Goal: Task Accomplishment & Management: Use online tool/utility

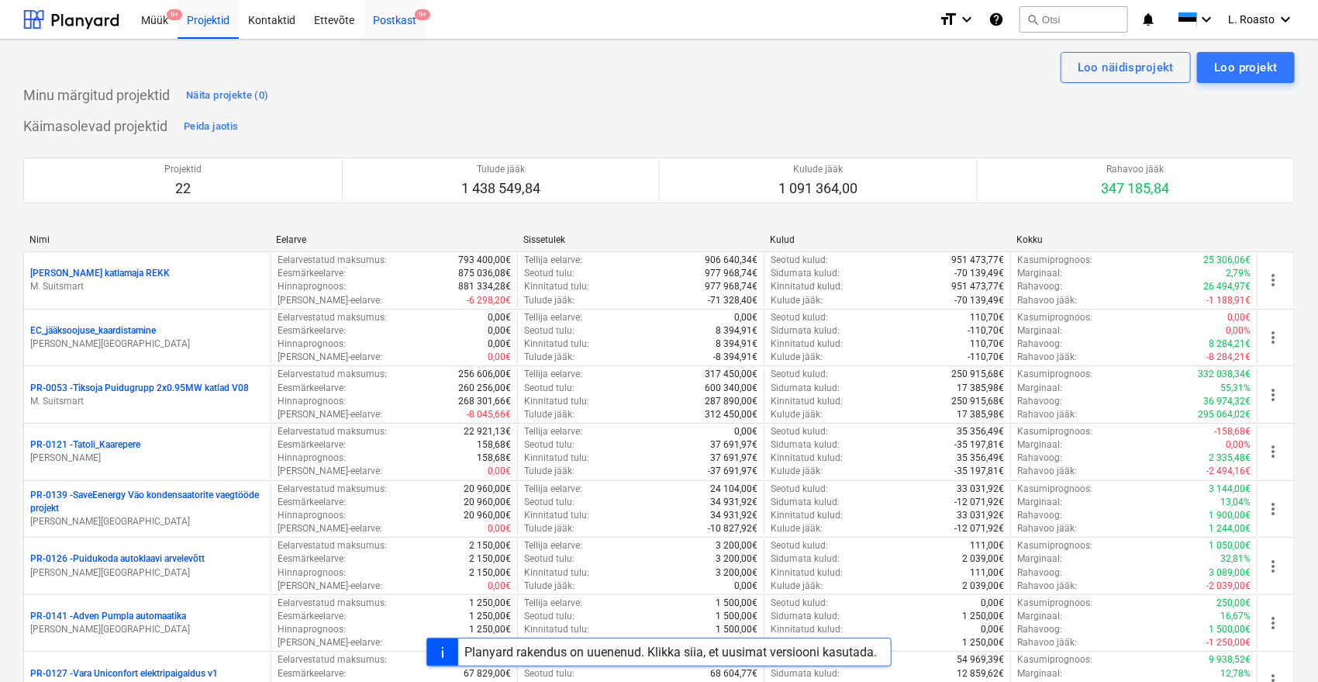
click at [392, 24] on div "Postkast 9+" at bounding box center [395, 19] width 62 height 40
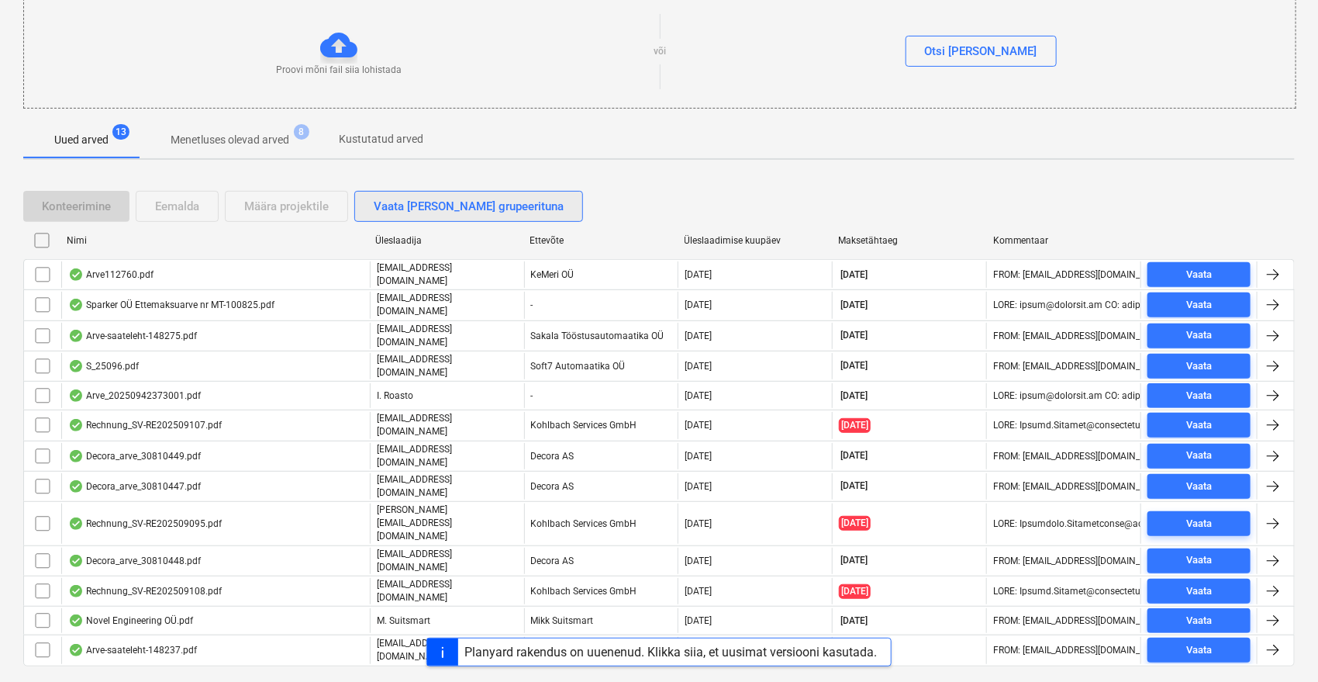
scroll to position [177, 0]
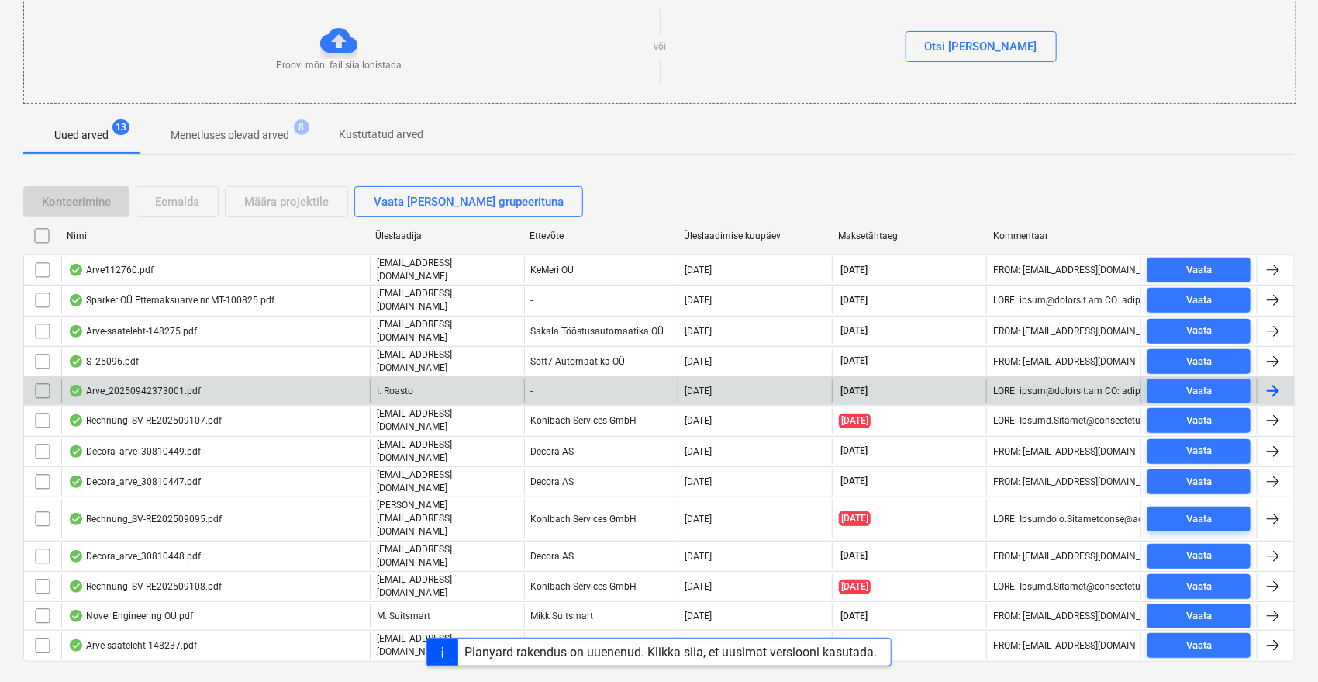
click at [312, 382] on div "Arve_20250942373001.pdf" at bounding box center [215, 390] width 309 height 25
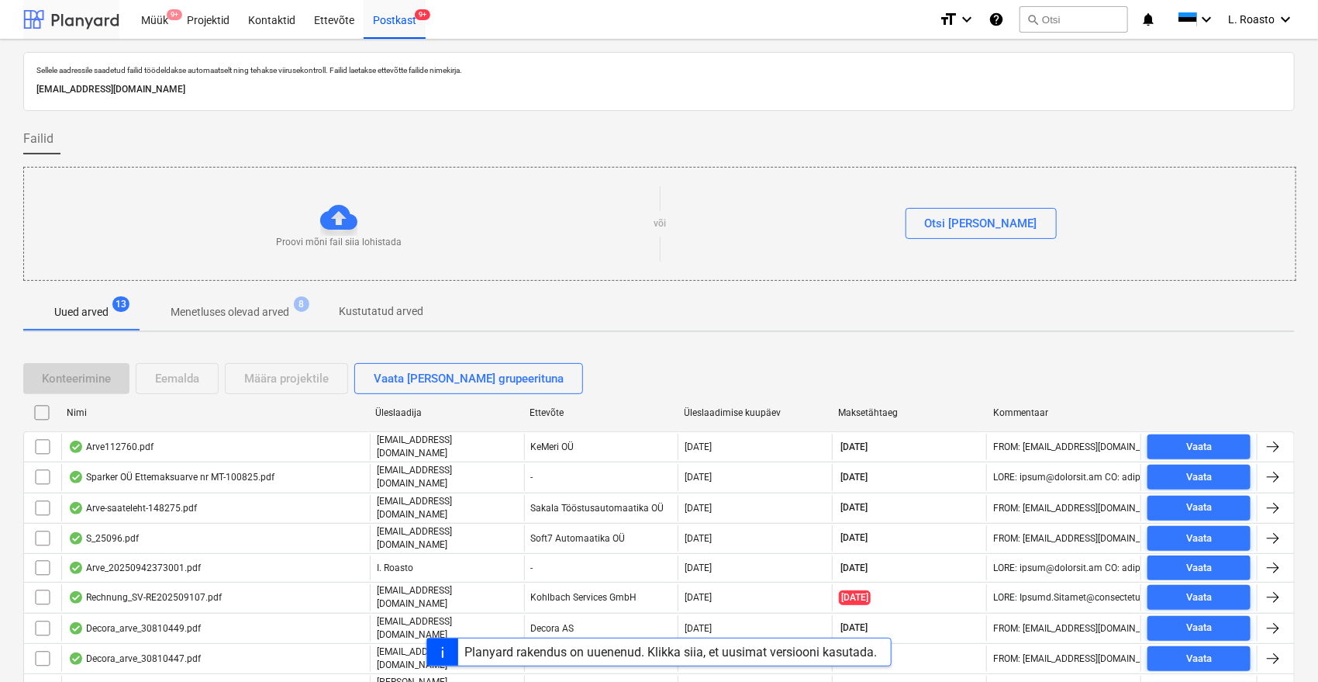
scroll to position [177, 0]
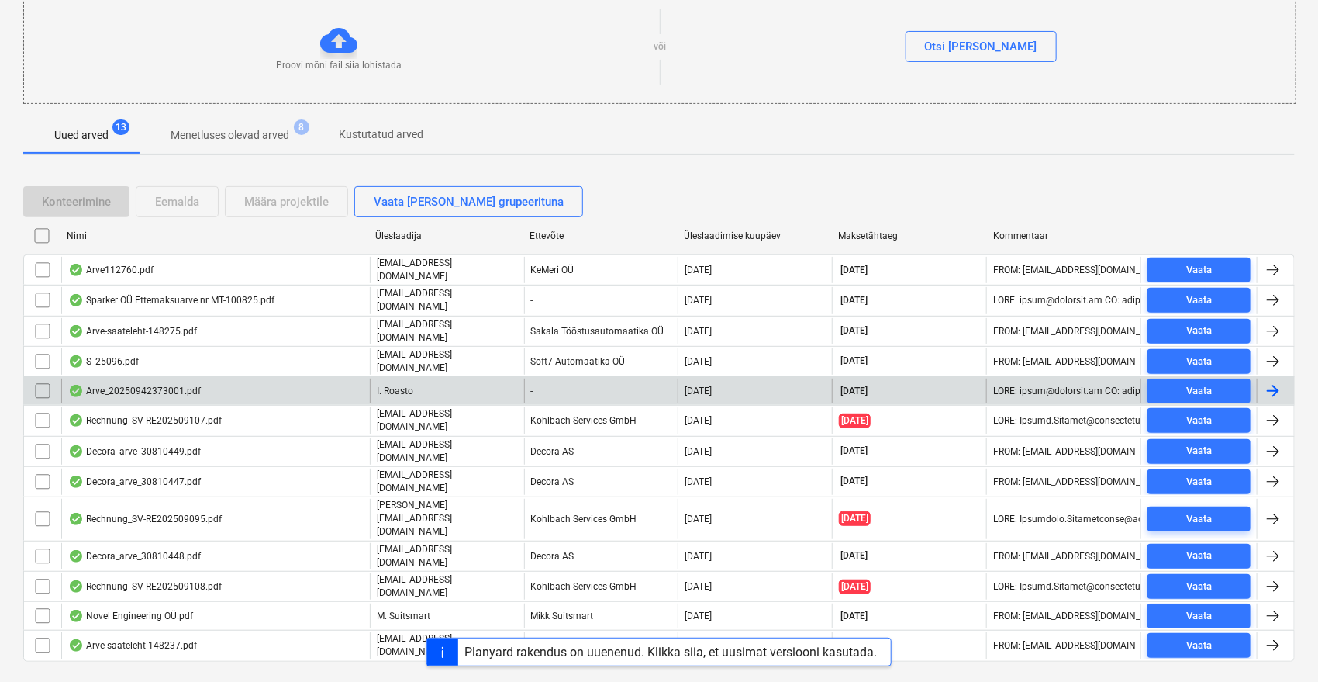
click at [43, 378] on input "checkbox" at bounding box center [42, 390] width 25 height 25
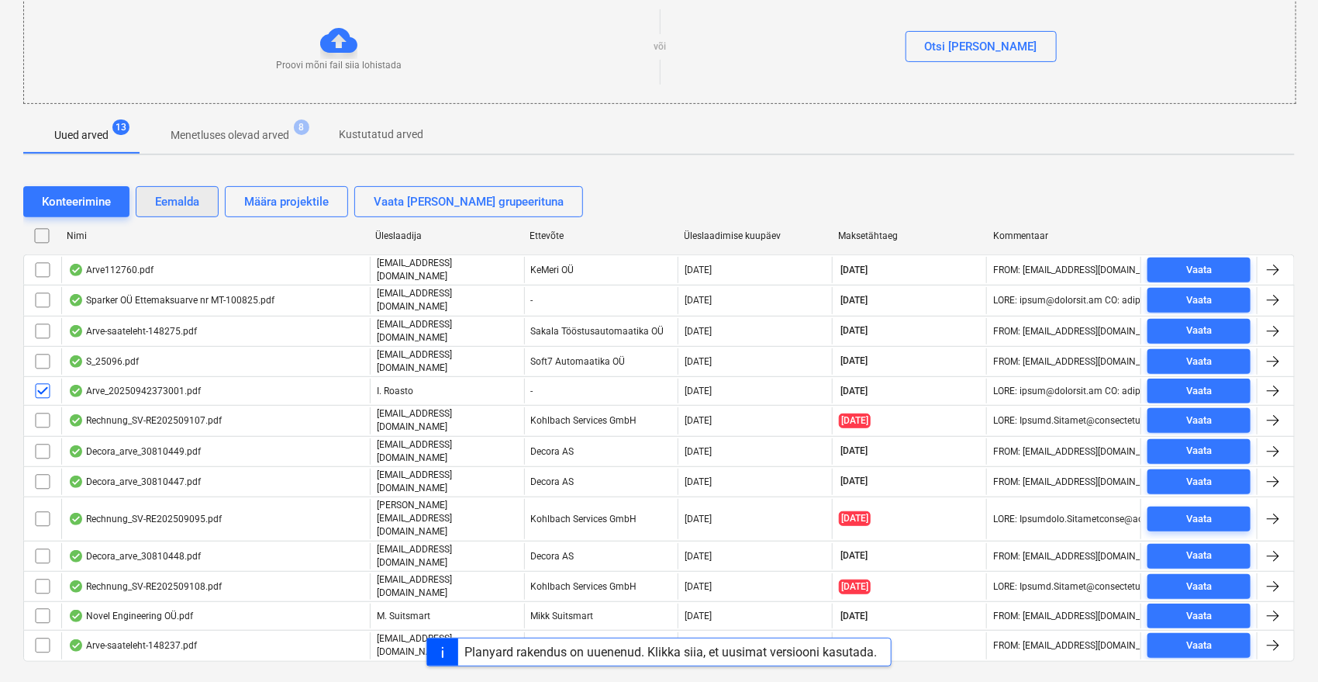
click at [172, 201] on div "Eemalda" at bounding box center [177, 202] width 44 height 20
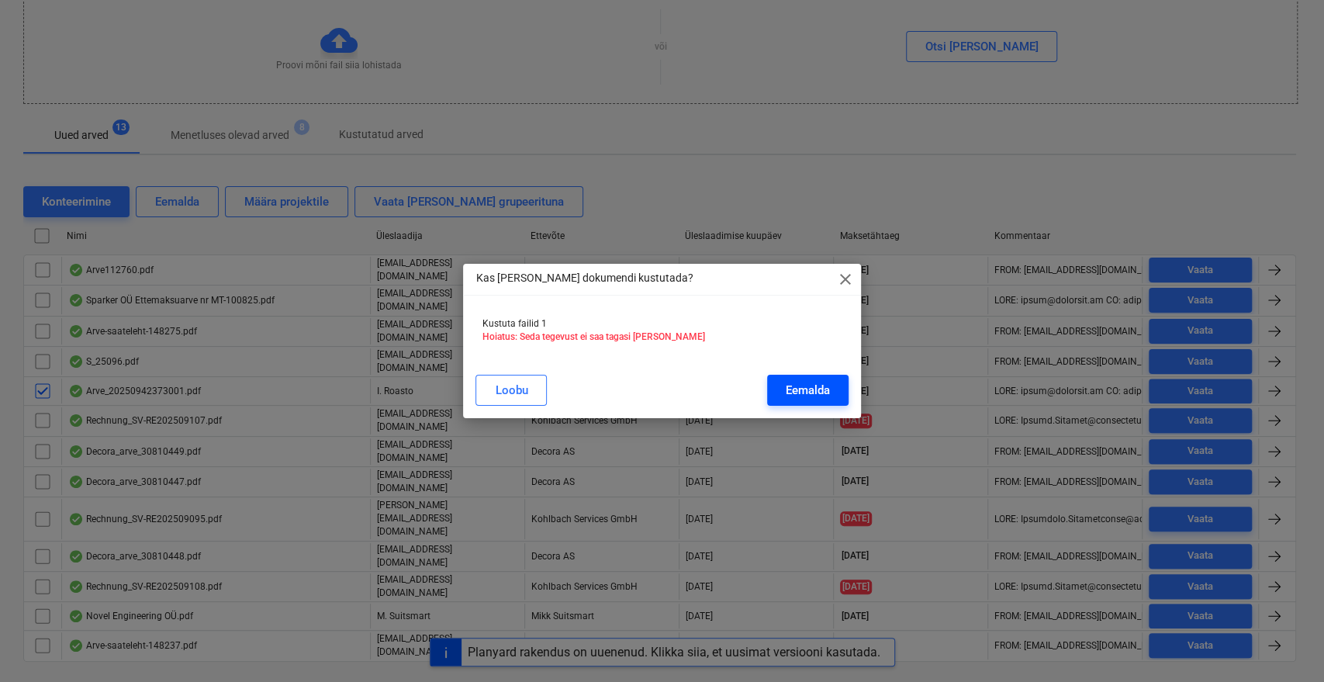
click at [788, 385] on div "Eemalda" at bounding box center [808, 390] width 44 height 20
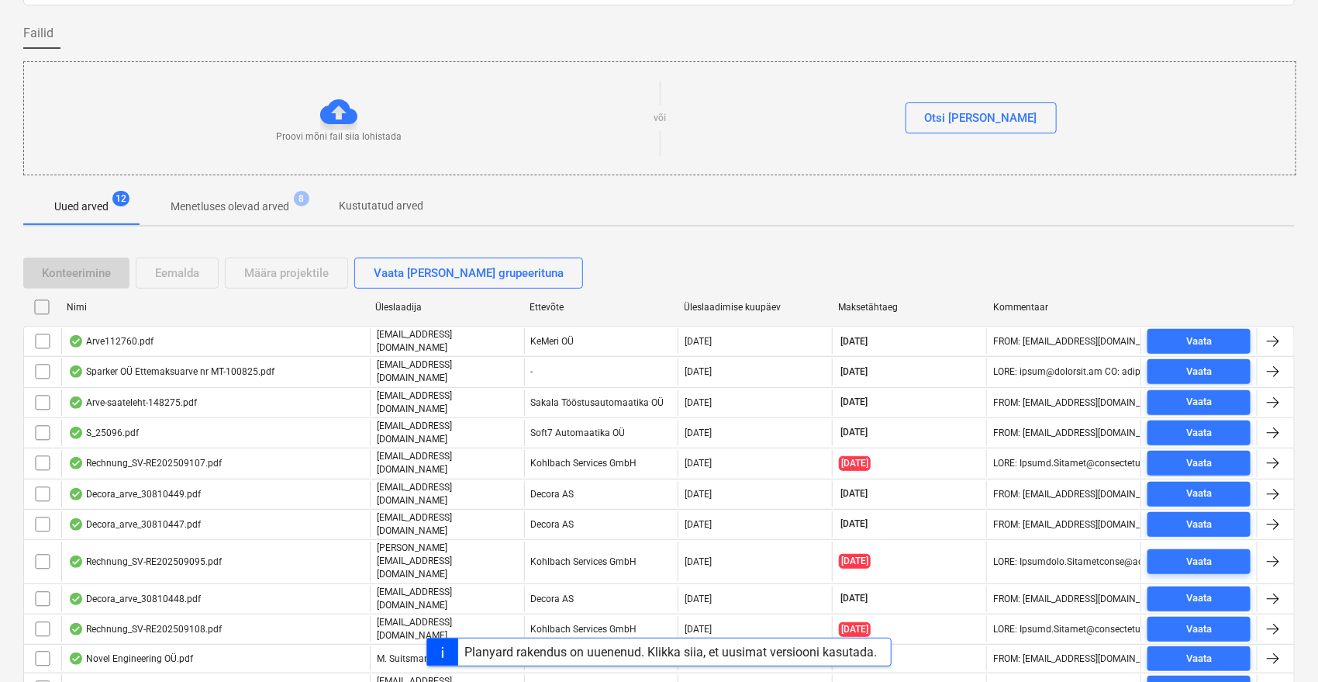
scroll to position [149, 0]
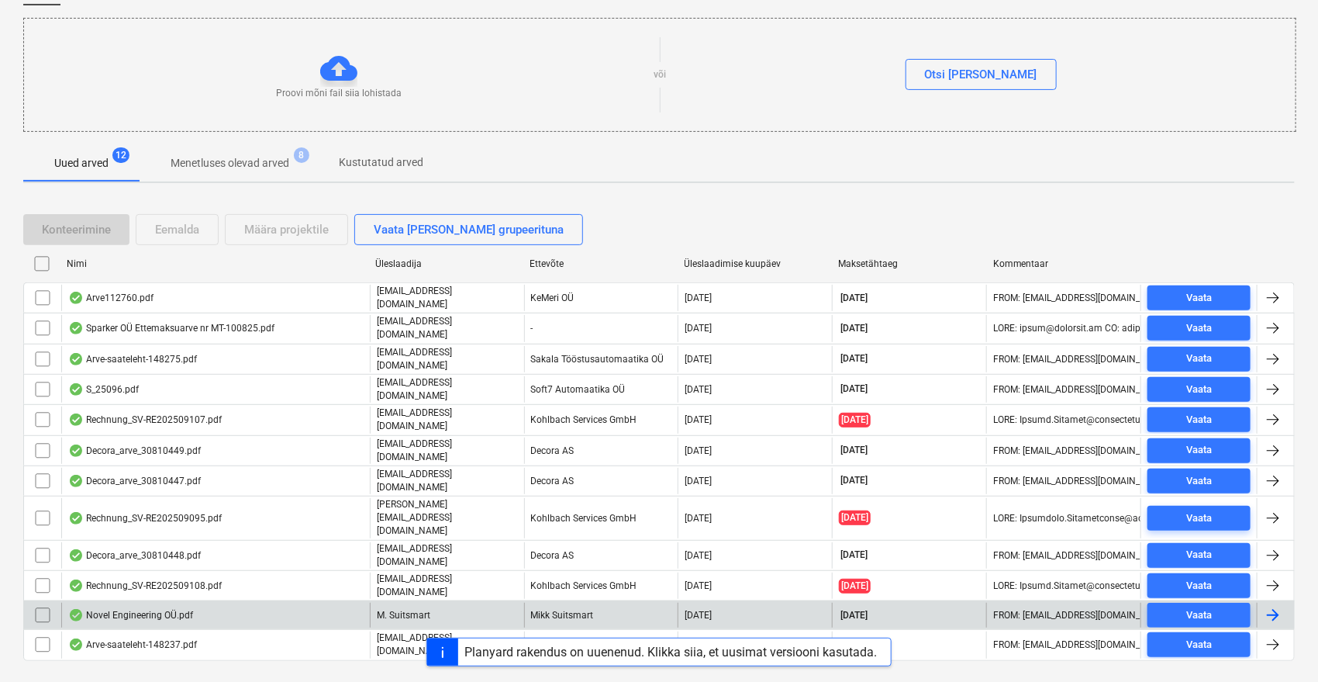
click at [202, 603] on div "Novel Engineering OÜ.pdf" at bounding box center [215, 615] width 309 height 25
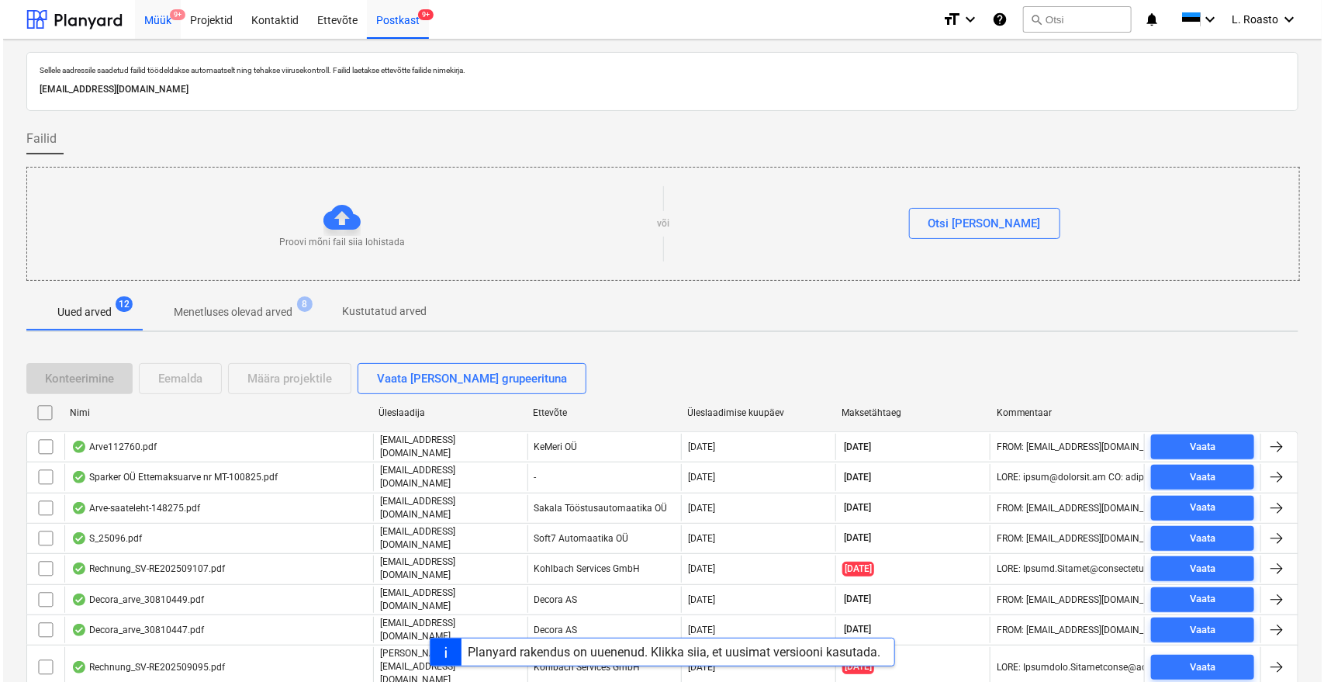
scroll to position [149, 0]
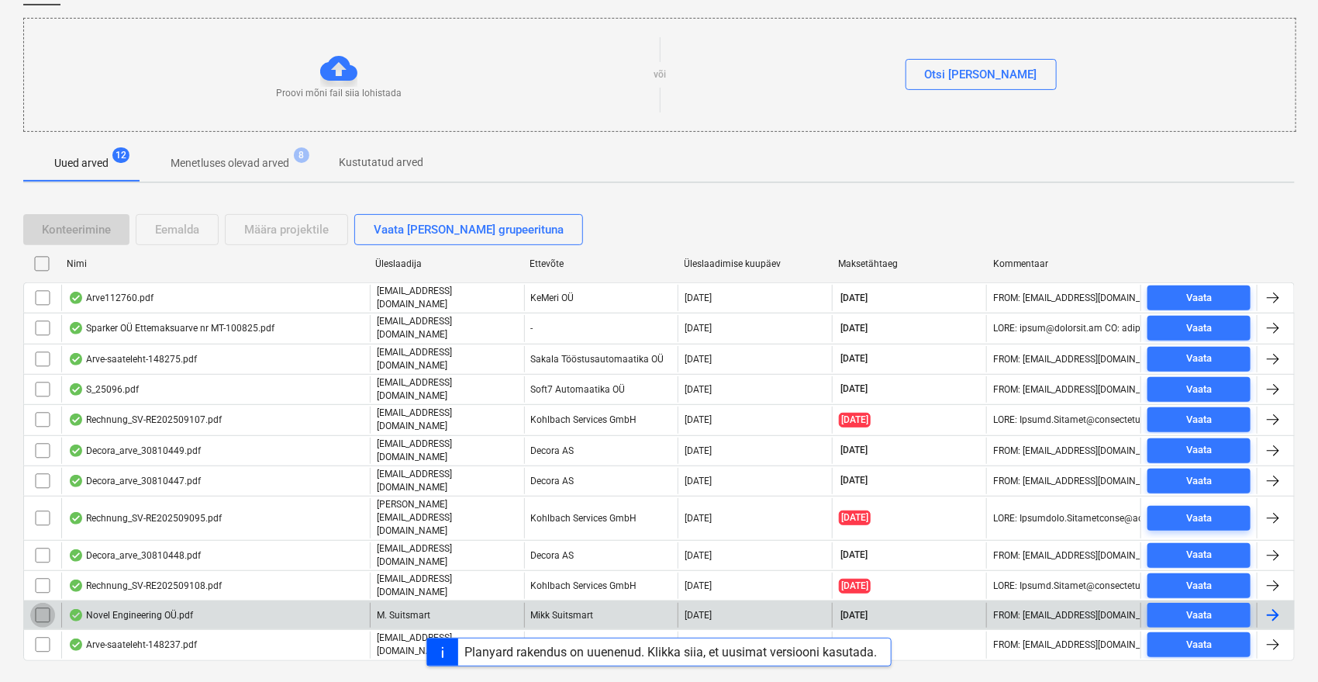
click at [37, 603] on input "checkbox" at bounding box center [42, 615] width 25 height 25
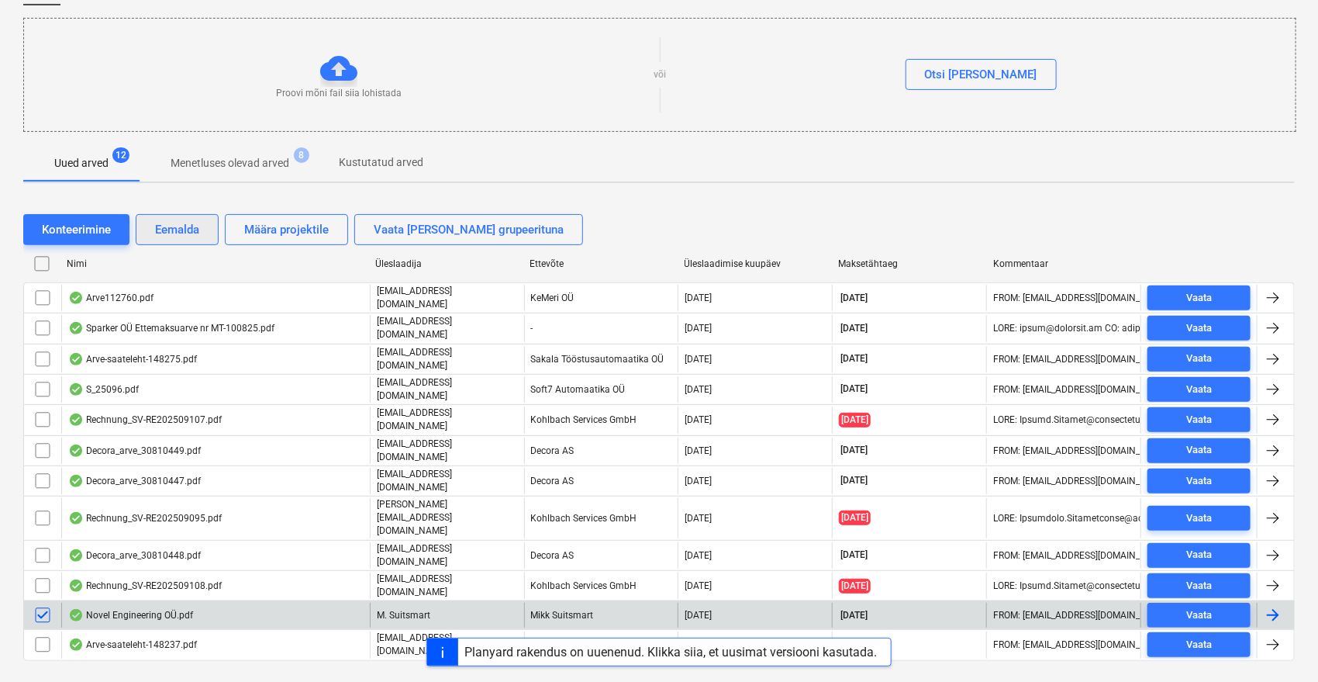
click at [186, 242] on button "Eemalda" at bounding box center [177, 229] width 83 height 31
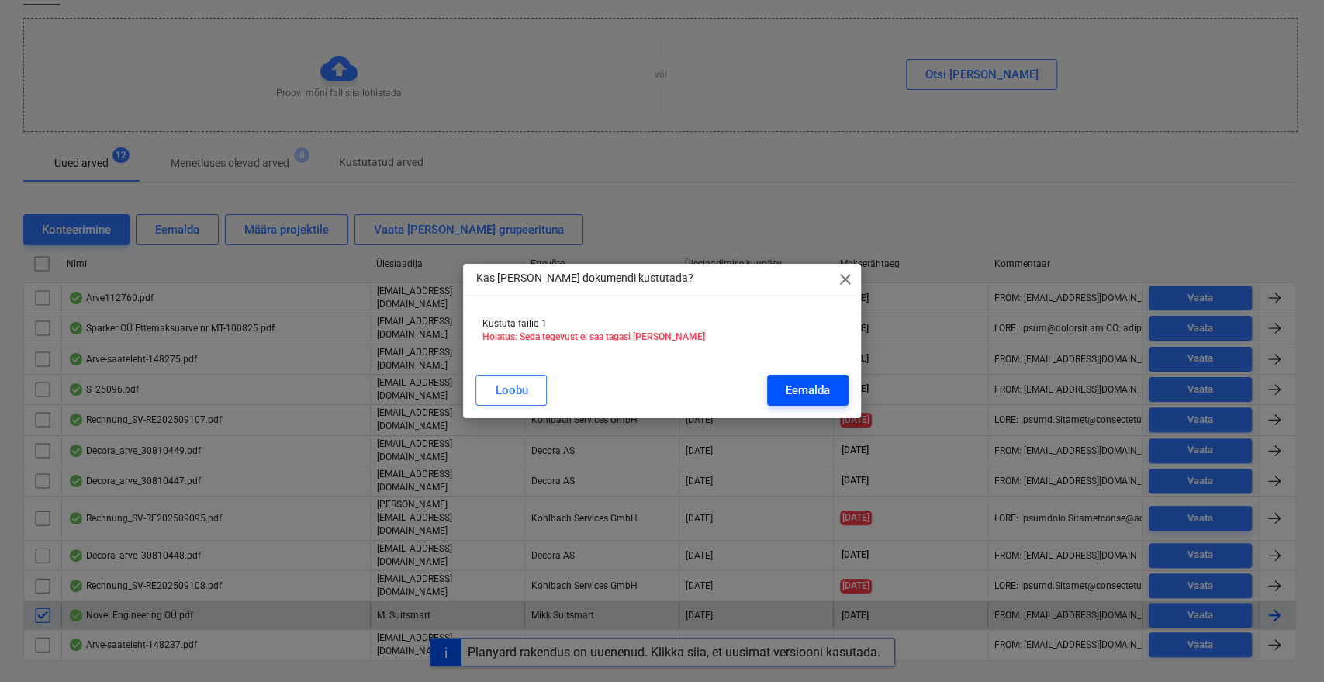
click at [834, 396] on button "Eemalda" at bounding box center [807, 390] width 81 height 31
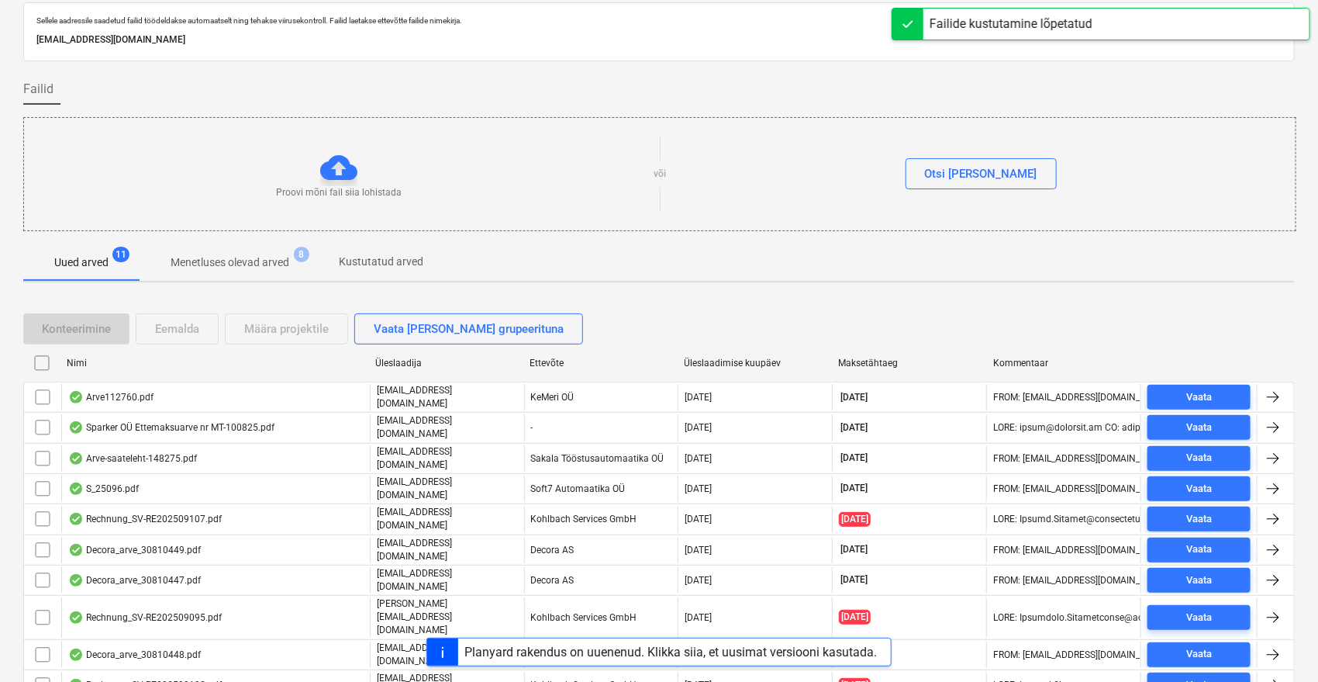
scroll to position [0, 0]
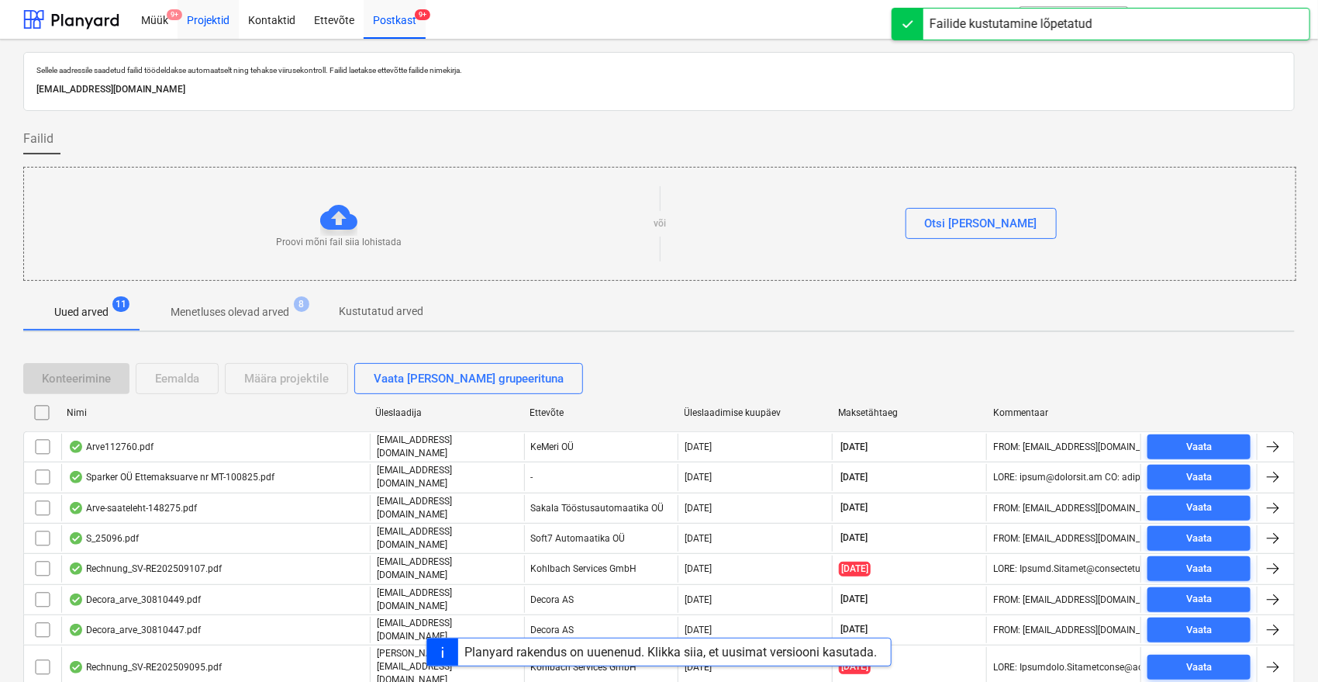
click at [225, 28] on div "Projektid" at bounding box center [208, 19] width 61 height 40
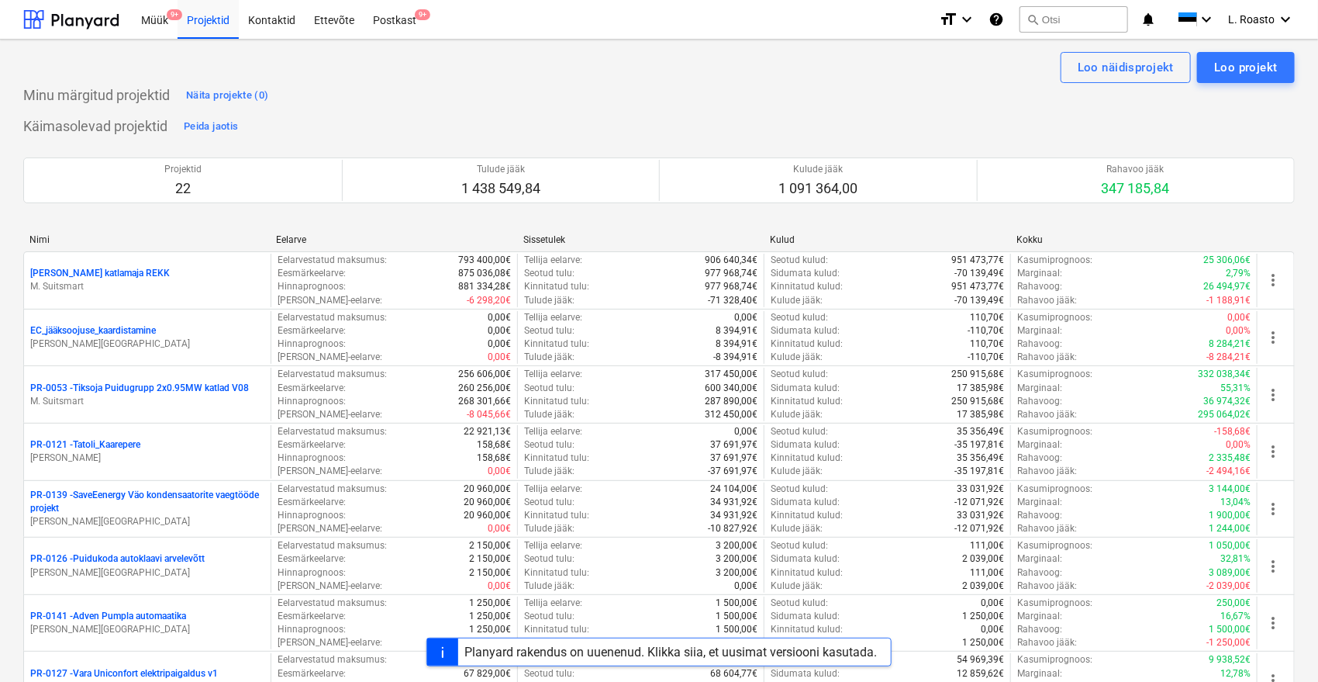
click at [682, 654] on div "Planyard rakendus on uuenenud. Klikka siia, et uusimat versiooni kasutada." at bounding box center [671, 651] width 413 height 15
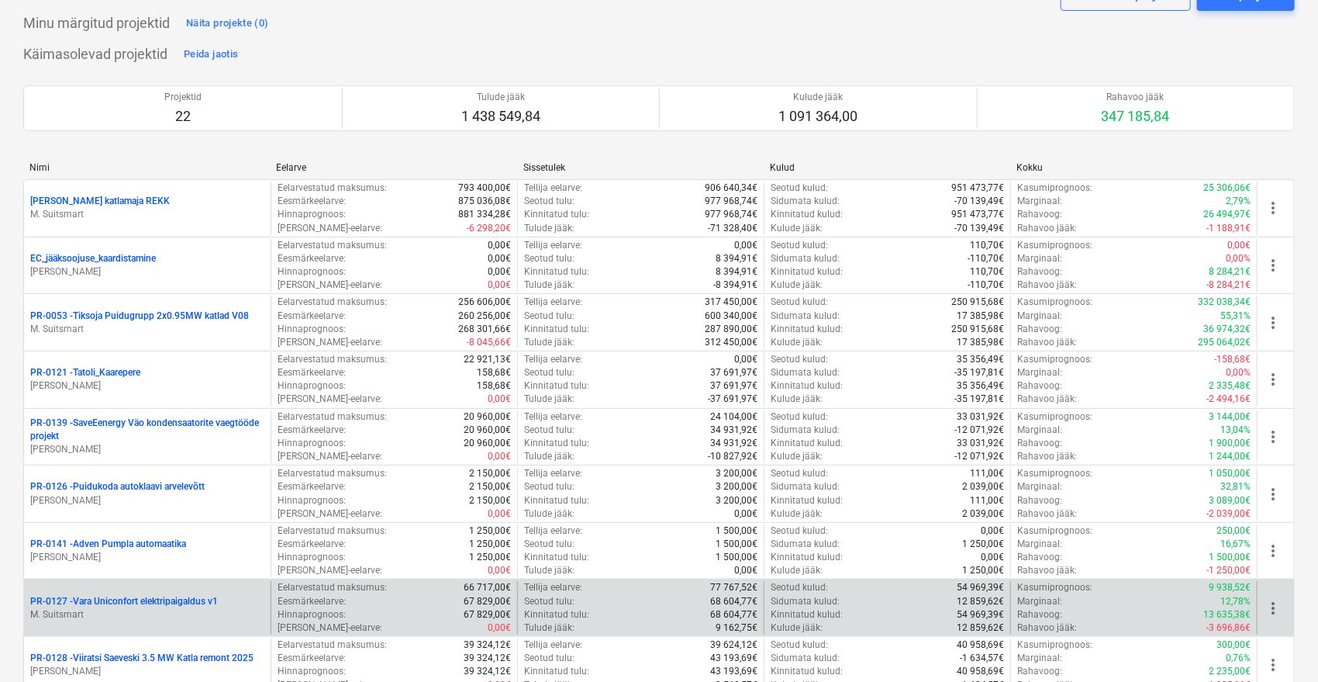
scroll to position [86, 0]
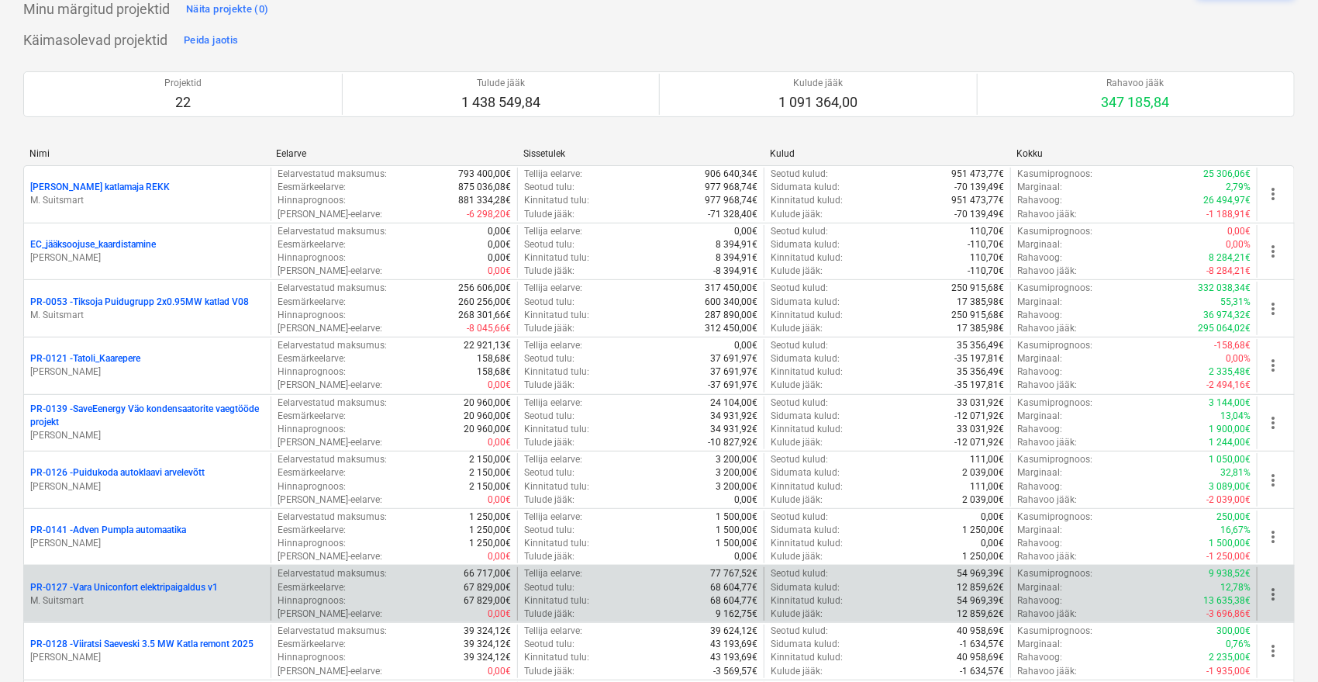
click at [195, 582] on p "PR-0127 - Vara Uniconfort elektripaigaldus v1" at bounding box center [124, 587] width 188 height 13
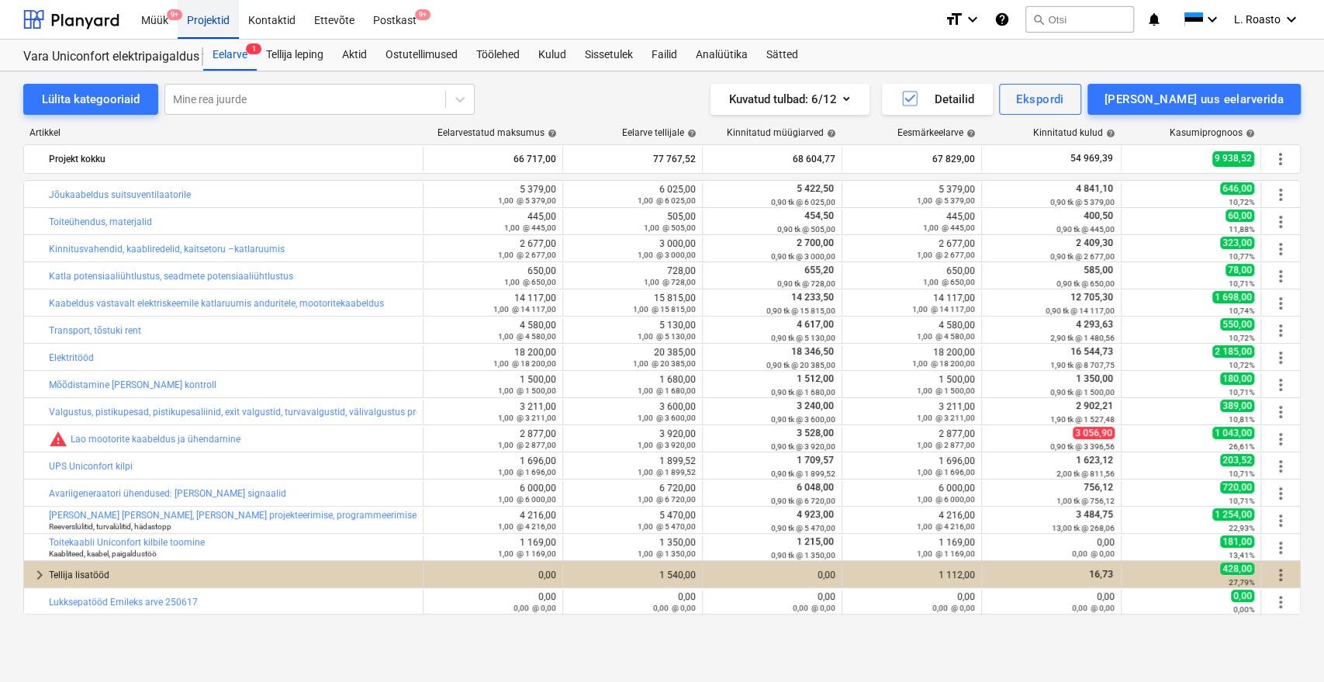
click at [223, 17] on div "Projektid" at bounding box center [208, 19] width 61 height 40
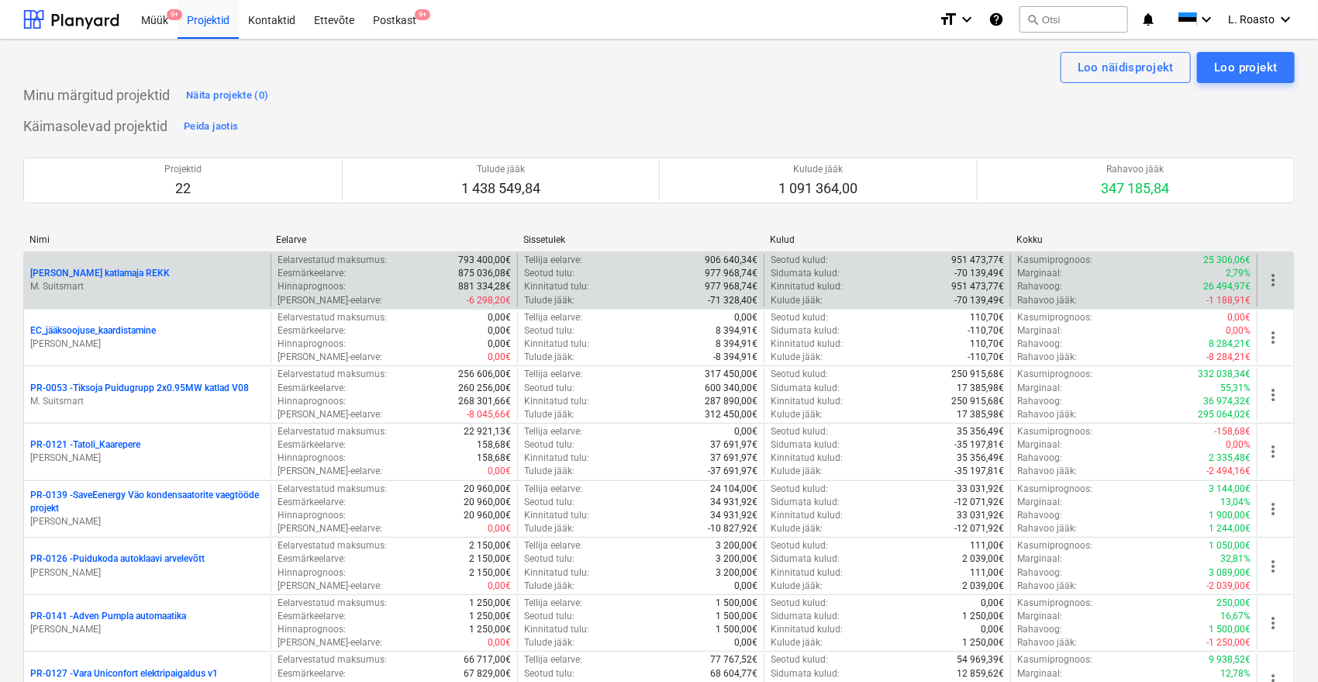
click at [130, 278] on p "[PERSON_NAME] katlamaja REKK" at bounding box center [100, 273] width 140 height 13
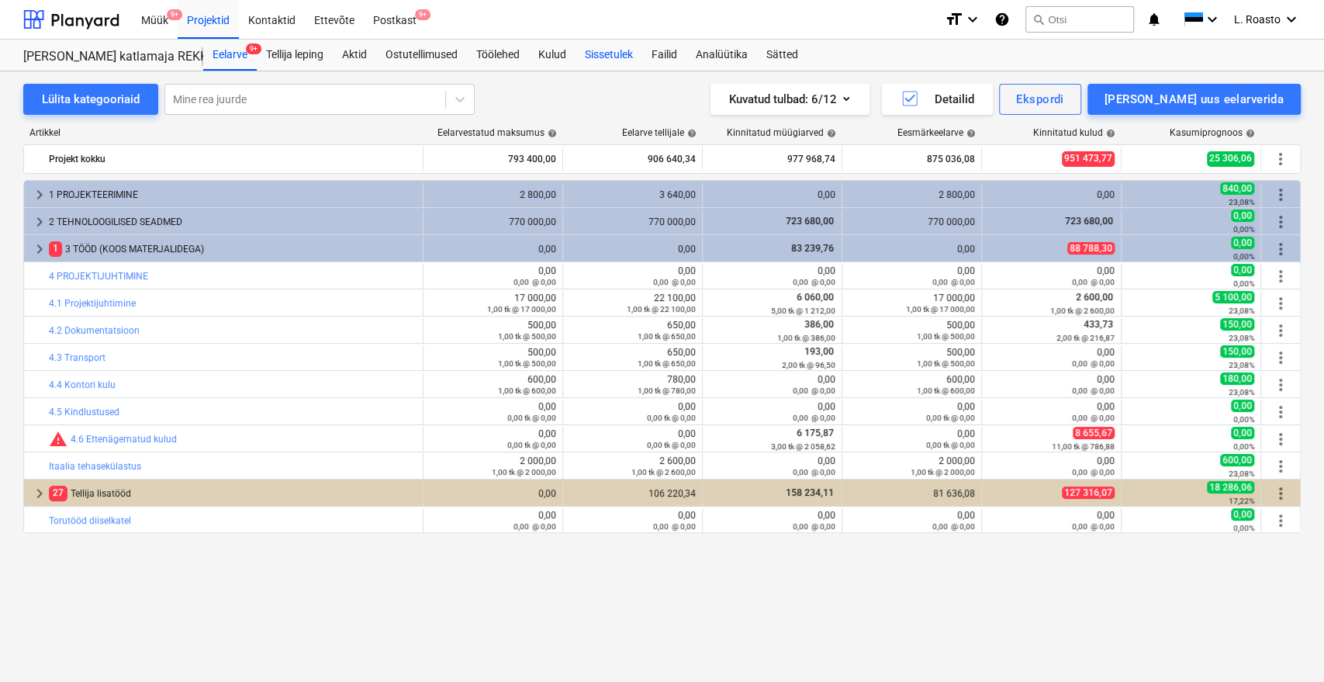
click at [639, 48] on div "Sissetulek" at bounding box center [608, 55] width 67 height 31
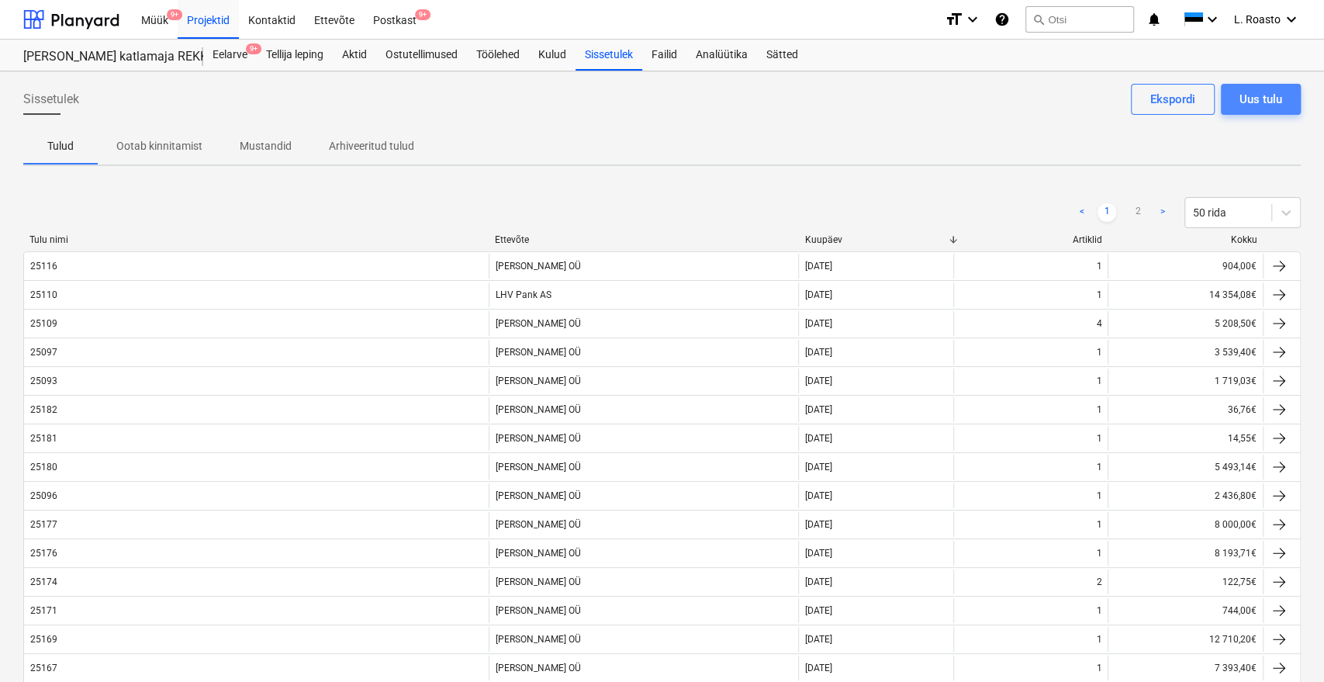
click at [1276, 102] on div "Uus tulu" at bounding box center [1260, 99] width 43 height 20
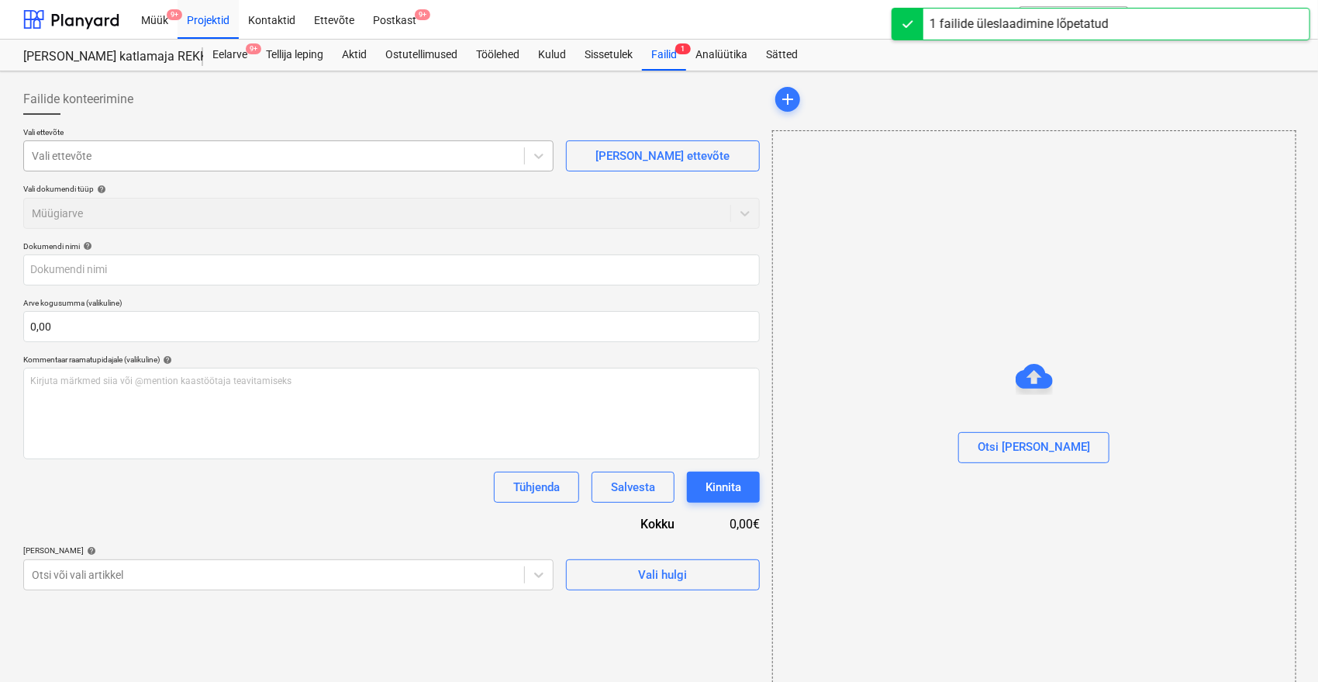
type input "25192_Vara_arve.pdf"
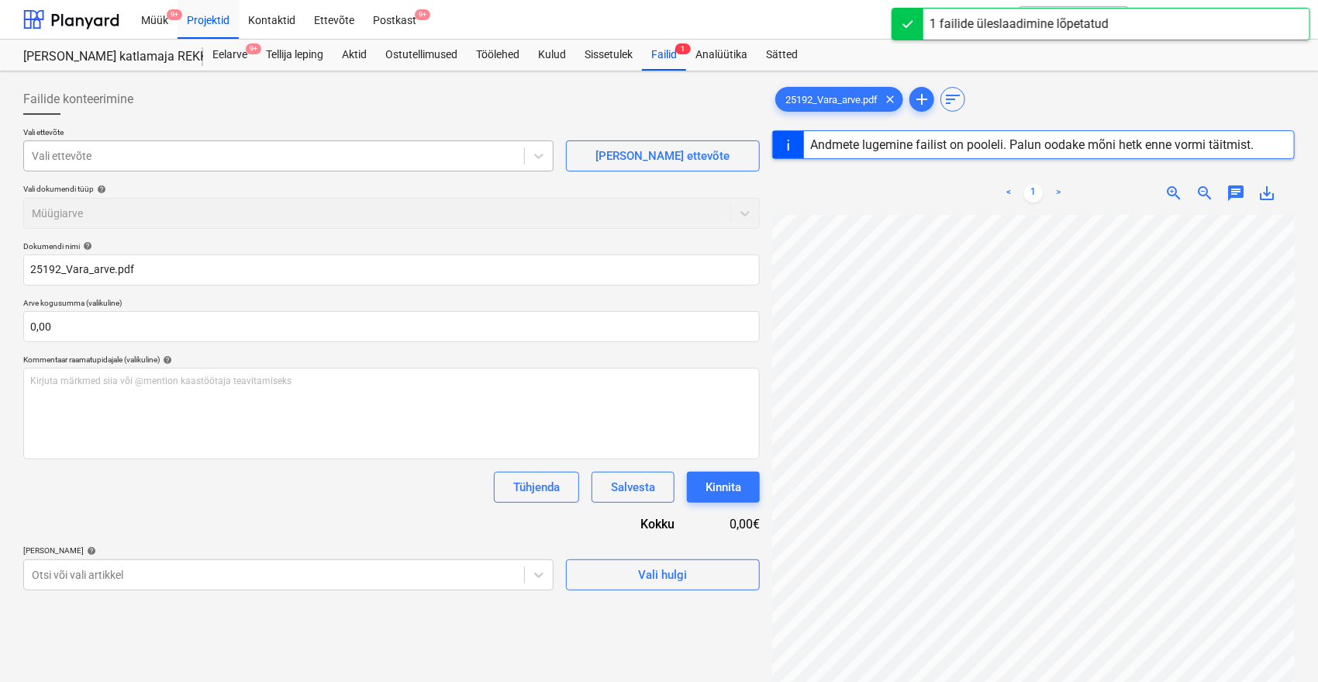
click at [147, 154] on div at bounding box center [274, 156] width 485 height 16
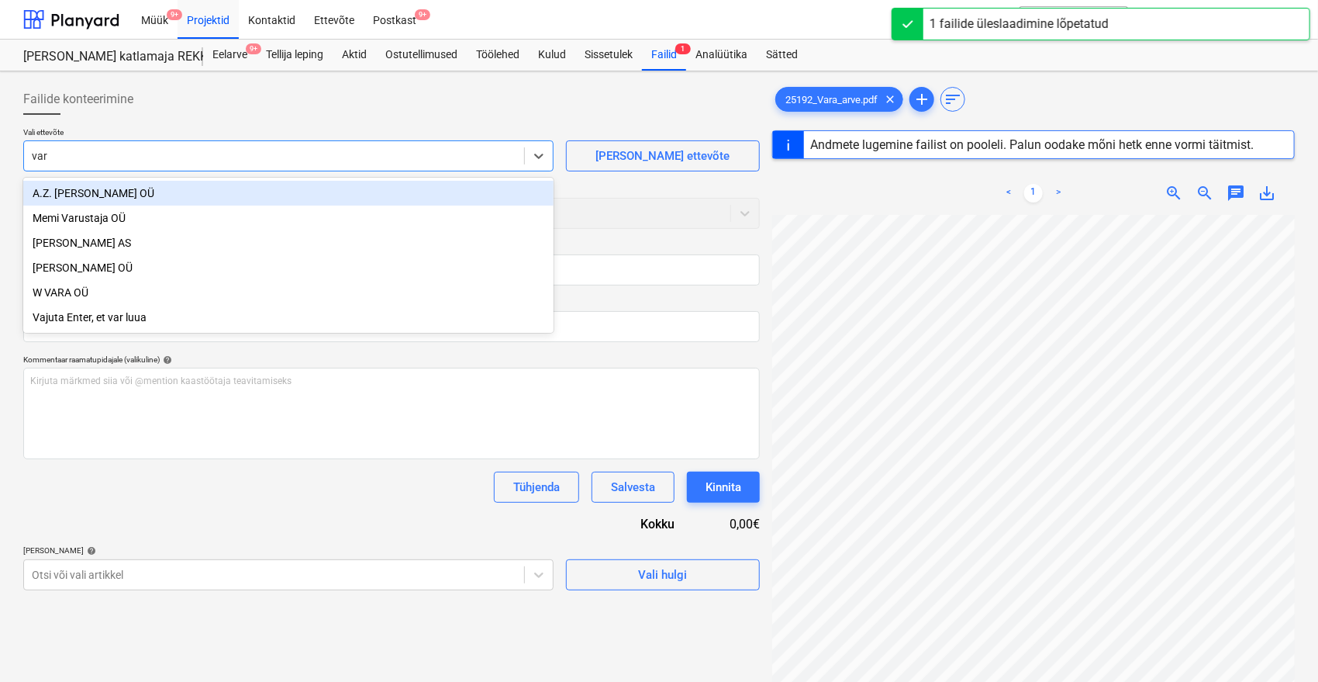
type input "vara"
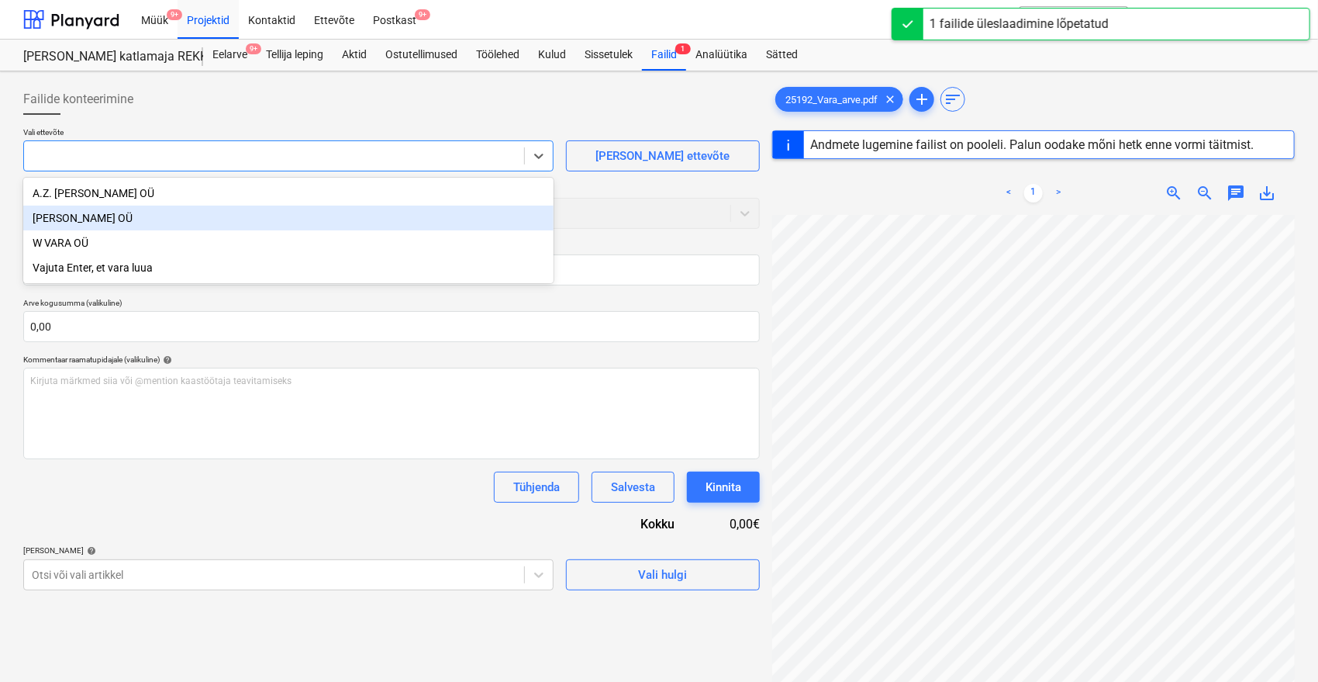
type input "25192"
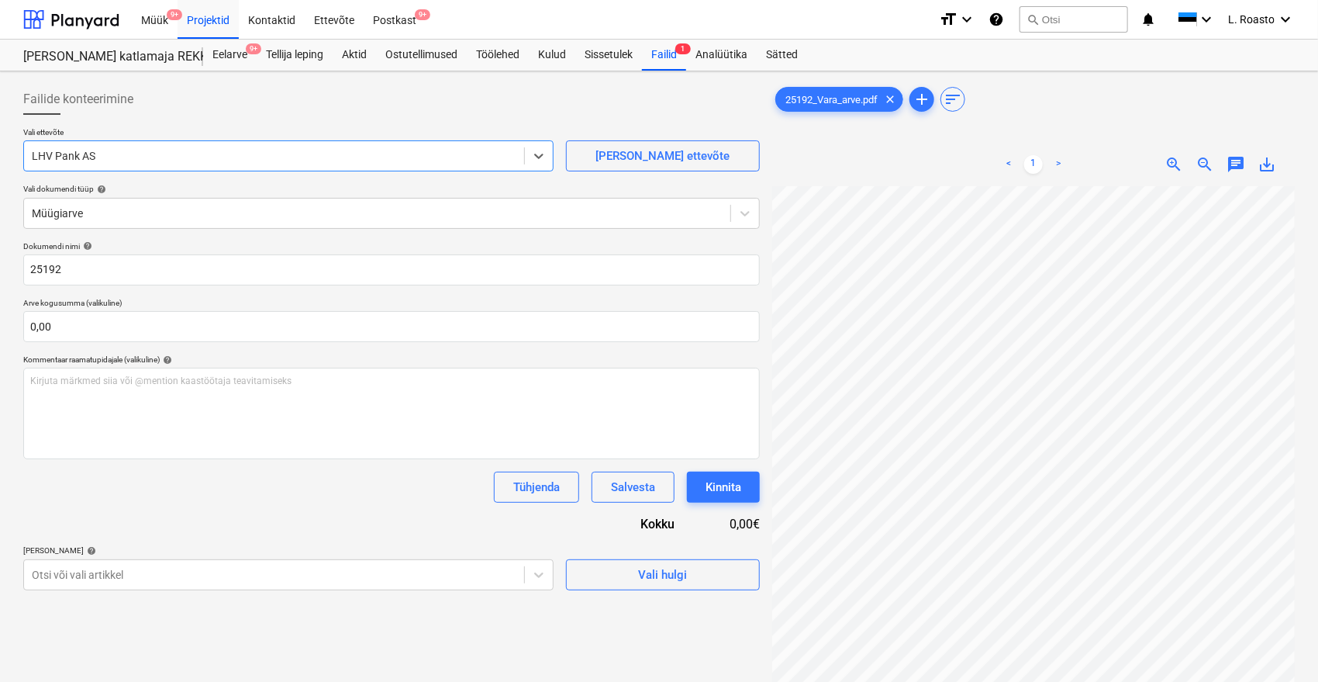
click at [85, 154] on div at bounding box center [274, 156] width 485 height 16
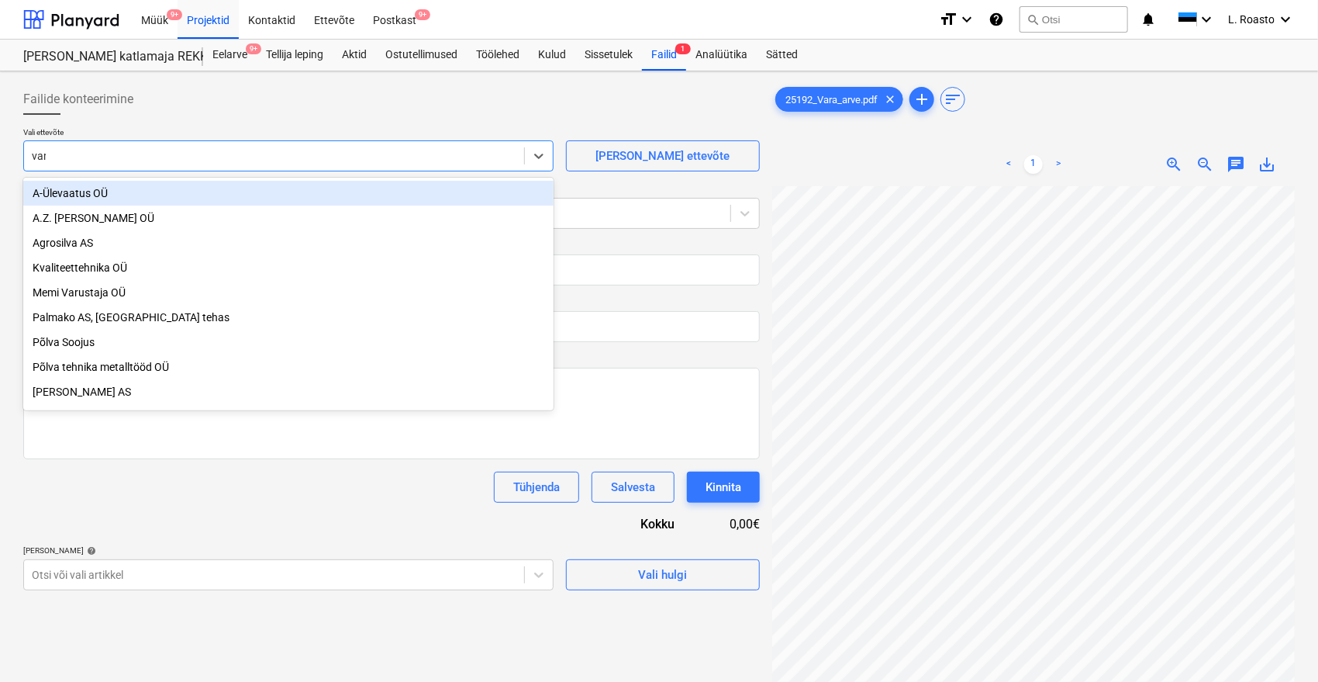
type input "vara"
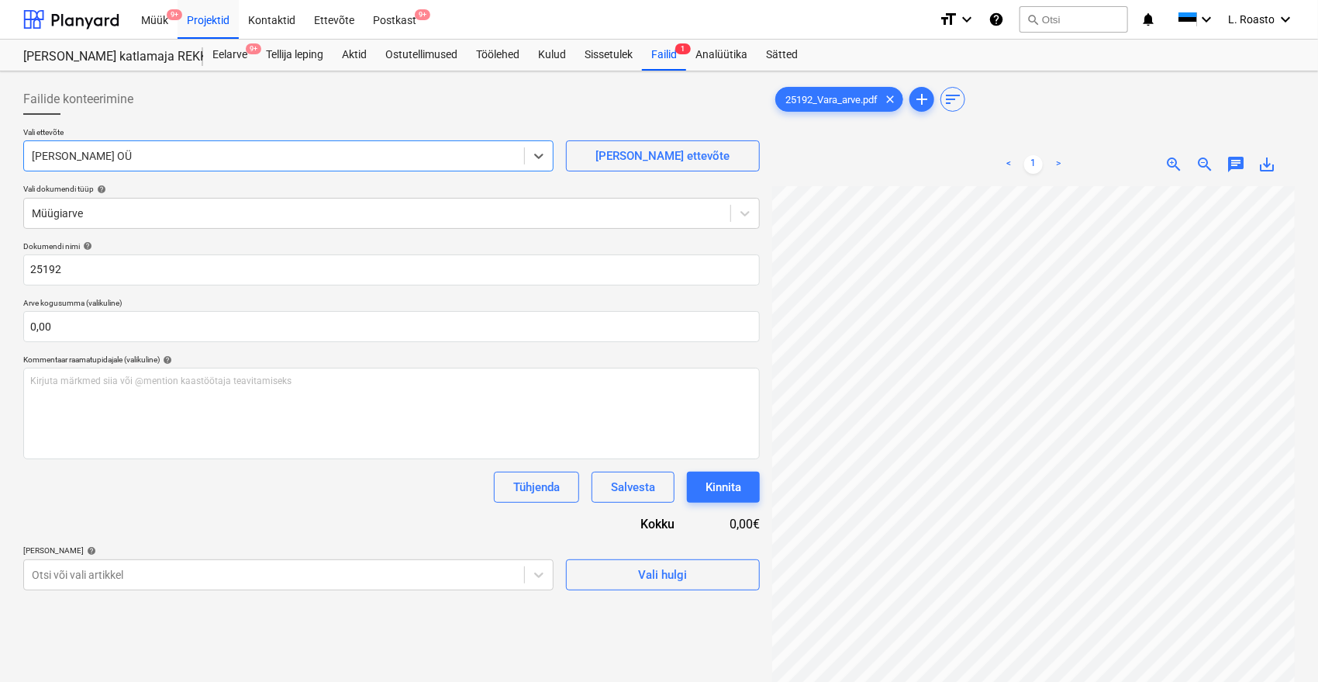
click at [205, 543] on div "Dokumendi nimi help 25192 Arve kogusumma (valikuline) 0,00 Kommentaar raamatupi…" at bounding box center [391, 415] width 737 height 349
click at [192, 563] on body "Müük 9+ Projektid Kontaktid Ettevõte Postkast 9+ format_size keyboard_arrow_dow…" at bounding box center [659, 341] width 1318 height 682
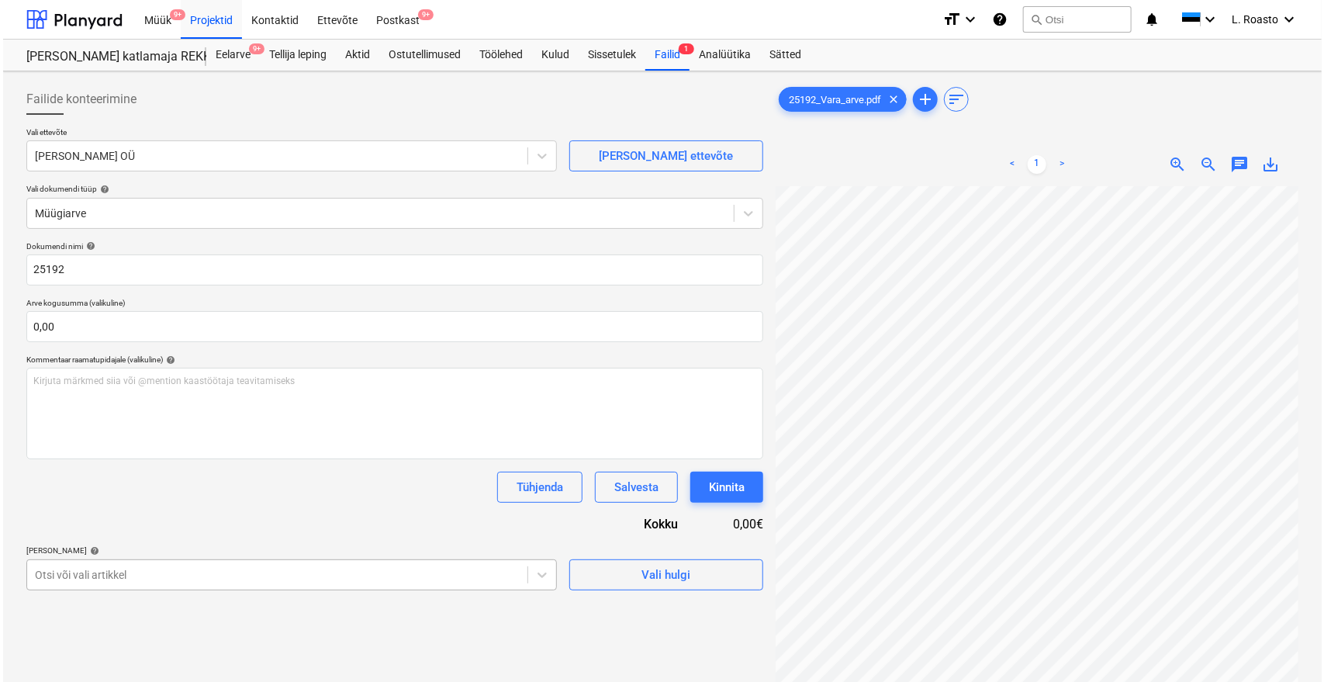
scroll to position [155, 0]
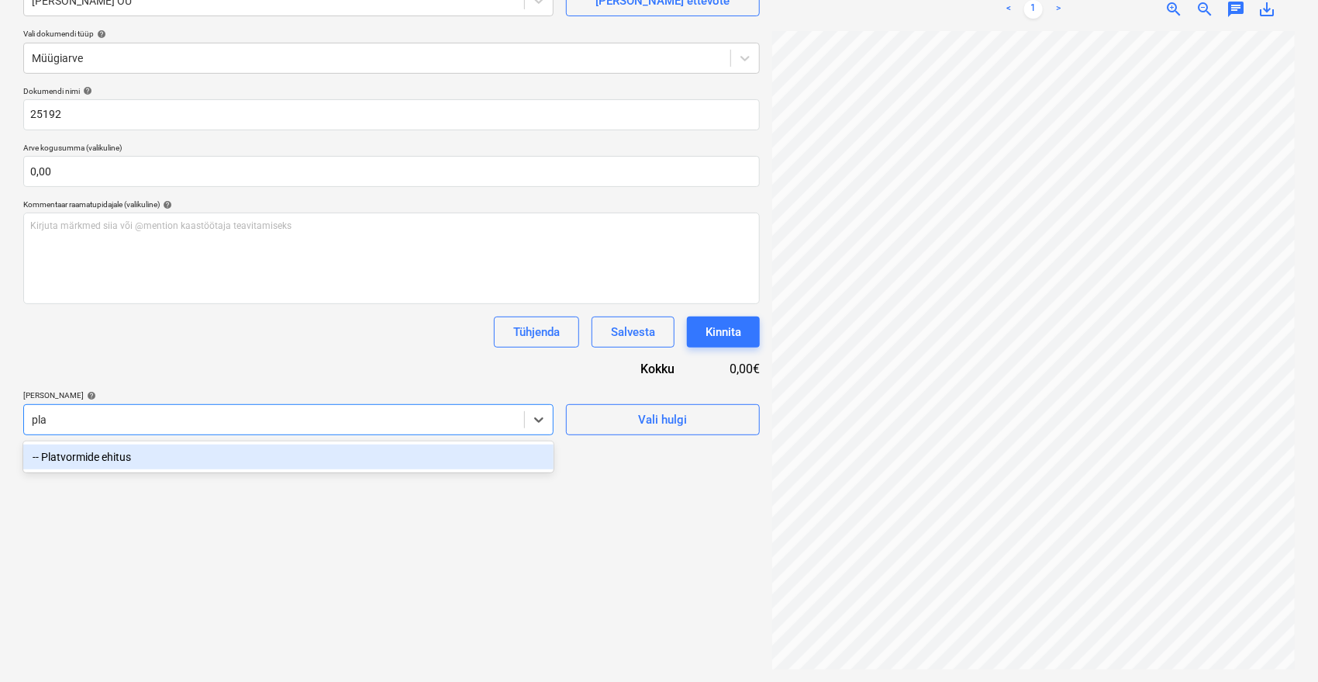
type input "plat"
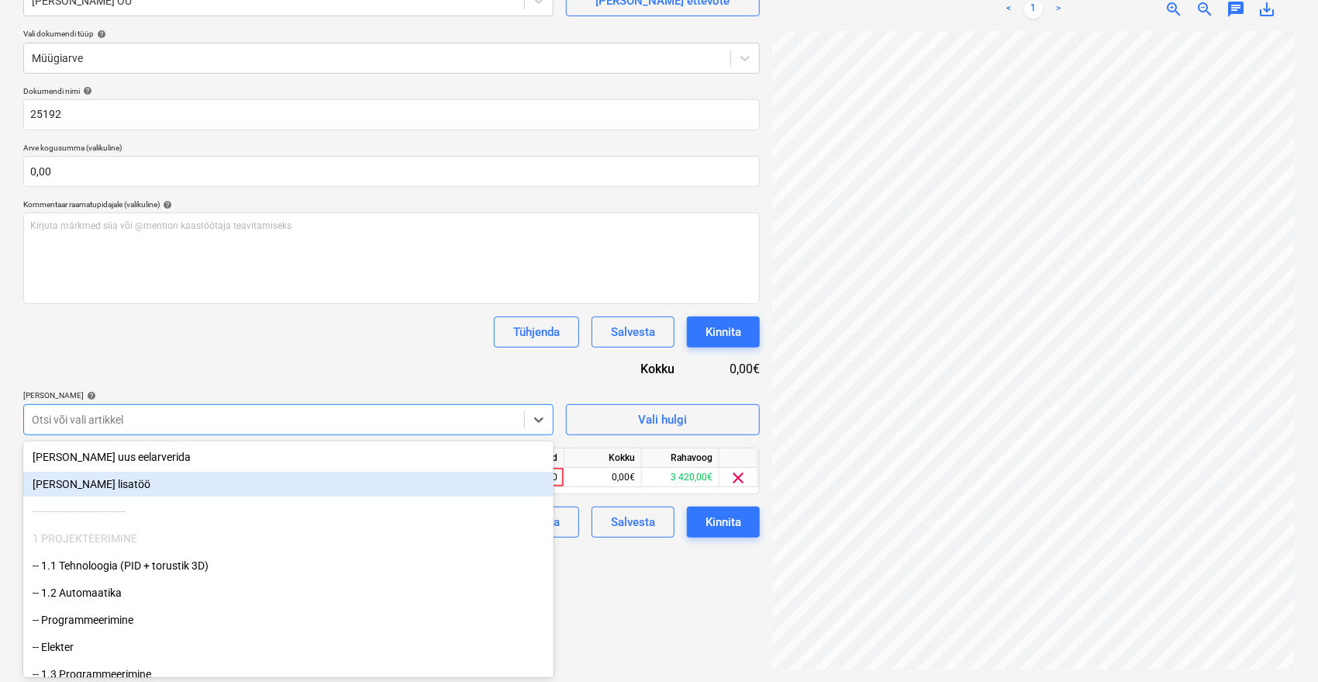
click at [318, 368] on div "Dokumendi nimi help 25192 Arve kogusumma (valikuline) 0,00 Kommentaar raamatupi…" at bounding box center [391, 311] width 737 height 451
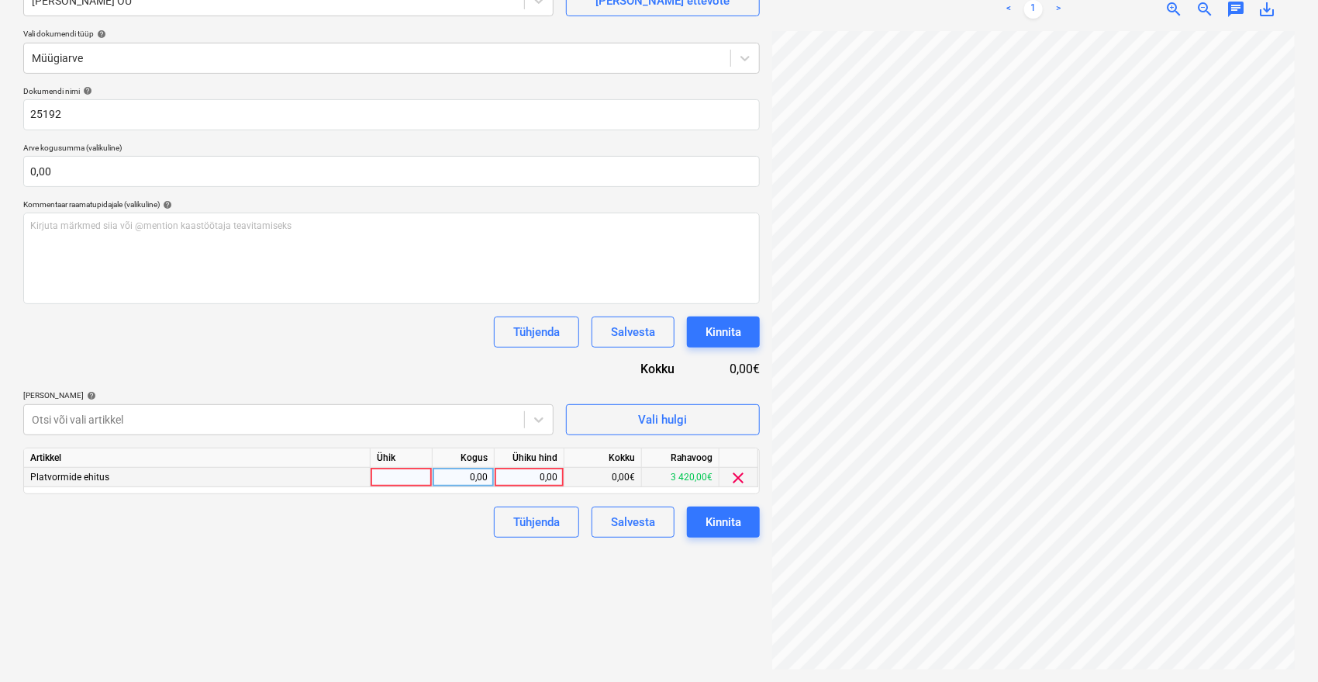
click at [525, 478] on div "0,00" at bounding box center [529, 477] width 57 height 19
type input "875"
click at [490, 579] on div "Failide konteerimine Vali ettevõte Vara Saeveski OÜ [PERSON_NAME] uus ettevõte …" at bounding box center [391, 298] width 749 height 753
click at [743, 526] on button "Kinnita" at bounding box center [723, 521] width 73 height 31
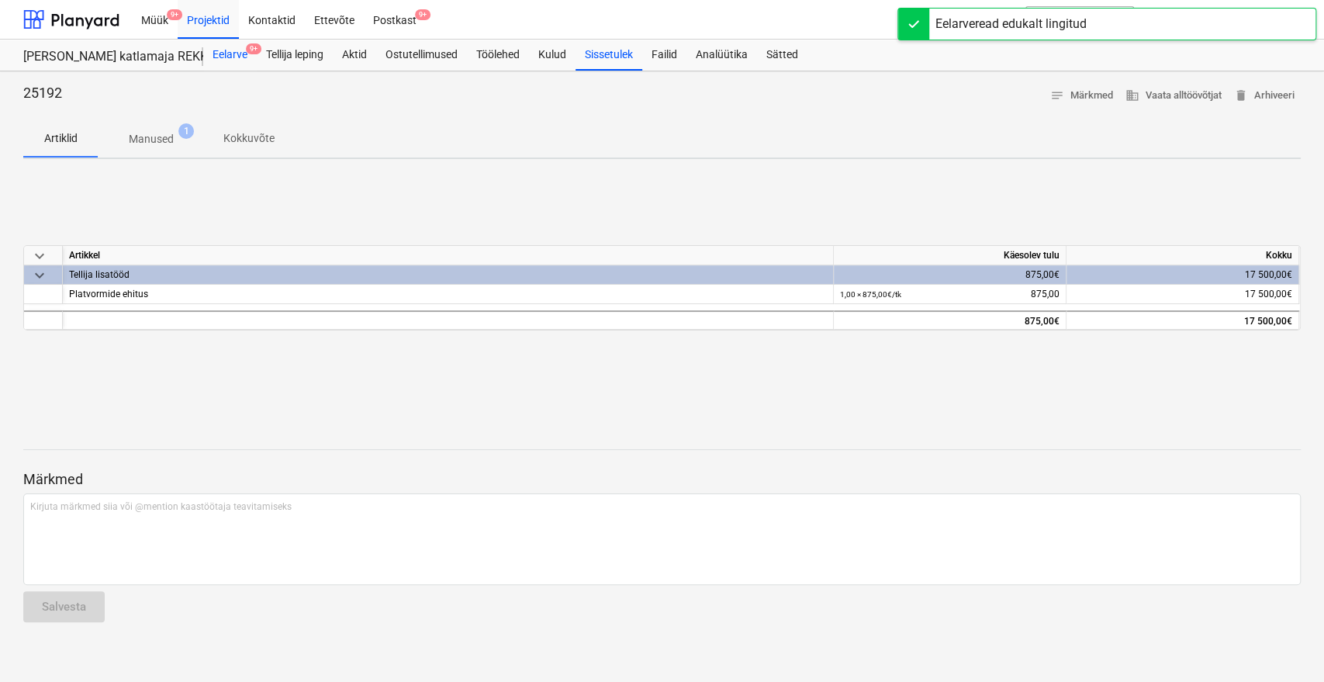
click at [232, 51] on div "Eelarve 9+" at bounding box center [230, 55] width 54 height 31
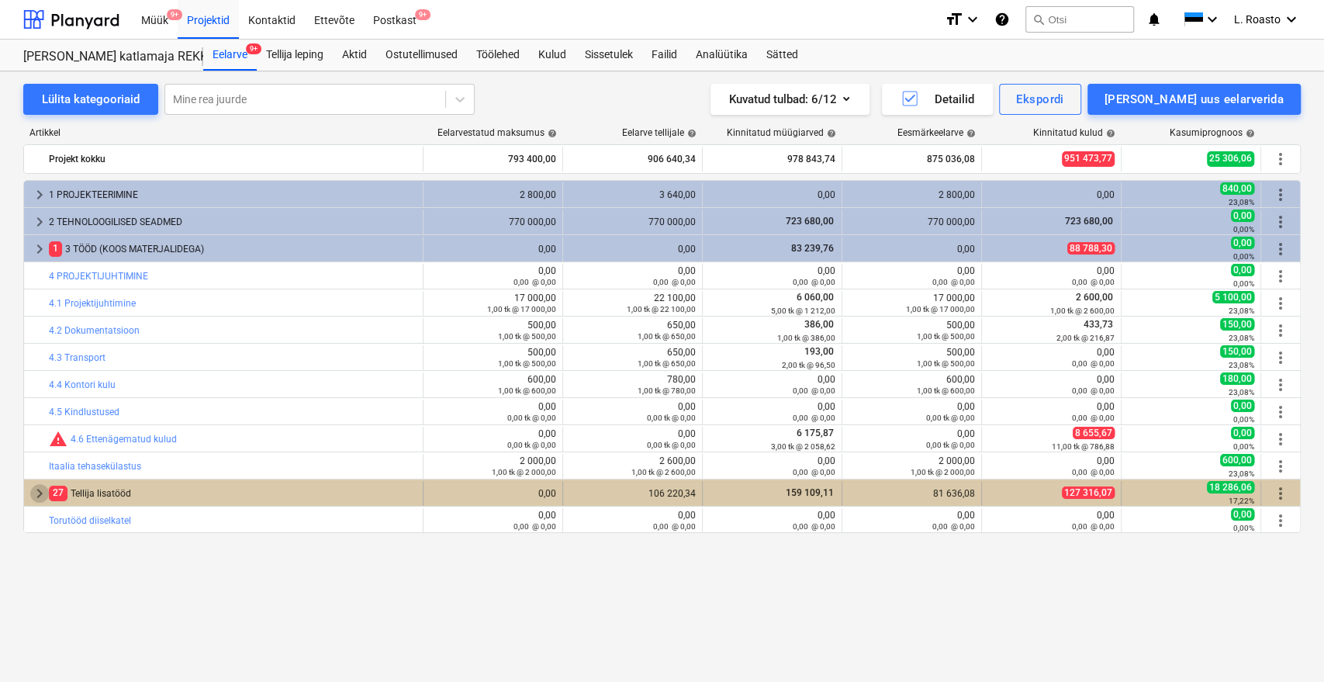
click at [41, 493] on span "keyboard_arrow_right" at bounding box center [39, 493] width 19 height 19
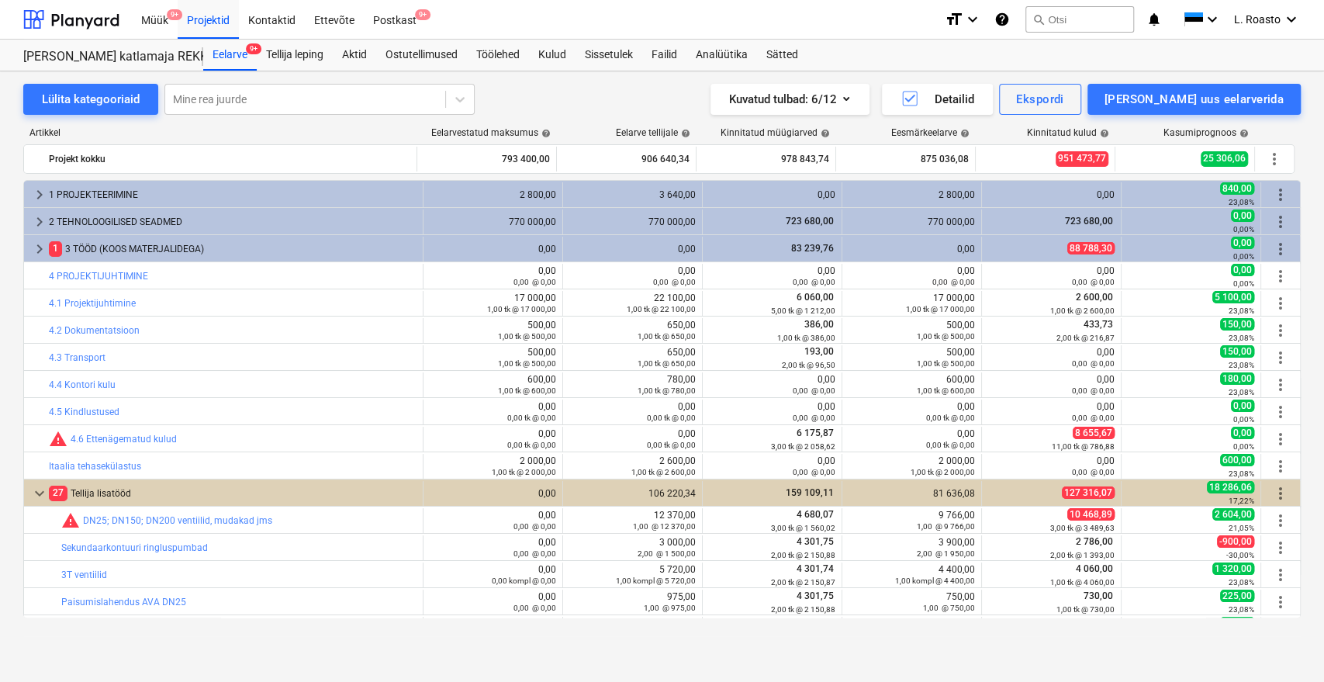
click at [558, 661] on div "Lülita kategooriaid Mine rea juurde Kuvatud tulbad : 6/12 Detailid Ekspordi [PE…" at bounding box center [662, 376] width 1324 height 610
click at [547, 47] on div "Kulud" at bounding box center [552, 55] width 47 height 31
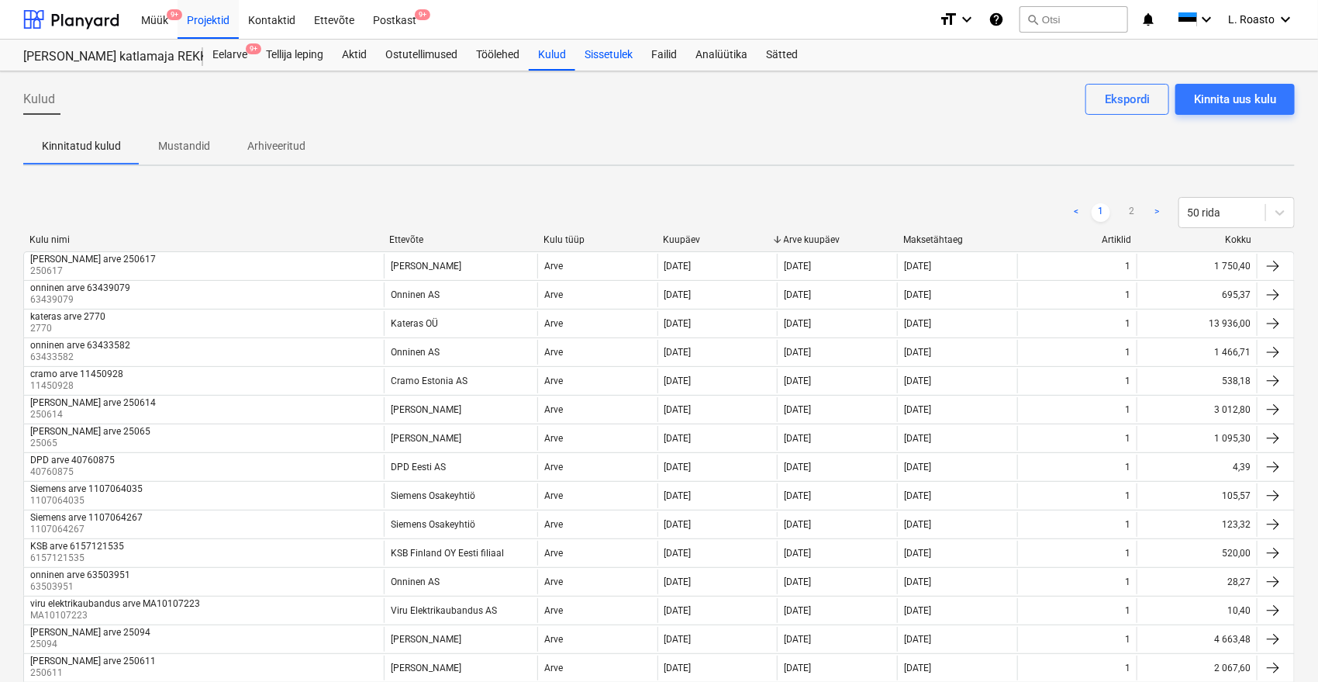
click at [615, 53] on div "Sissetulek" at bounding box center [608, 55] width 67 height 31
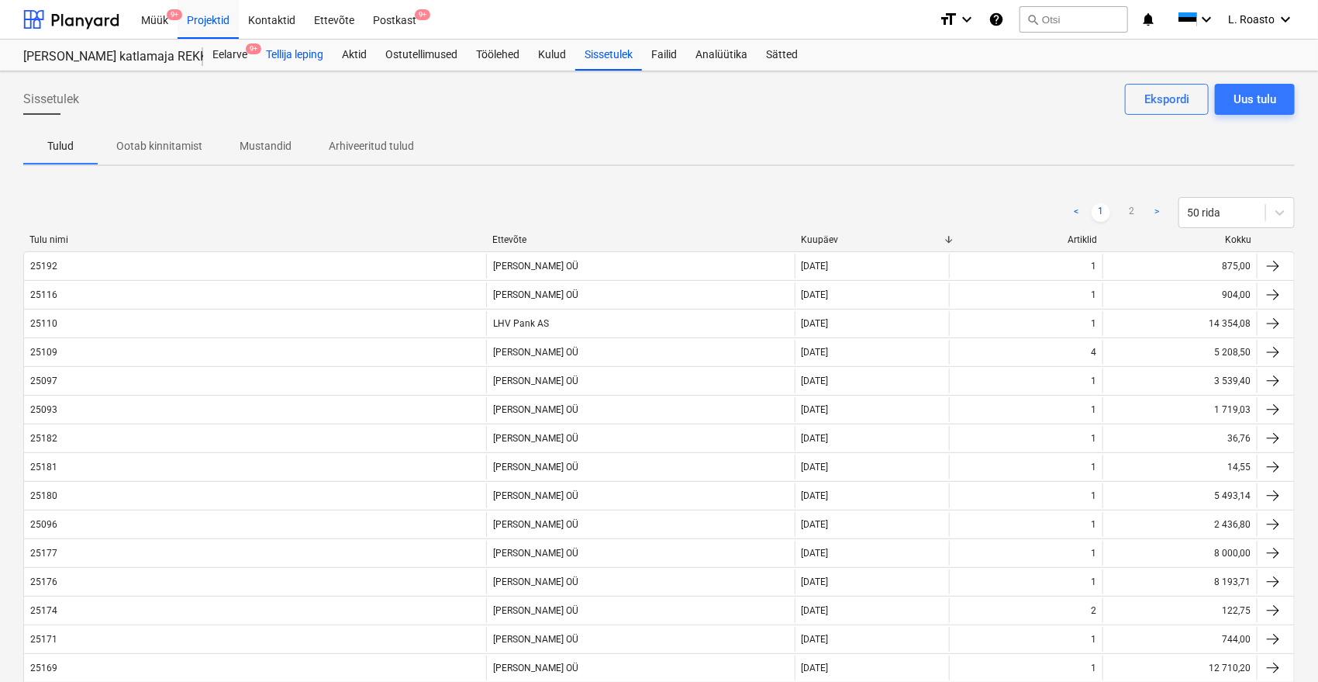
click at [308, 54] on div "Tellija leping" at bounding box center [295, 55] width 76 height 31
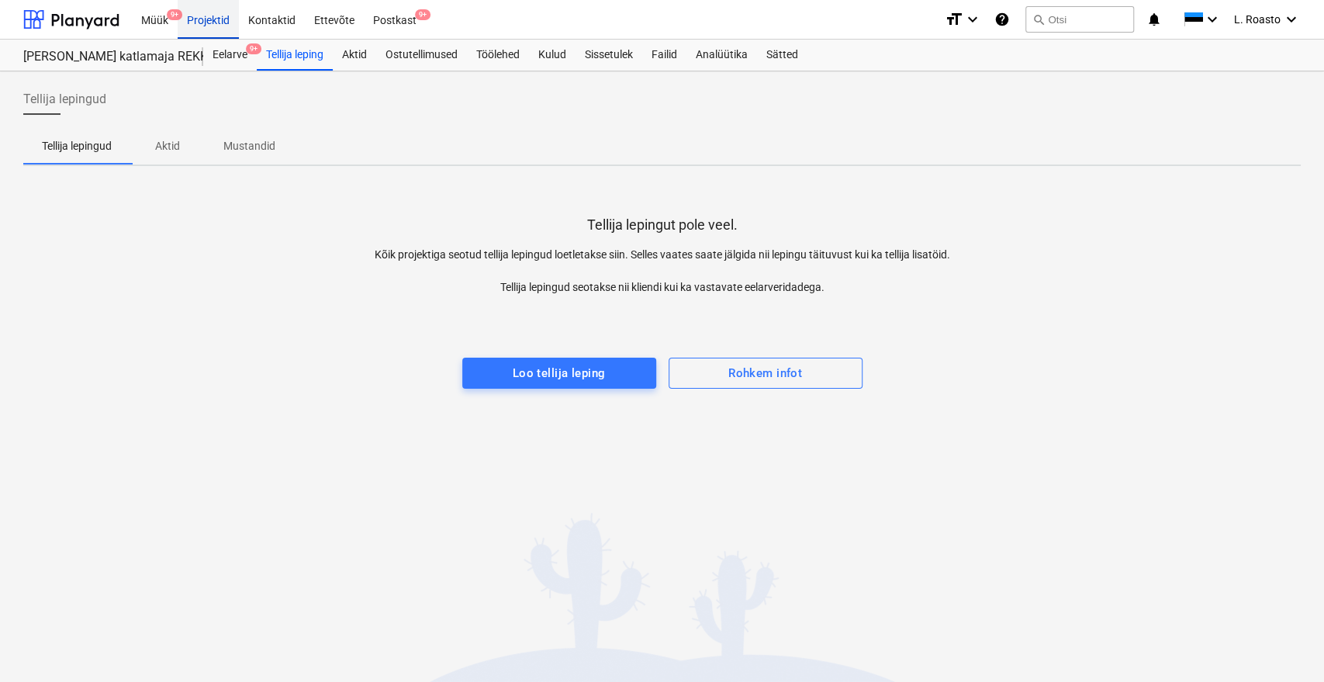
click at [223, 20] on div "Projektid" at bounding box center [208, 19] width 61 height 40
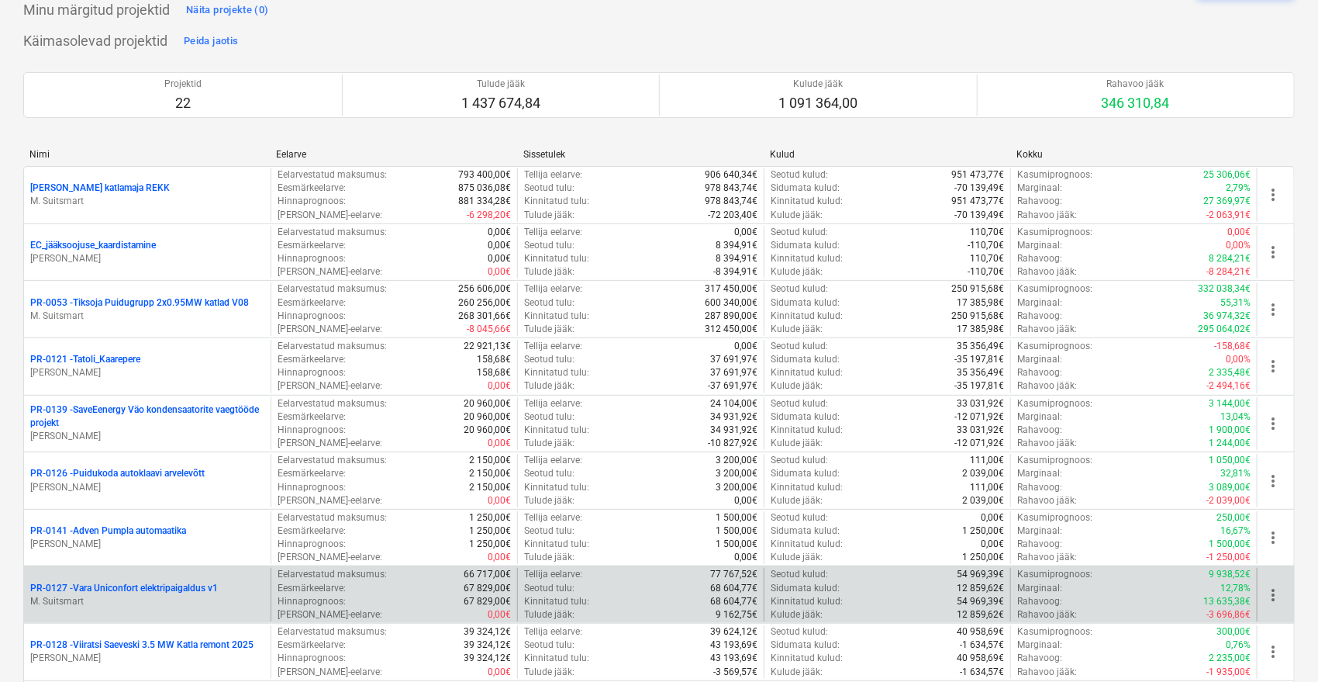
scroll to position [86, 0]
click at [186, 594] on p "M. Suitsmart" at bounding box center [147, 600] width 234 height 13
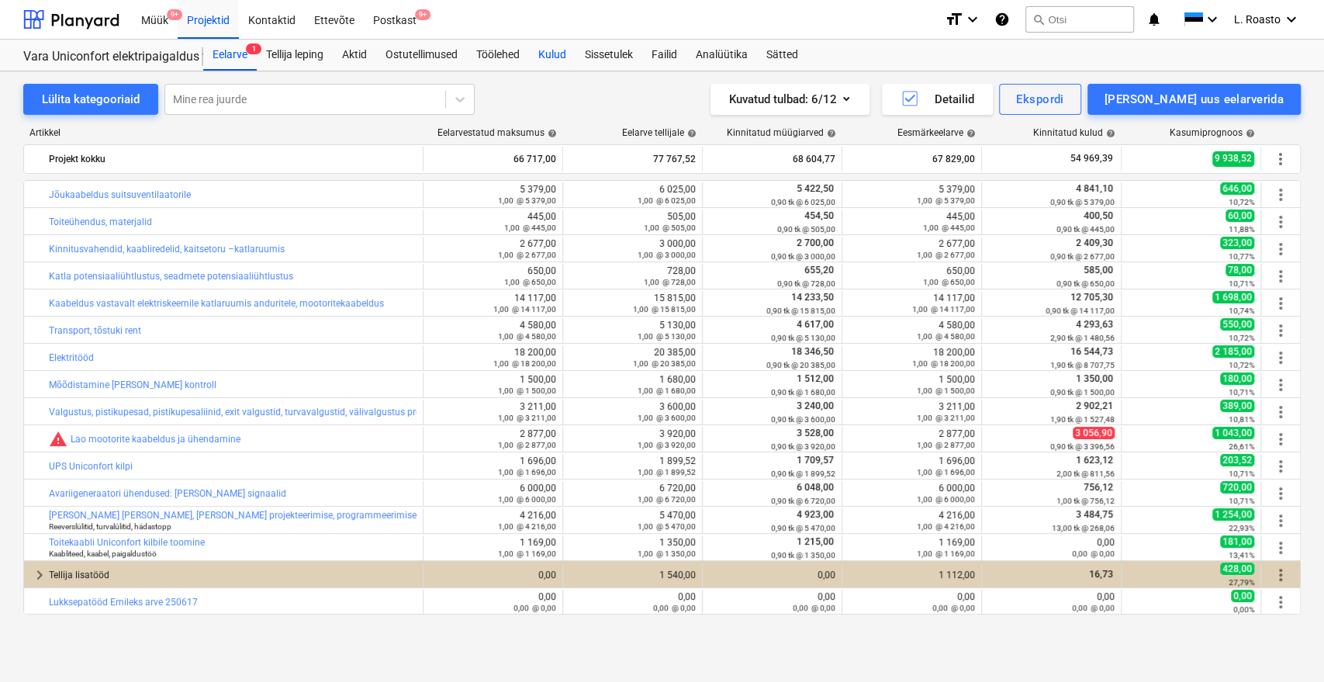
click at [573, 52] on div "Kulud" at bounding box center [552, 55] width 47 height 31
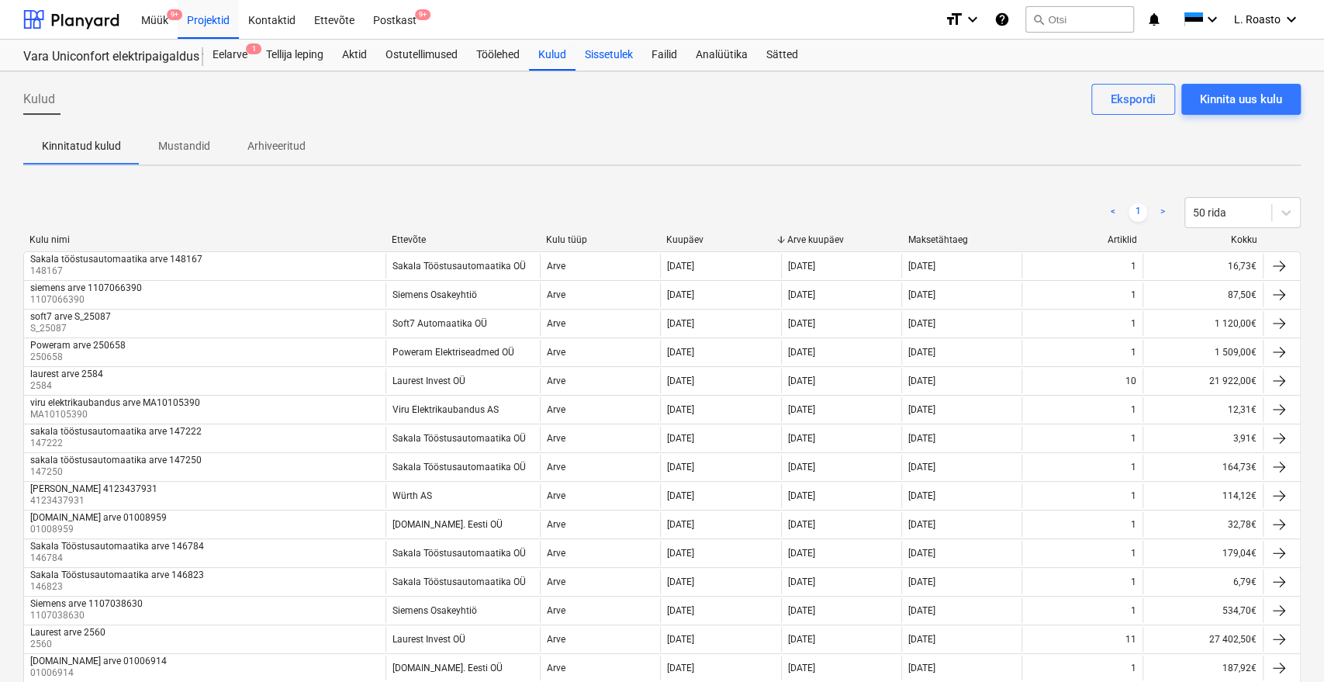
click at [602, 52] on div "Sissetulek" at bounding box center [608, 55] width 67 height 31
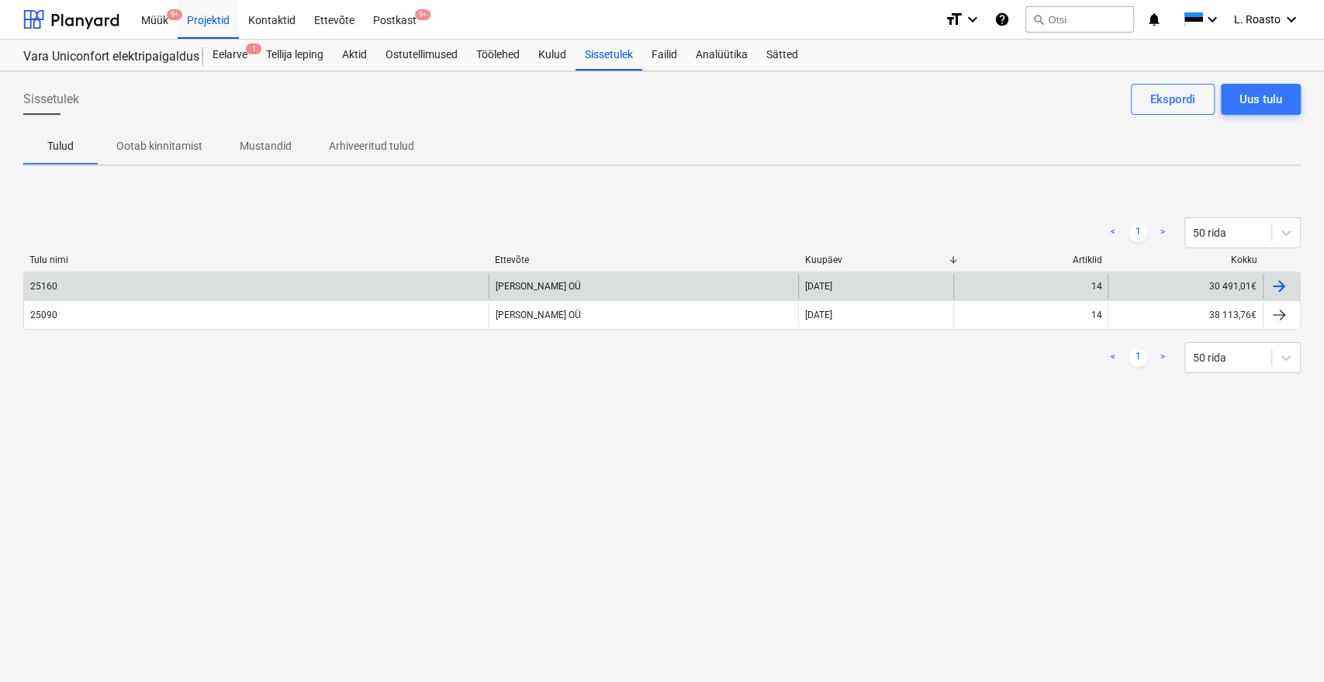
click at [361, 278] on div "25160" at bounding box center [256, 286] width 465 height 25
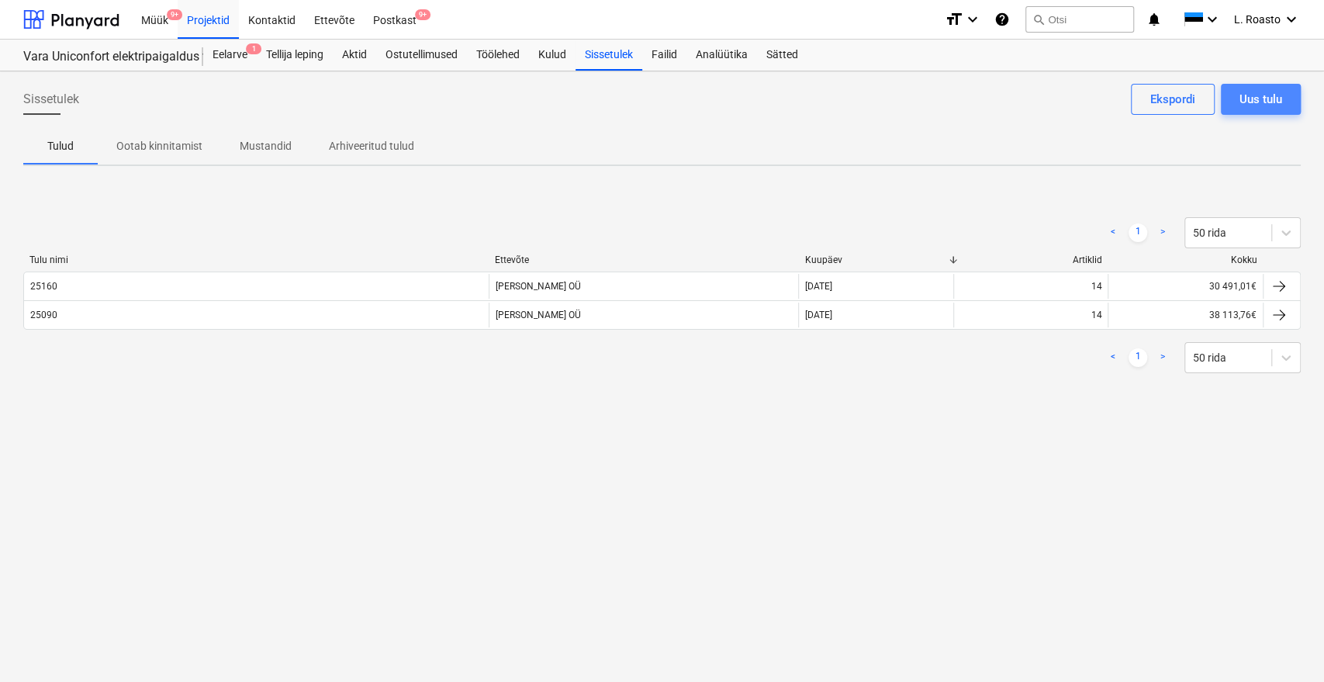
click at [1269, 101] on div "Uus tulu" at bounding box center [1260, 99] width 43 height 20
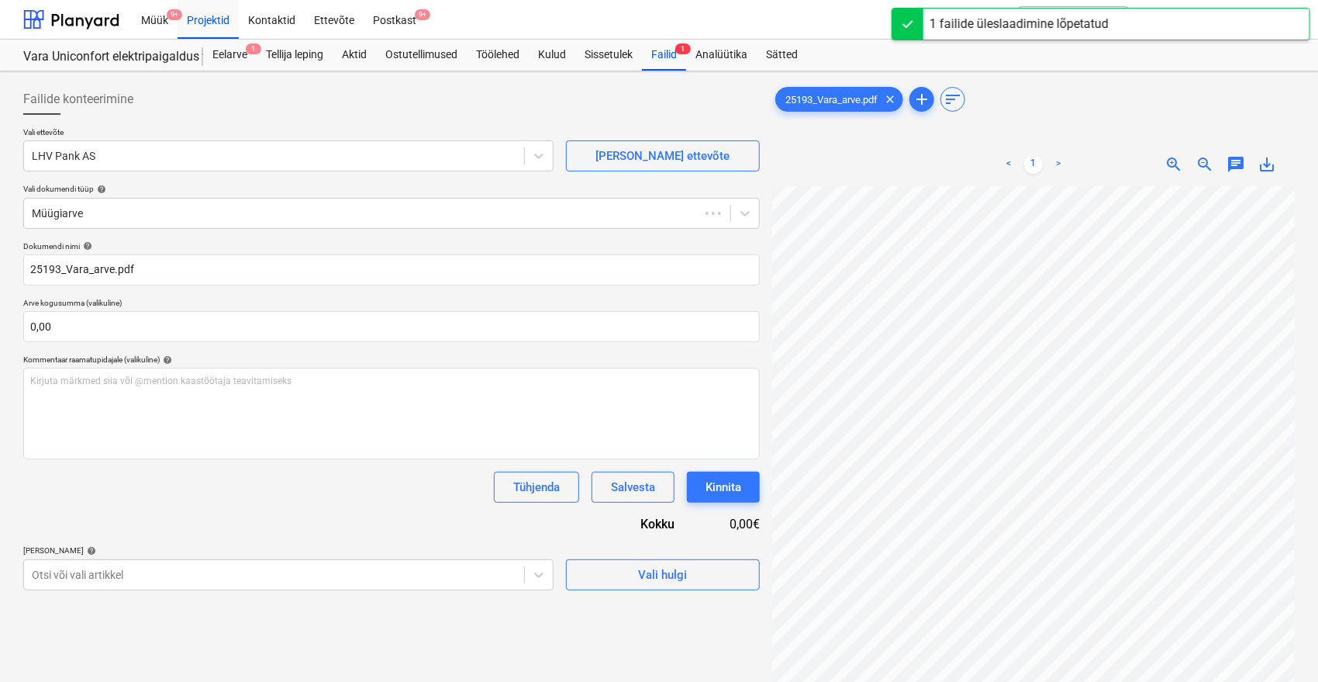
type input "25193"
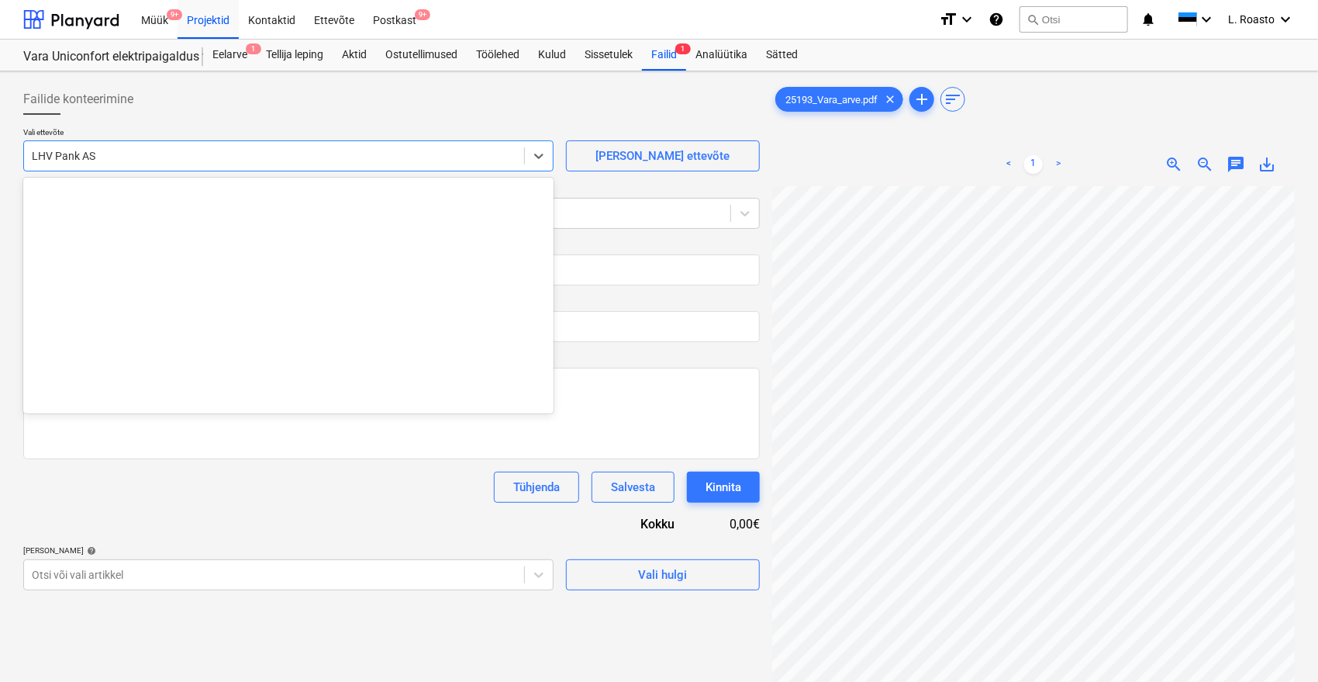
click at [106, 161] on div at bounding box center [274, 156] width 485 height 16
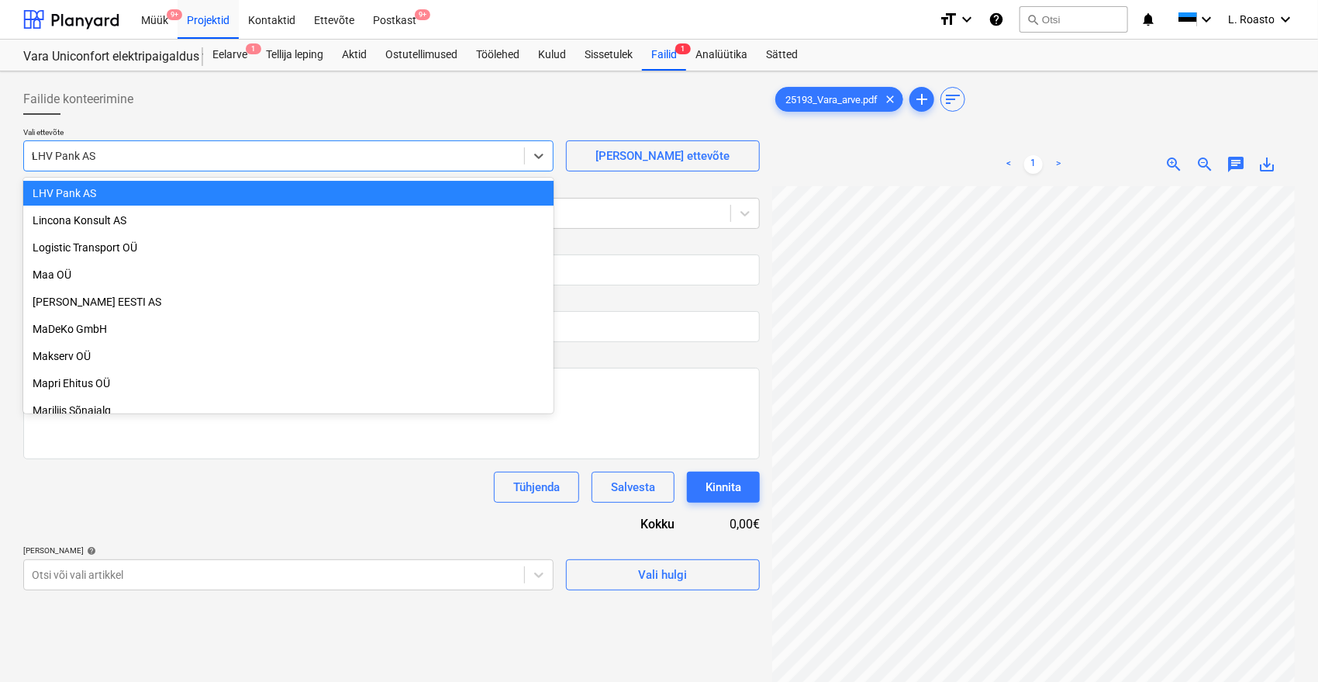
scroll to position [1830, 0]
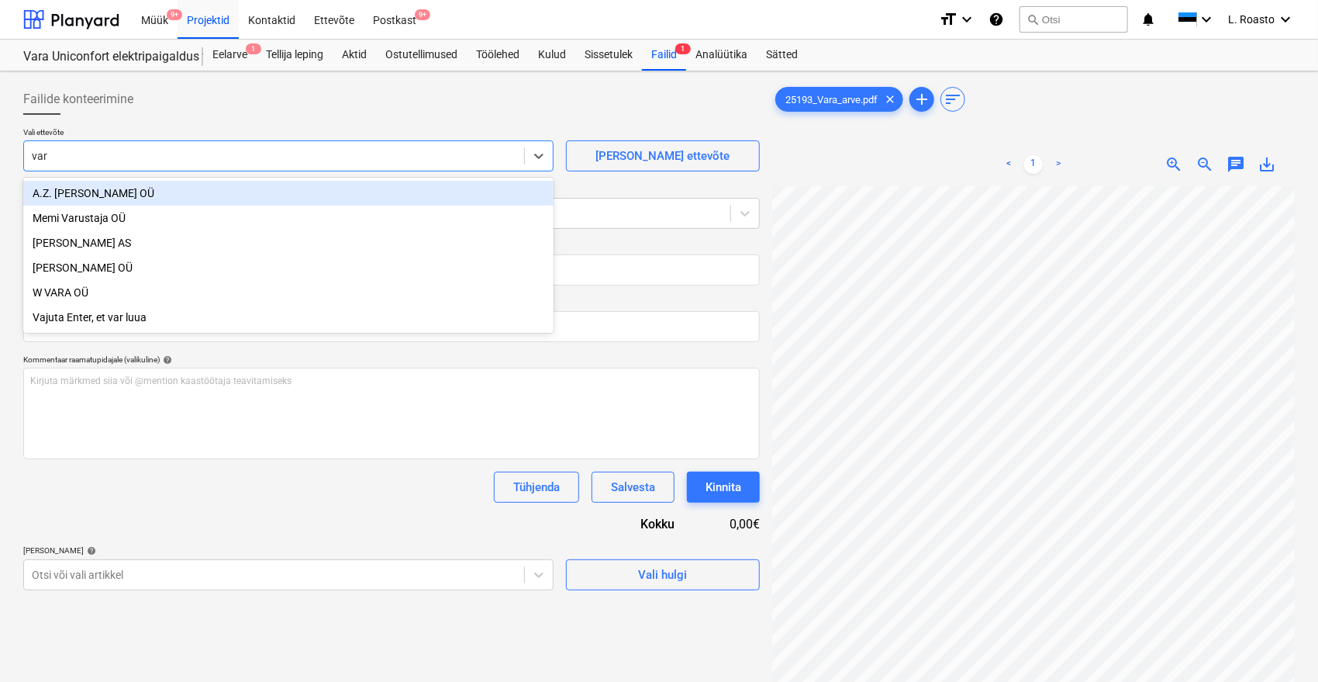
type input "vara"
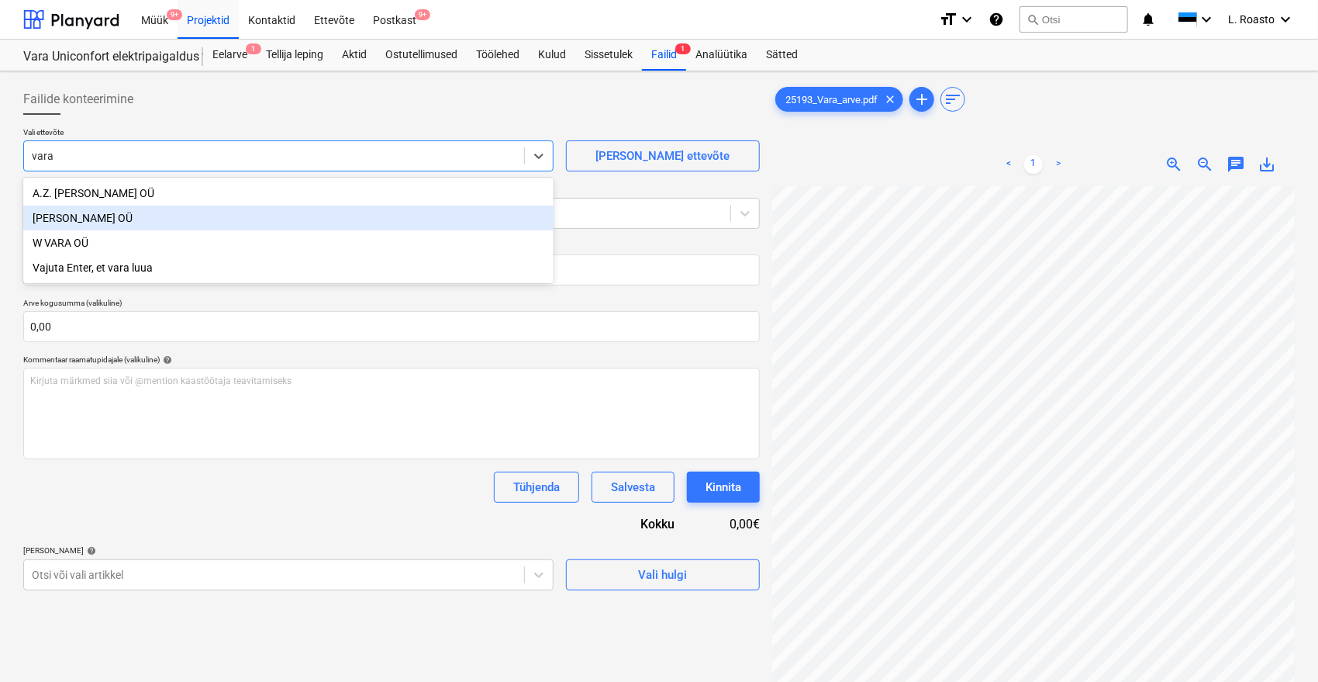
click at [74, 219] on div "[PERSON_NAME] OÜ" at bounding box center [288, 217] width 530 height 25
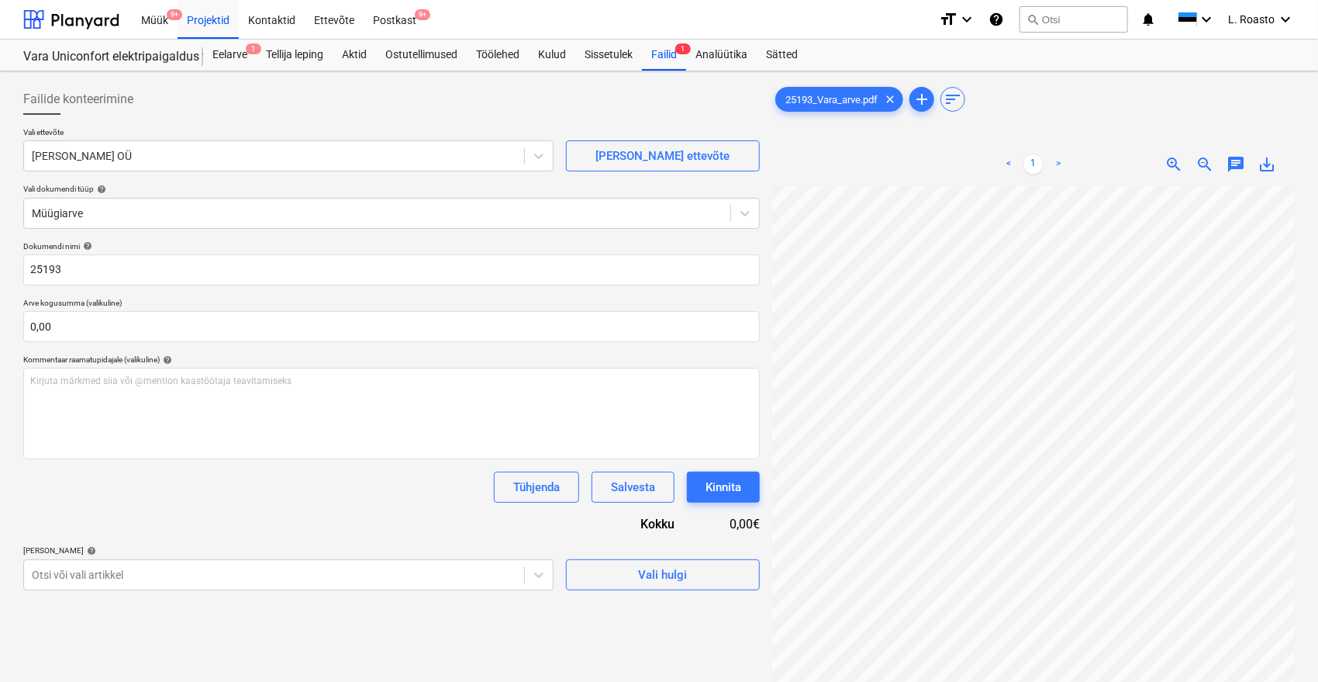
click at [202, 520] on div "Dokumendi nimi help 25193 Arve kogusumma (valikuline) 0,00 Kommentaar raamatupi…" at bounding box center [391, 415] width 737 height 349
click at [161, 575] on body "Müük 9+ Projektid Kontaktid Ettevõte Postkast 9+ format_size keyboard_arrow_dow…" at bounding box center [659, 341] width 1318 height 682
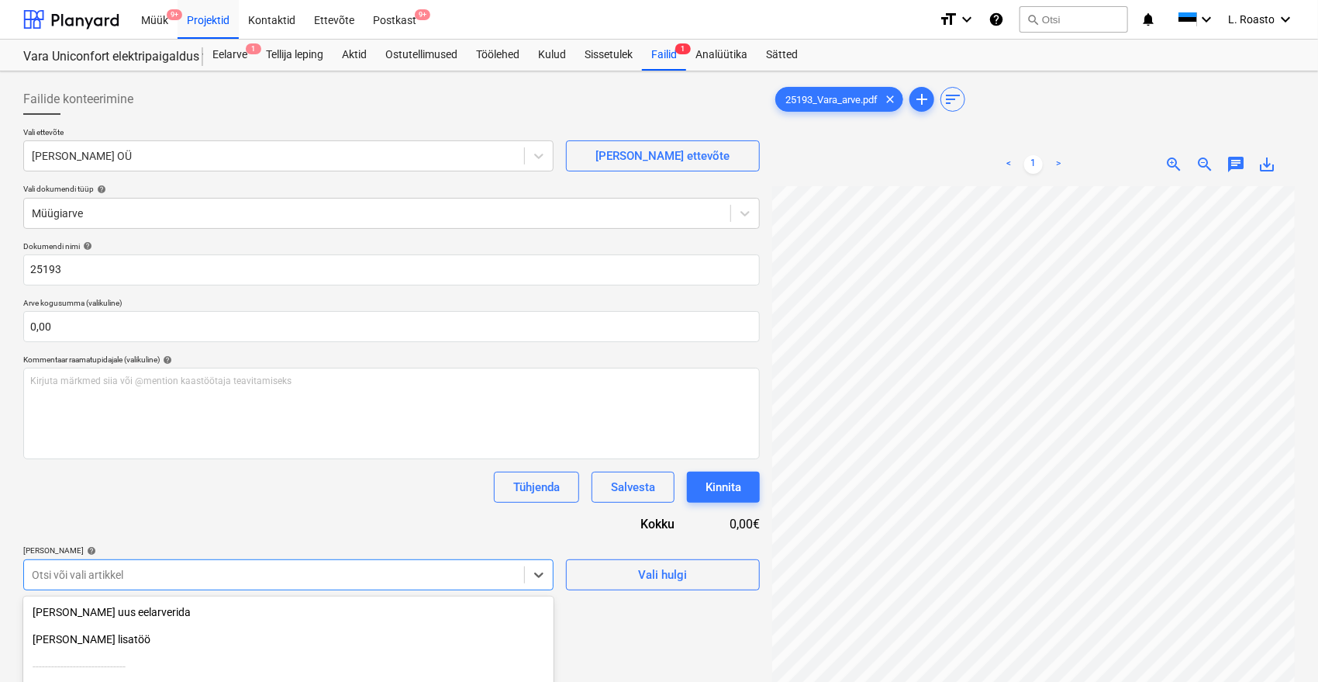
scroll to position [155, 0]
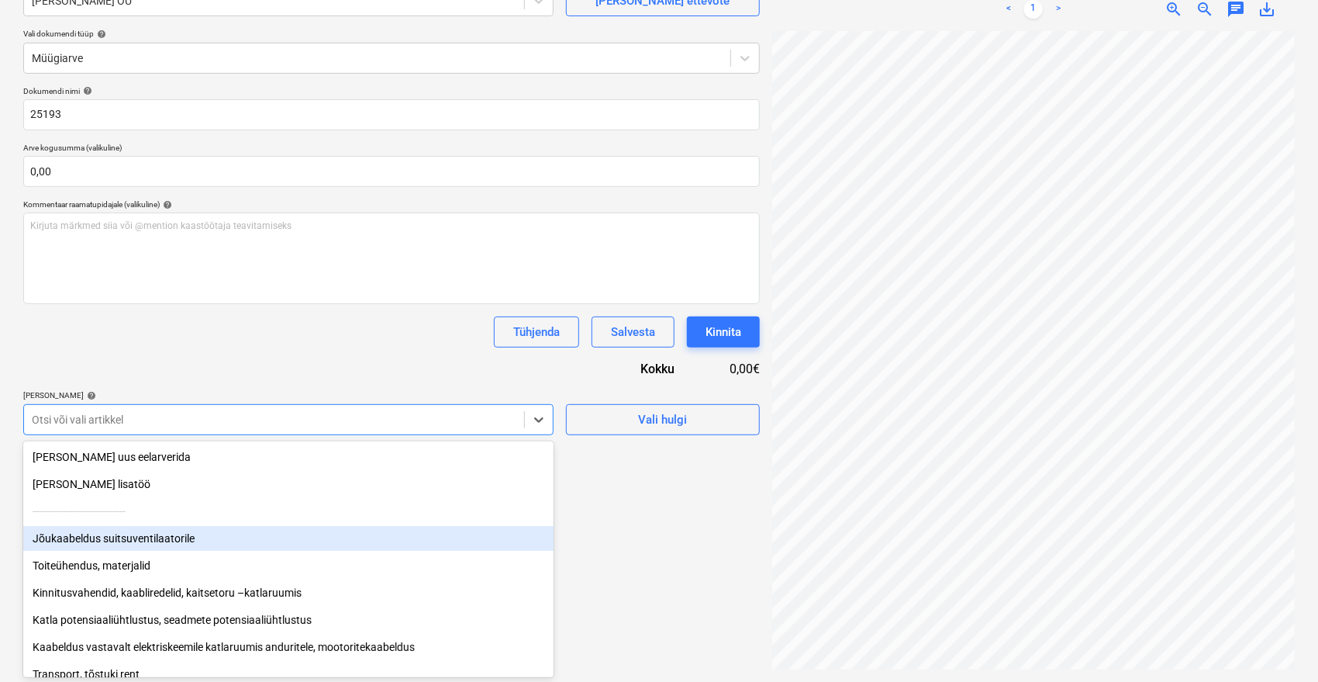
click at [164, 533] on div "Jõukaabeldus suitsuventilaatorile" at bounding box center [288, 538] width 530 height 25
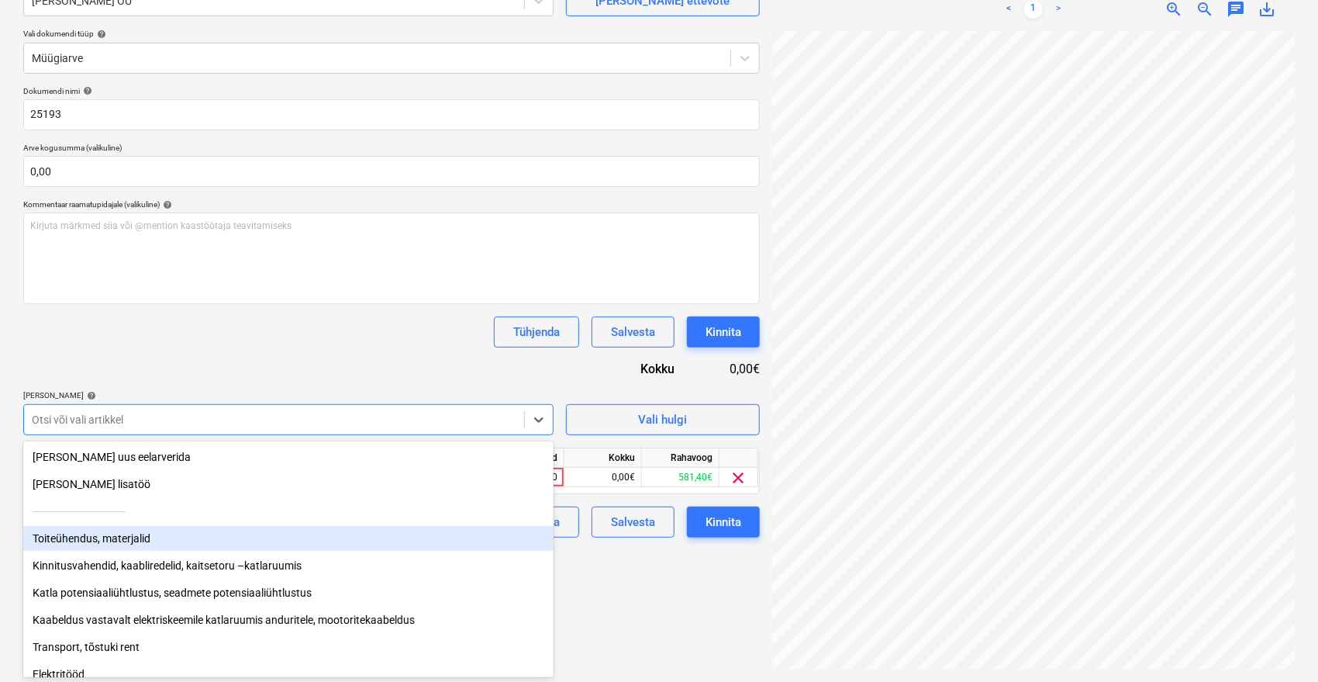
click at [140, 534] on div "Toiteühendus, materjalid" at bounding box center [288, 538] width 530 height 25
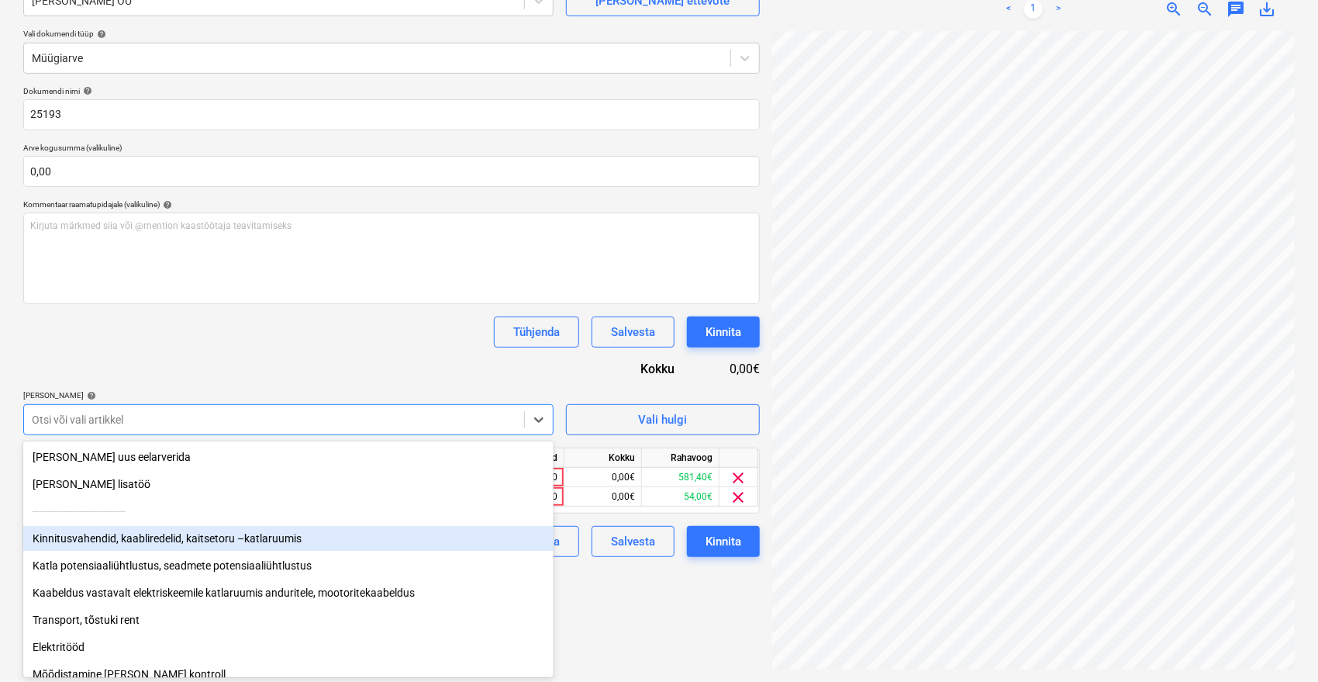
click at [140, 534] on div "Kinnitusvahendid, kaabliredelid, kaitsetoru –katlaruumis" at bounding box center [288, 538] width 530 height 25
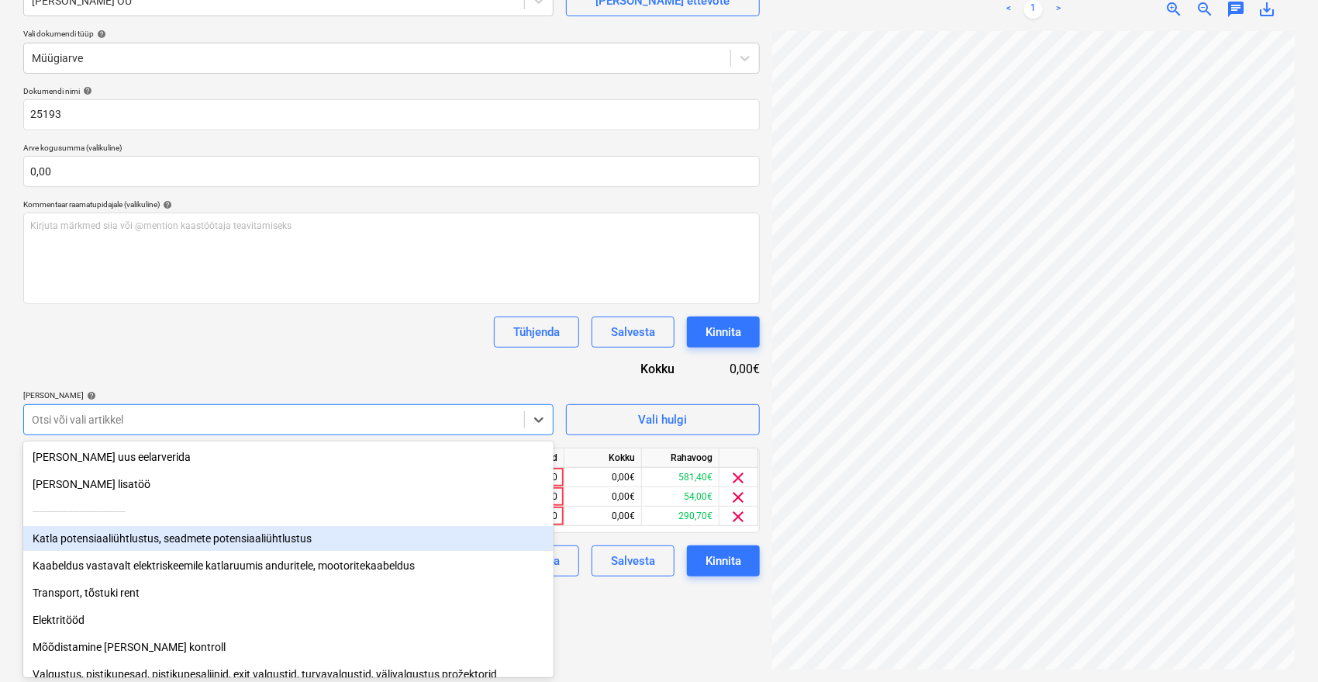
click at [140, 534] on div "Katla potensiaaliühtlustus, seadmete potensiaaliühtlustus" at bounding box center [288, 538] width 530 height 25
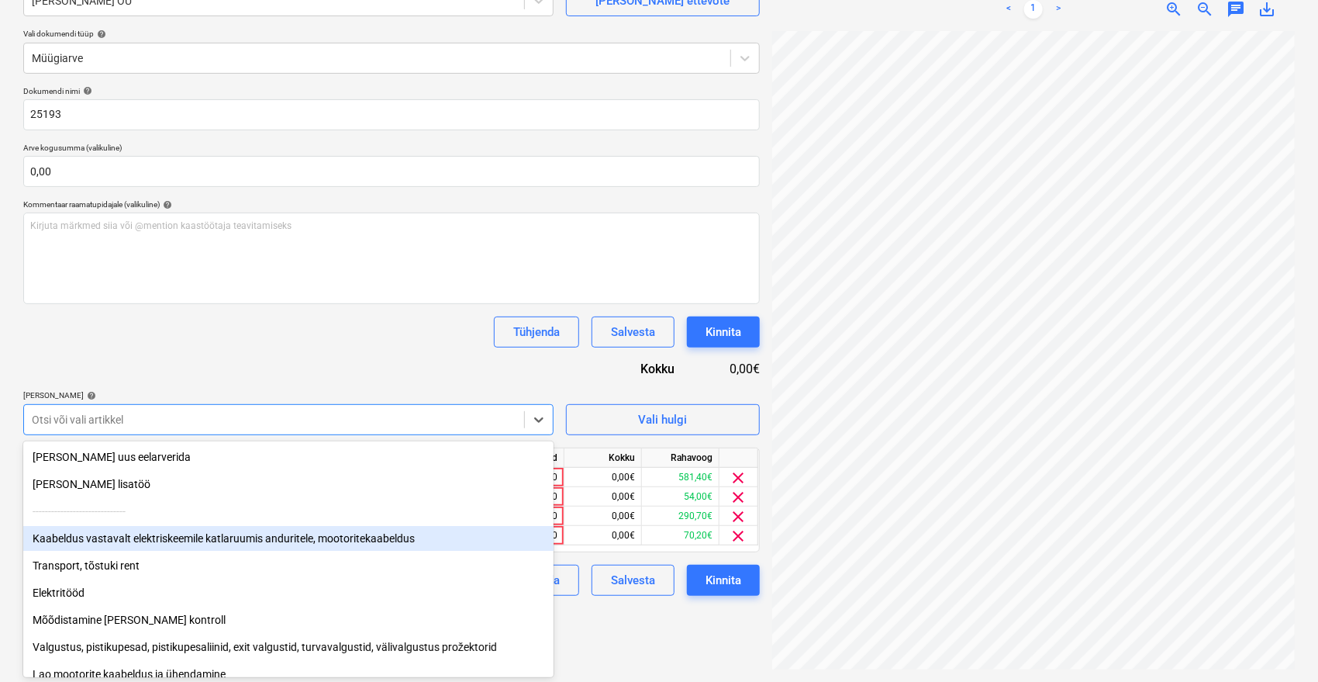
click at [140, 534] on div "Kaabeldus vastavalt elektriskeemile katlaruumis anduritele, mootoritekaabeldus" at bounding box center [288, 538] width 530 height 25
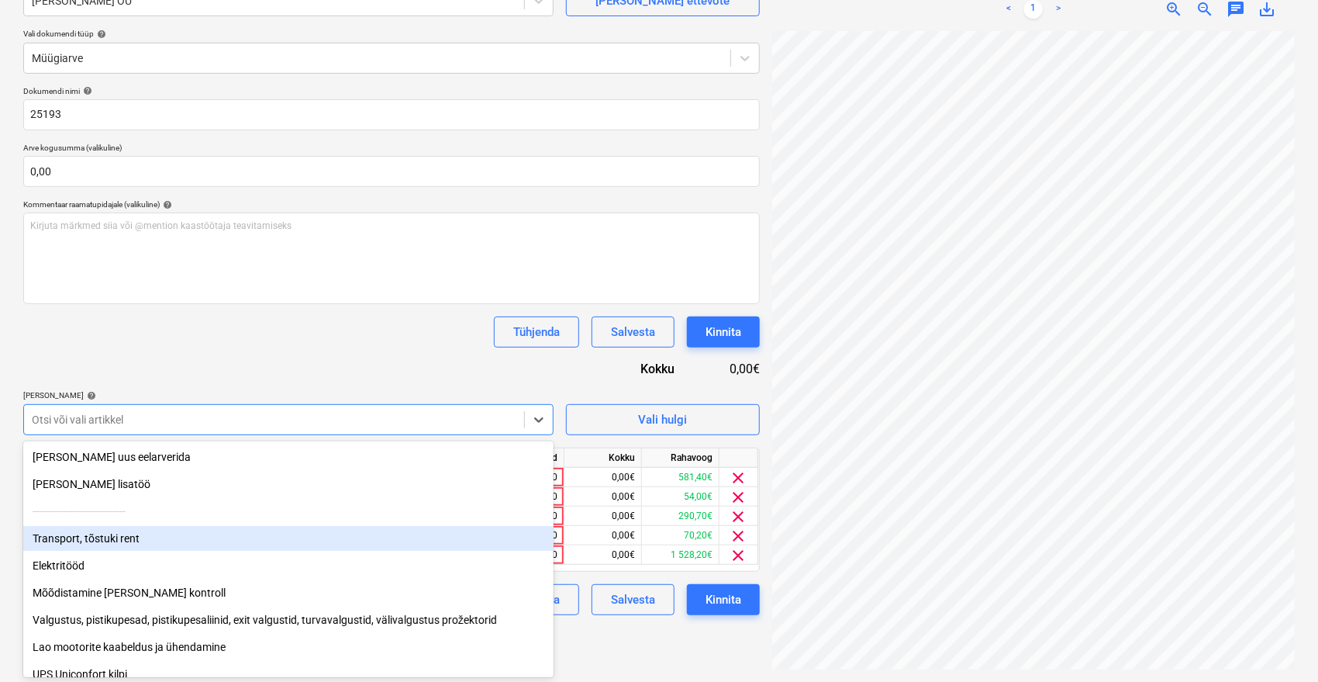
click at [140, 534] on div "Transport, tõstuki rent" at bounding box center [288, 538] width 530 height 25
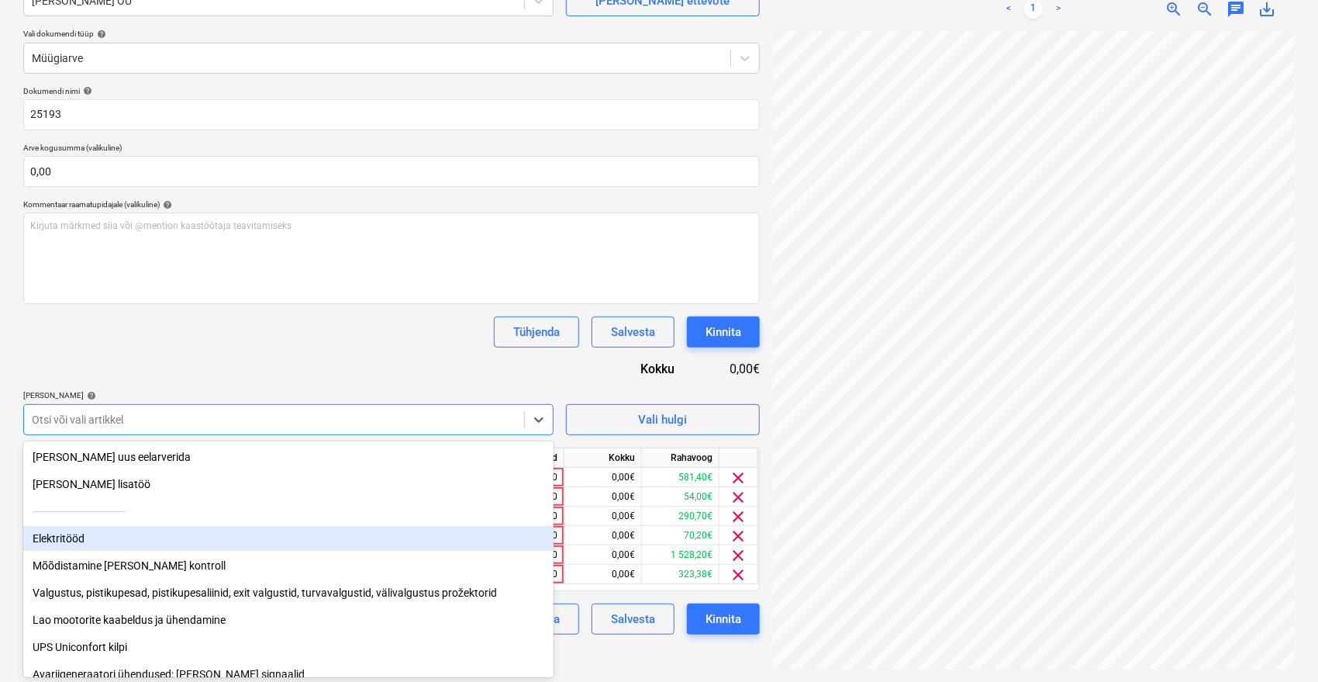
click at [140, 534] on div "Elektritööd" at bounding box center [288, 538] width 530 height 25
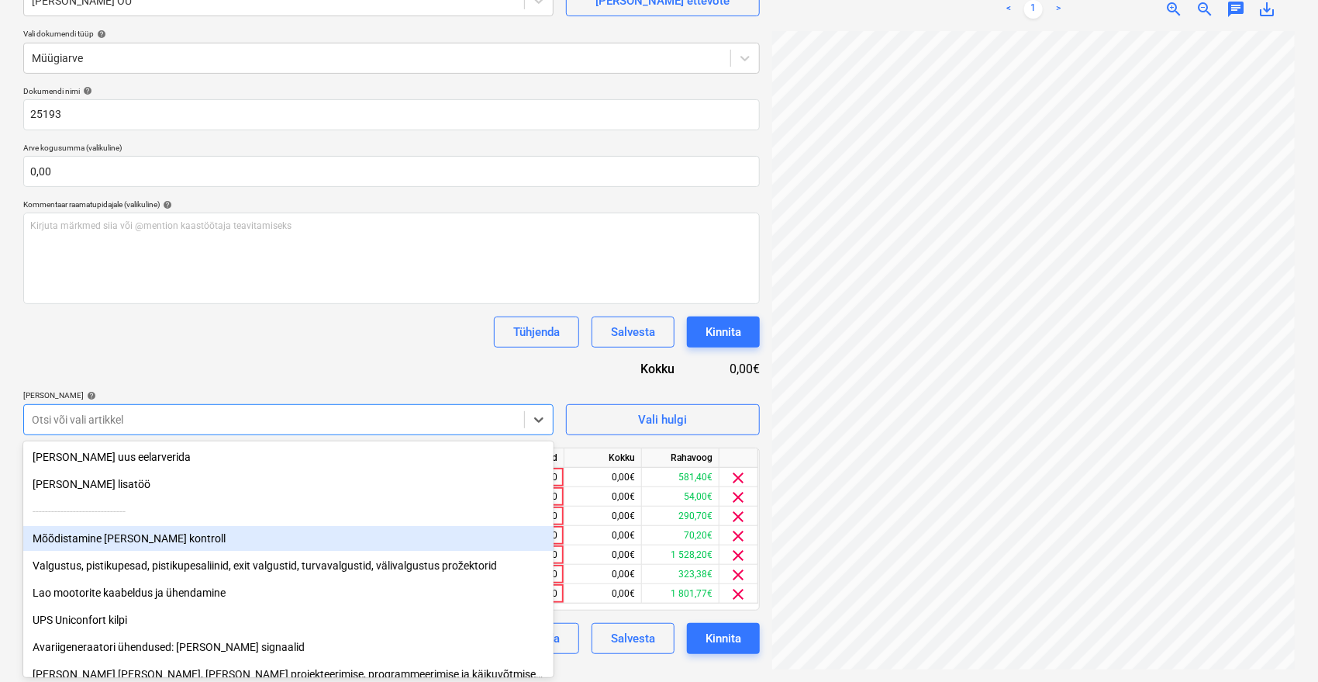
click at [140, 534] on div "Mõõdistamine [PERSON_NAME] kontroll" at bounding box center [288, 538] width 530 height 25
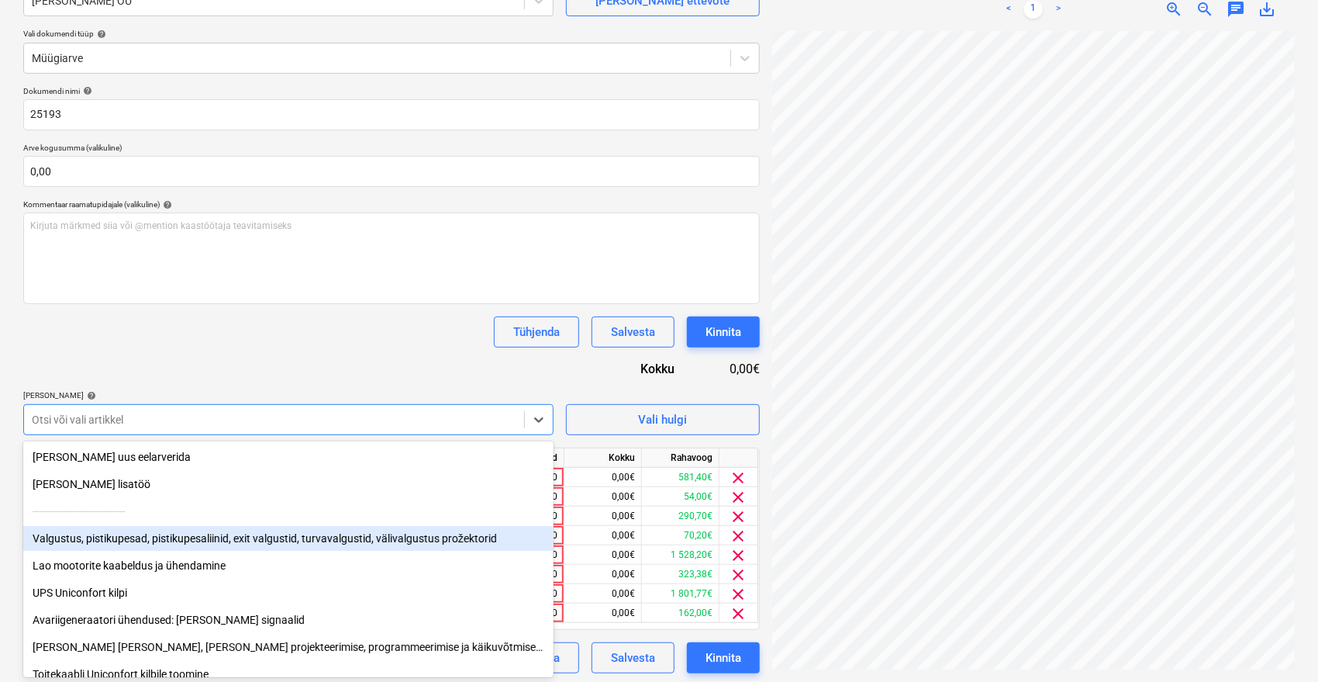
click at [140, 534] on div "Valgustus, pistikupesad, pistikupesaliinid, exit valgustid, turvavalgustid, väl…" at bounding box center [288, 538] width 530 height 25
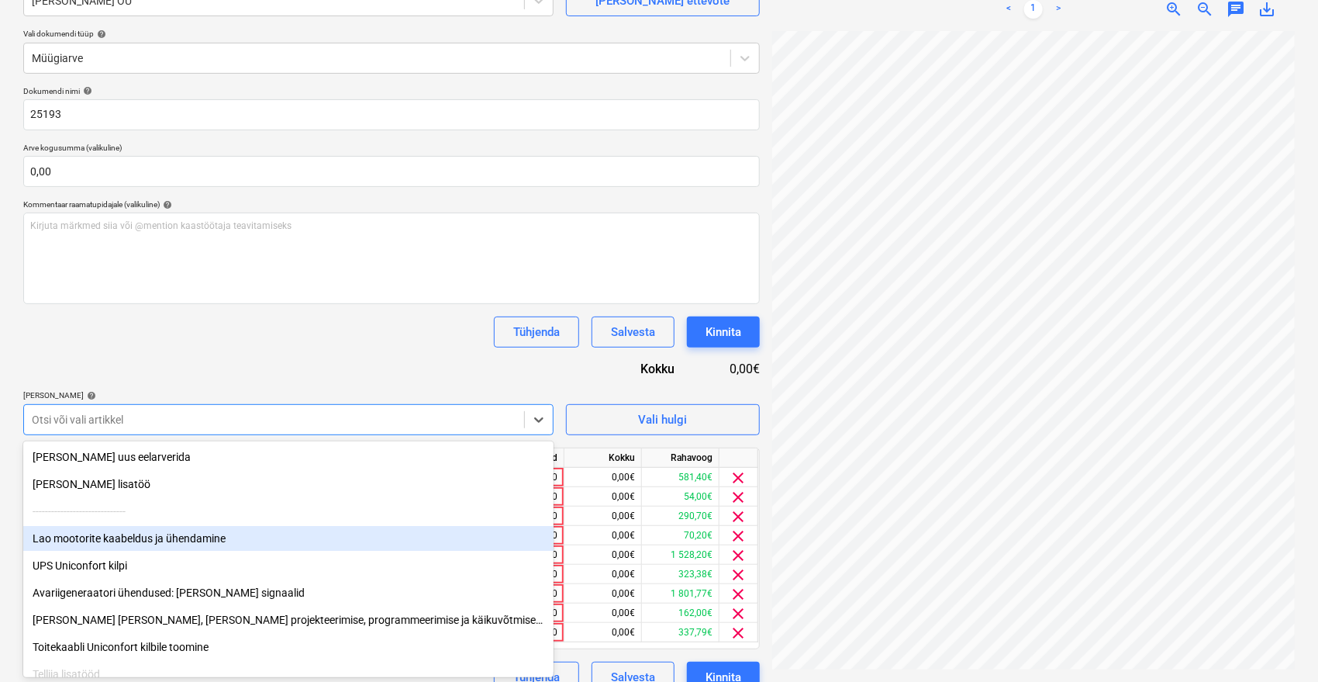
click at [140, 534] on div "Lao mootorite kaabeldus ja ühendamine" at bounding box center [288, 538] width 530 height 25
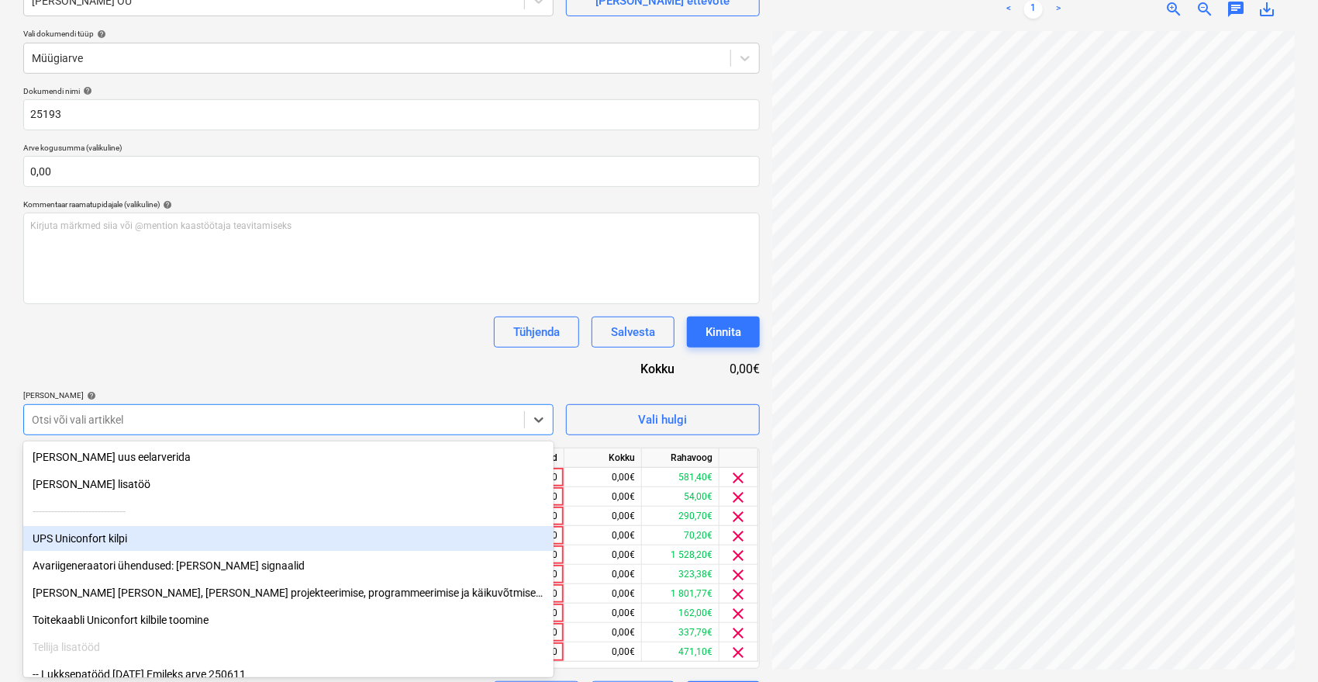
click at [140, 534] on div "UPS Uniconfort kilpi" at bounding box center [288, 538] width 530 height 25
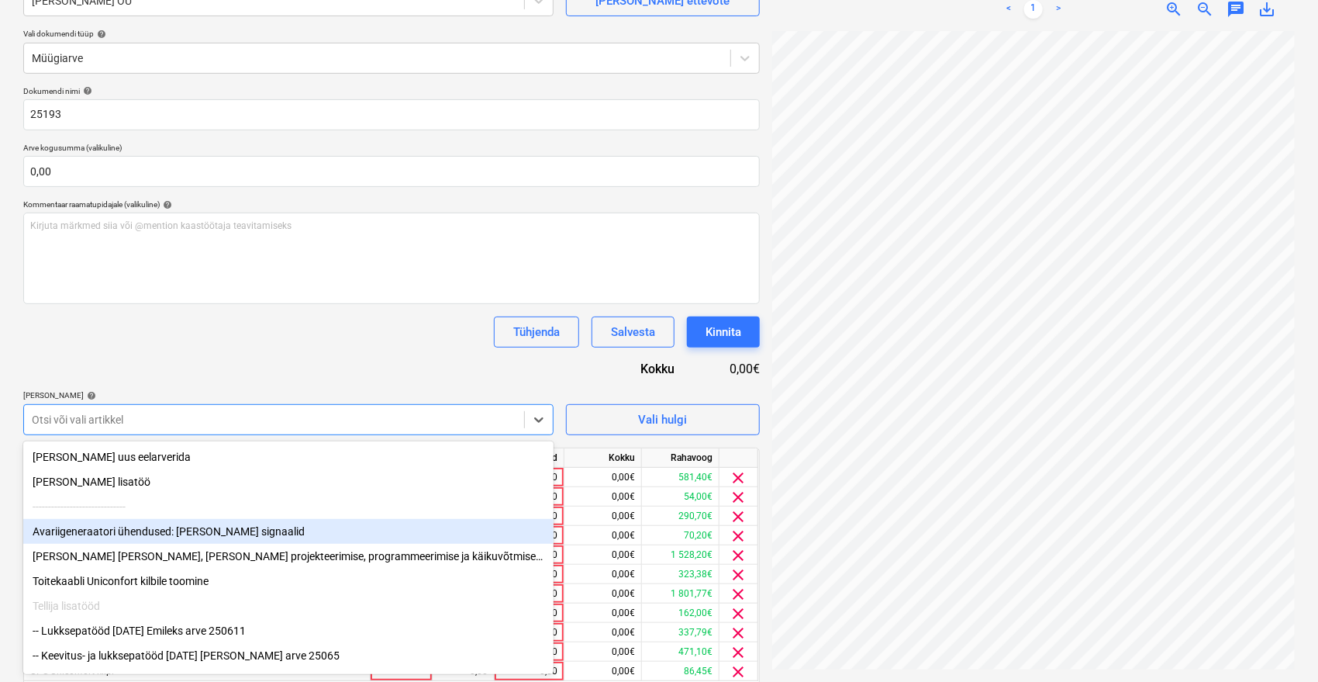
click at [140, 534] on div "Avariigeneraatori ühendused: [PERSON_NAME] signaalid" at bounding box center [288, 531] width 530 height 25
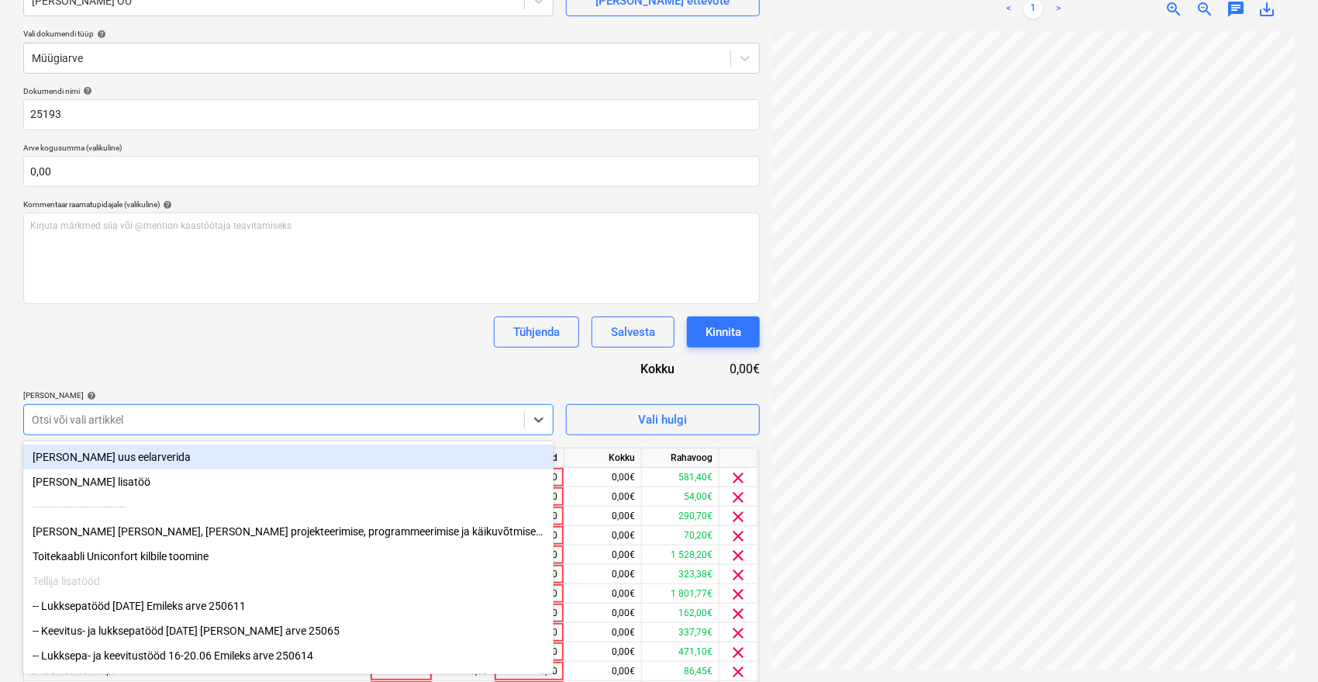
click at [140, 534] on div "[PERSON_NAME] [PERSON_NAME], [PERSON_NAME] projekteerimise, programmeerimise ja…" at bounding box center [288, 531] width 530 height 25
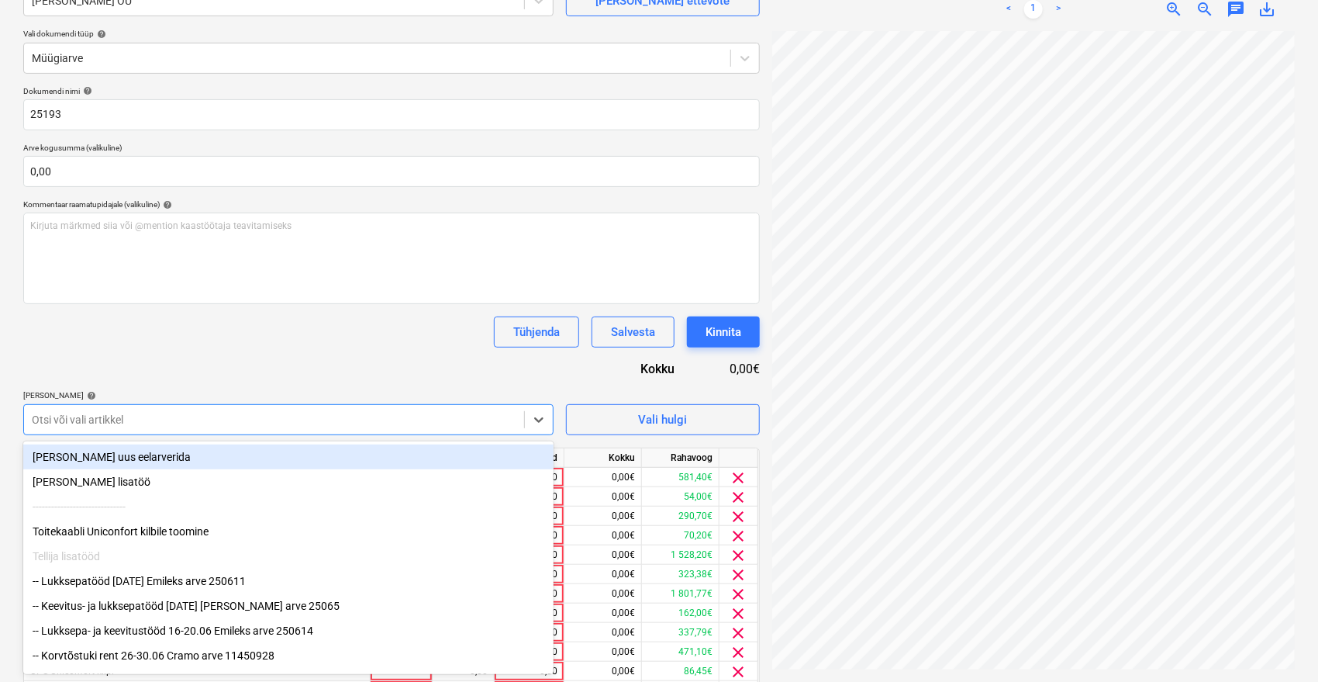
click at [140, 534] on div "Toitekaabli Uniconfort kilbile toomine" at bounding box center [288, 531] width 530 height 25
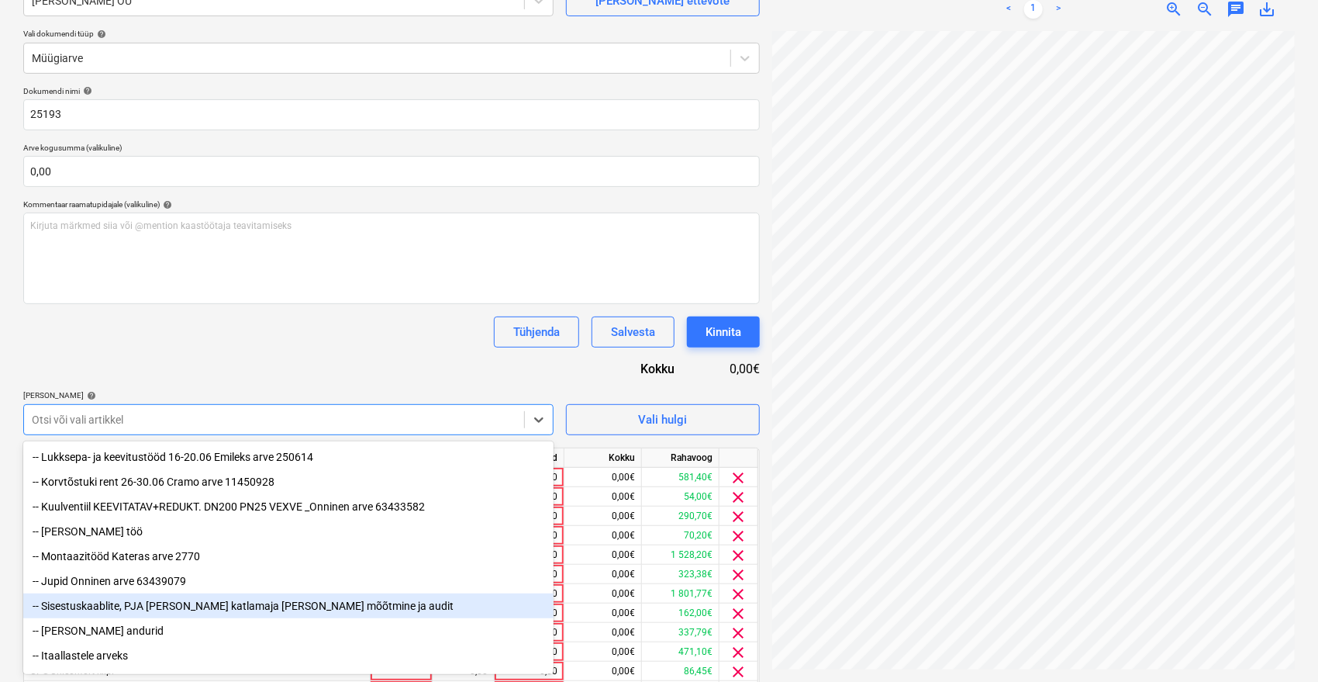
scroll to position [181, 0]
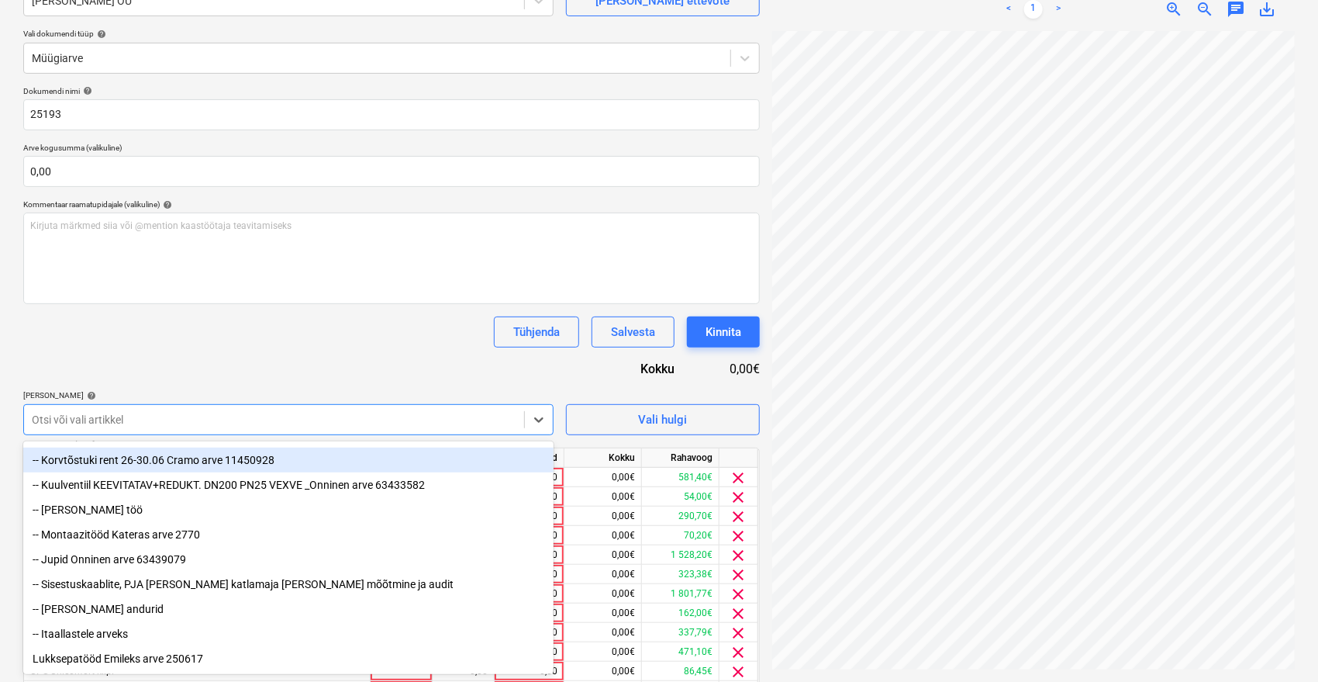
click at [274, 327] on div "Tühjenda Salvesta Kinnita" at bounding box center [391, 331] width 737 height 31
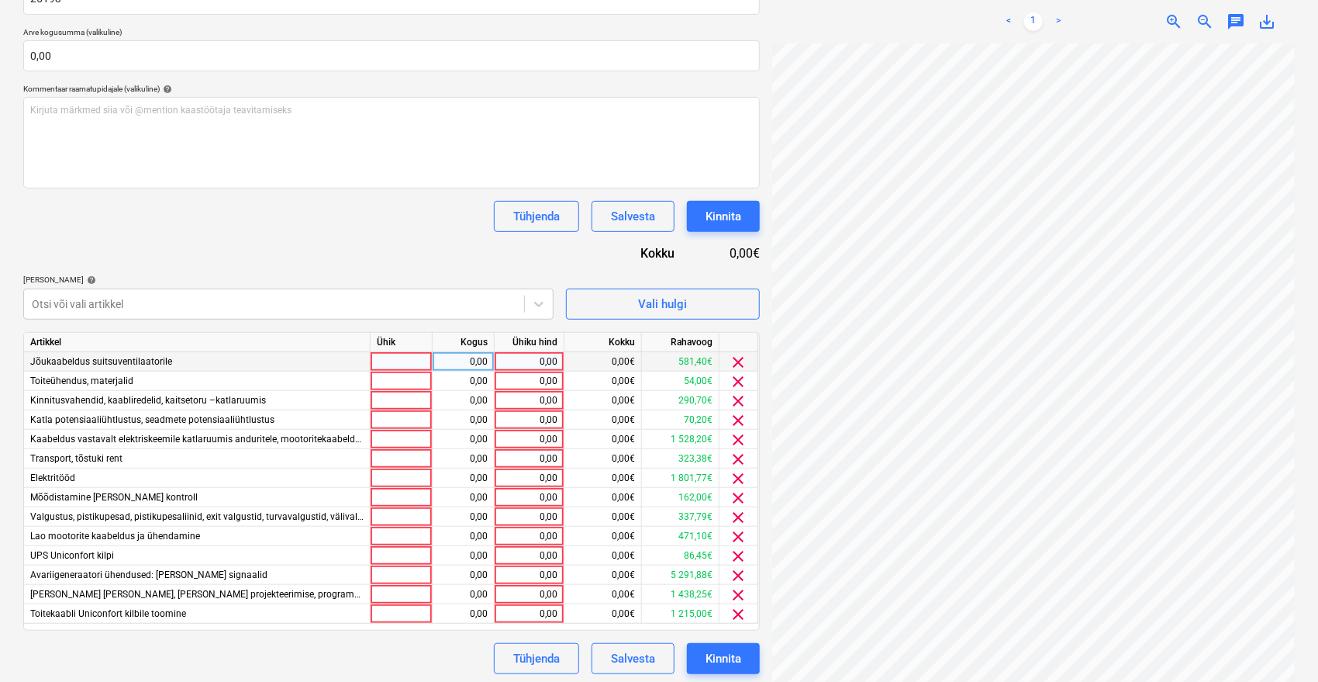
scroll to position [275, 0]
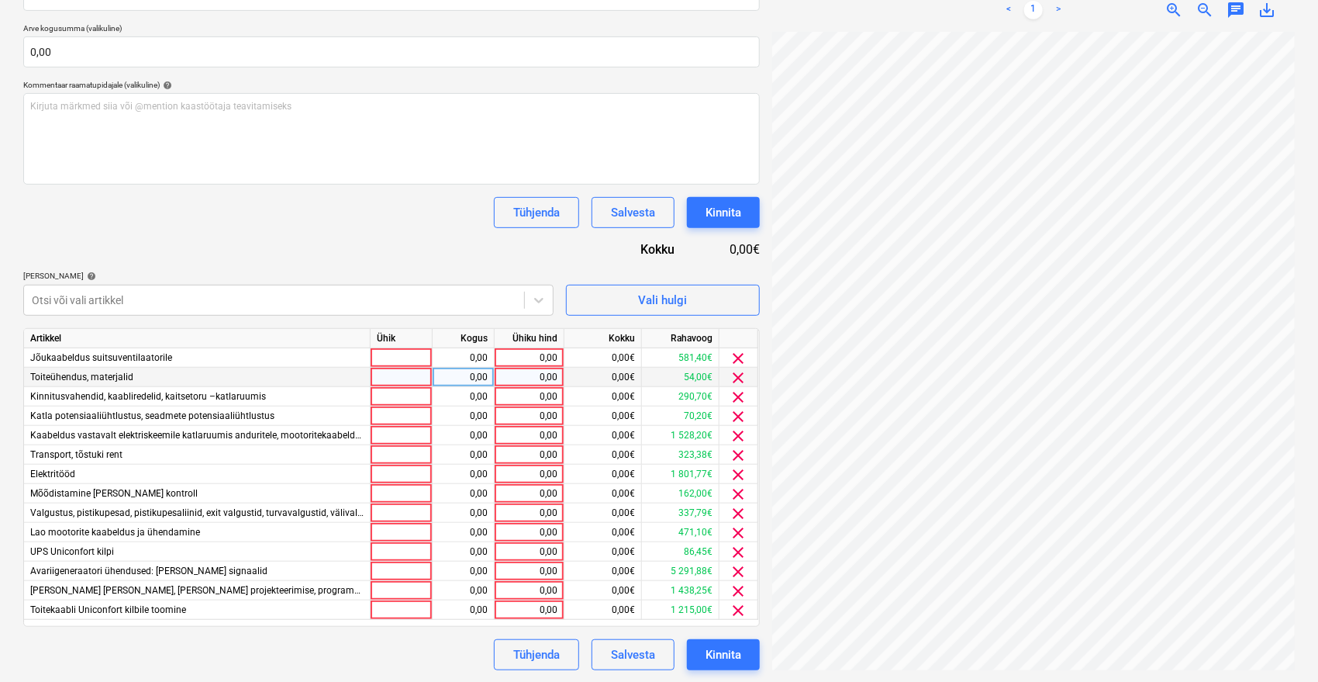
click at [473, 370] on div "0,00" at bounding box center [463, 377] width 49 height 19
click at [475, 359] on div "0,00" at bounding box center [463, 357] width 49 height 19
click at [556, 358] on div "0,00" at bounding box center [529, 357] width 57 height 19
type input "1"
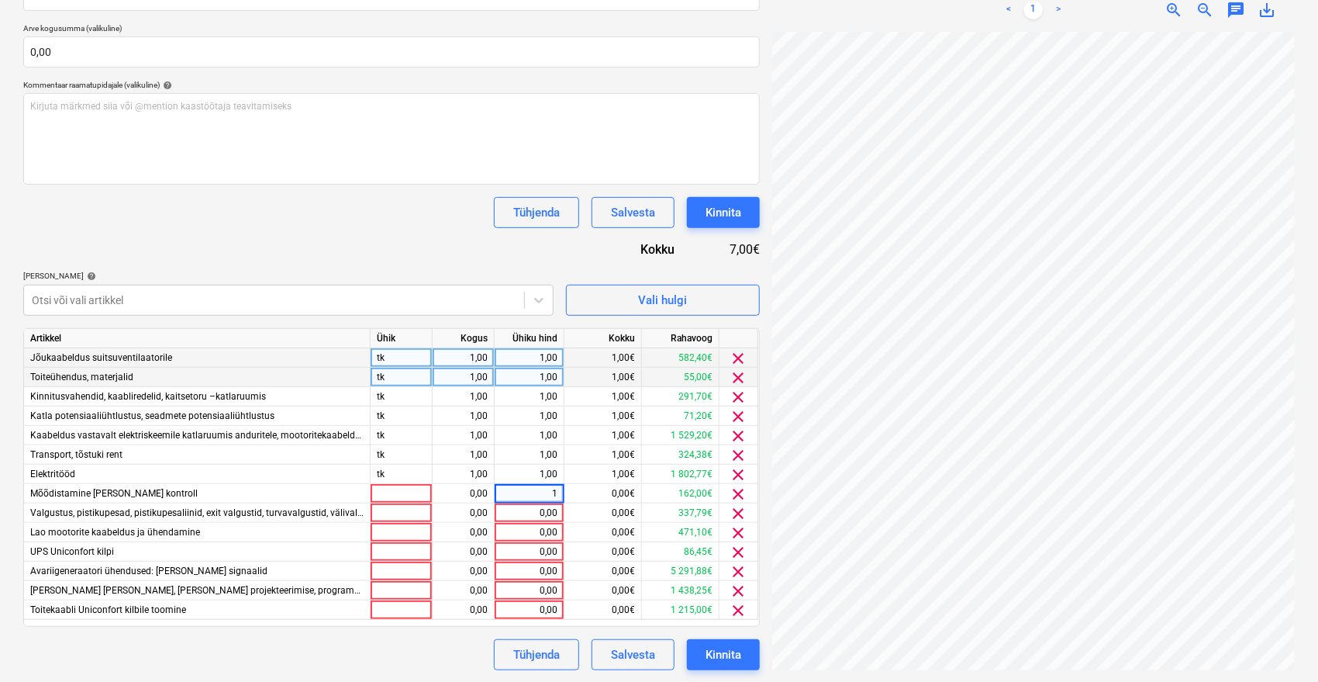
type input "11"
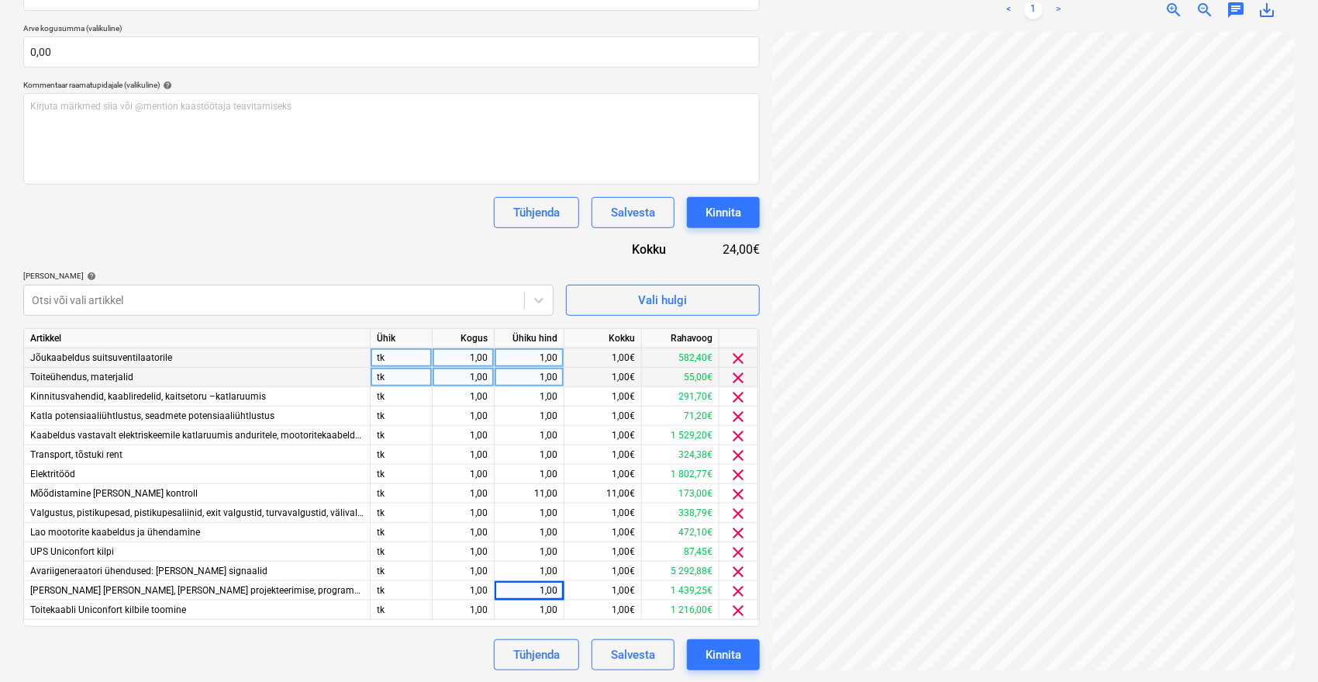
click at [477, 352] on div "1,00" at bounding box center [463, 357] width 49 height 19
type input "0,0"
type input "0,1"
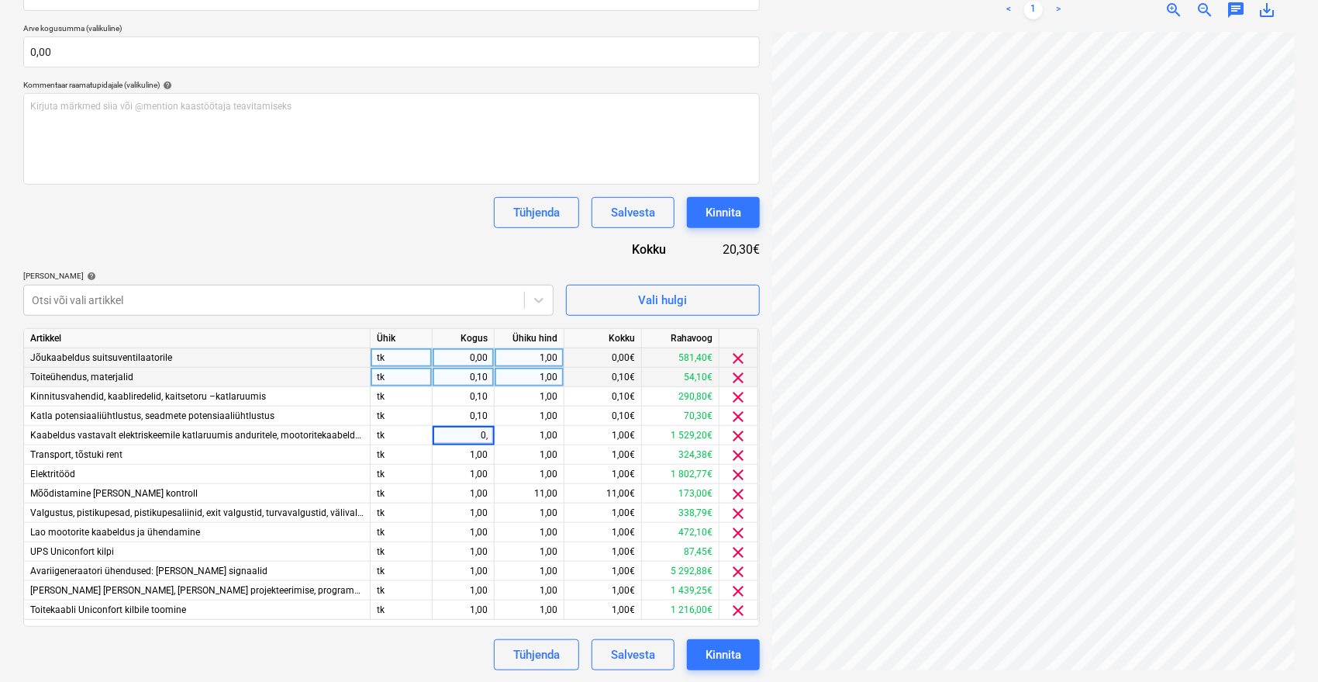
type input "0,1"
type input ","
type input "0,1"
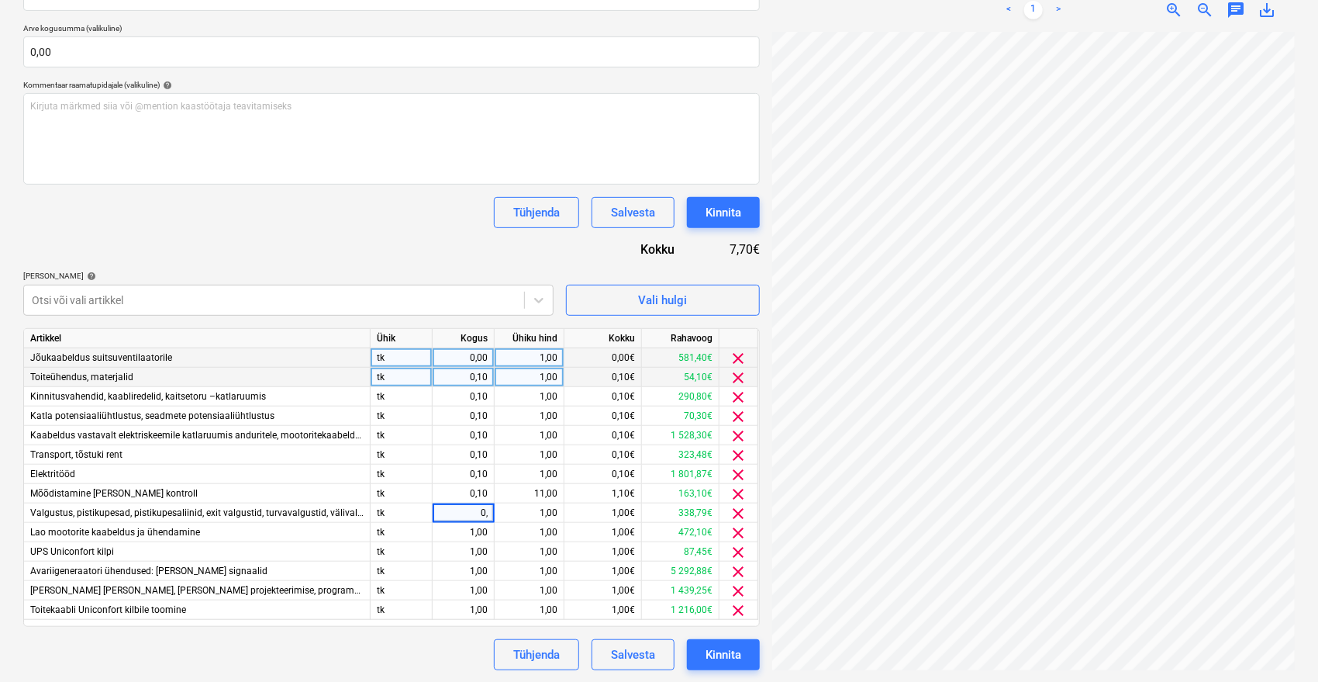
type input "0,1"
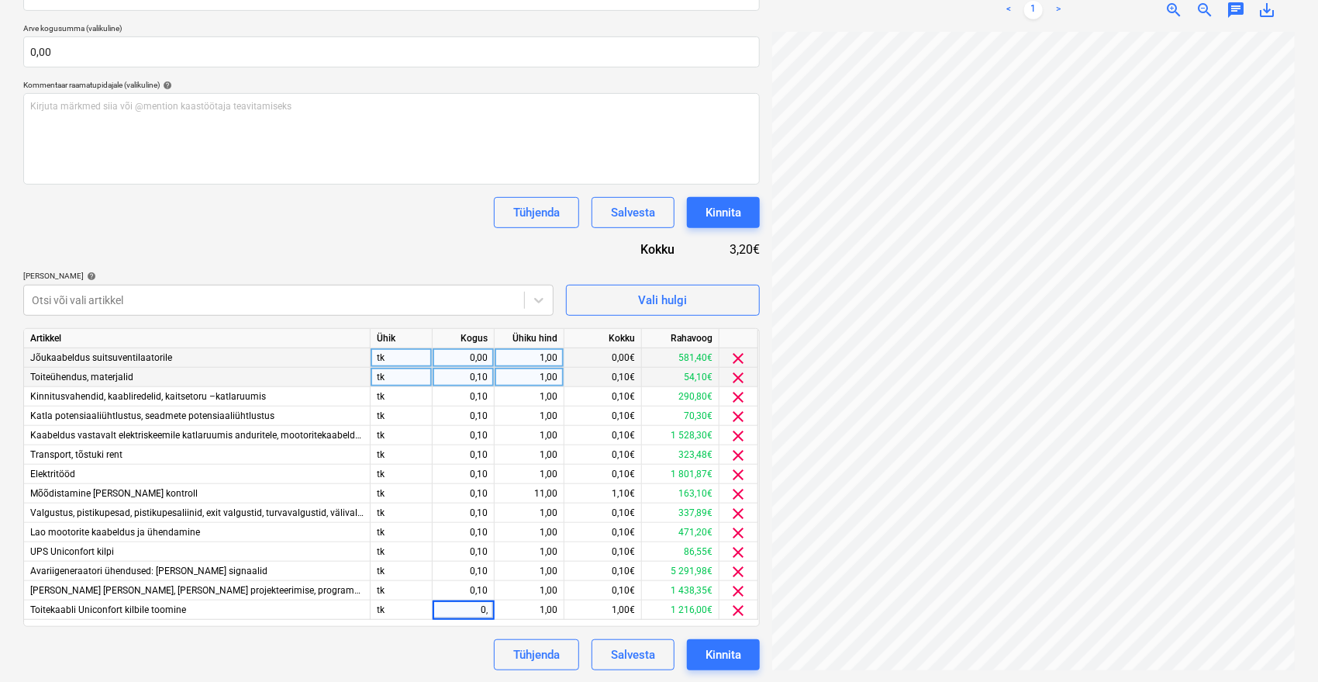
type input "0,1"
click at [364, 243] on div "Dokumendi nimi help 25193 Arve kogusumma (valikuline) 0,00 Kommentaar raamatupi…" at bounding box center [391, 318] width 737 height 703
click at [471, 361] on div "0,00" at bounding box center [463, 357] width 49 height 19
type input "0,1"
click at [381, 234] on div "Dokumendi nimi help 25193 Arve kogusumma (valikuline) 0,00 Kommentaar raamatupi…" at bounding box center [391, 318] width 737 height 703
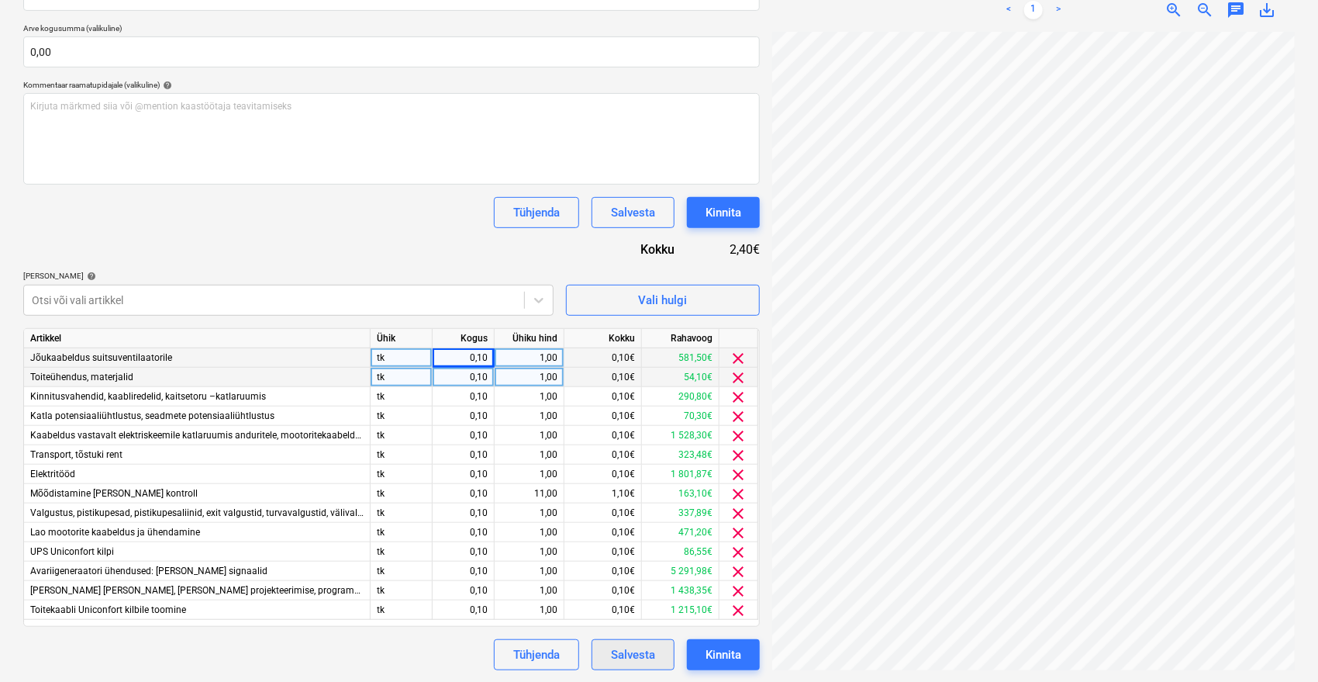
click at [637, 639] on button "Salvesta" at bounding box center [633, 654] width 83 height 31
